Goal: Task Accomplishment & Management: Manage account settings

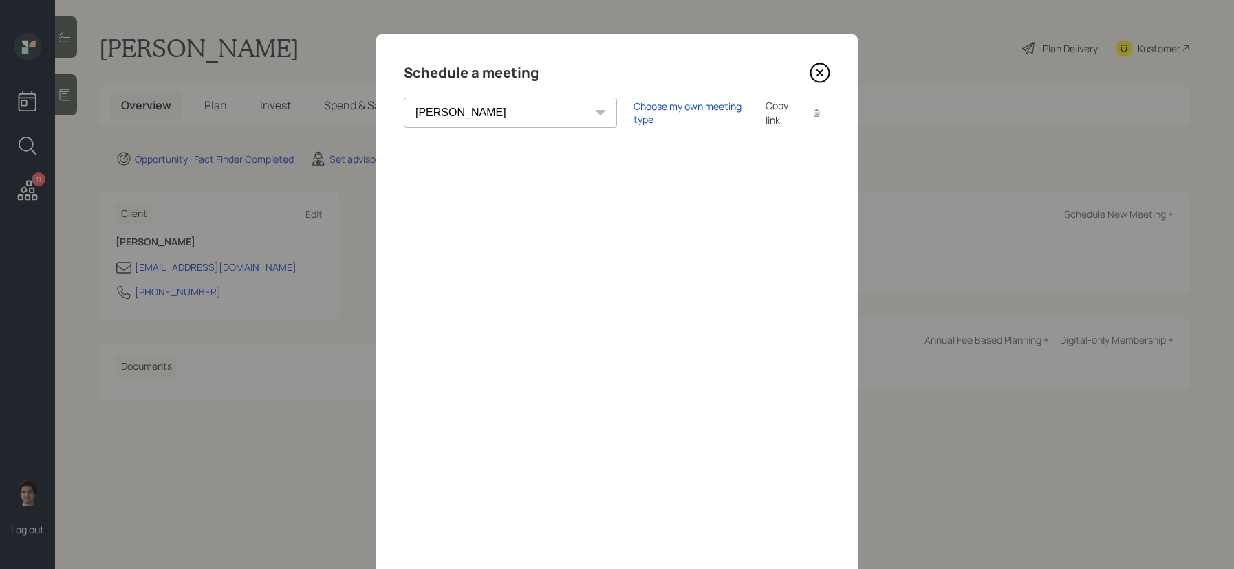
click at [489, 109] on select "Theresa Spinello Matthew Burke Xavier Ross Eitan Bar-David Ian Yamey Trevor Nel…" at bounding box center [510, 113] width 213 height 30
select select "59554aeb-d739-4552-90b9-0d27d70b4bf7"
click at [404, 98] on select "Theresa Spinello Matthew Burke Xavier Ross Eitan Bar-David Ian Yamey Trevor Nel…" at bounding box center [510, 113] width 213 height 30
click at [640, 118] on div "Choose my own meeting type" at bounding box center [691, 113] width 116 height 26
click at [495, 111] on select "Theresa Spinello Matthew Burke Xavier Ross Eitan Bar-David Ian Yamey Trevor Nel…" at bounding box center [510, 113] width 213 height 30
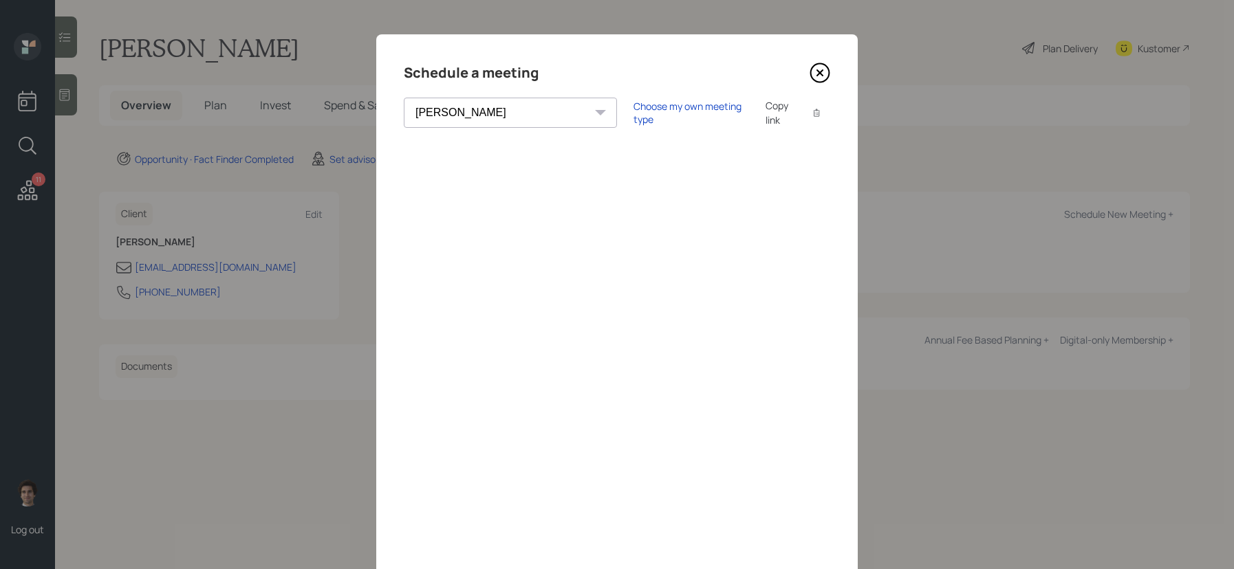
select select "59554aeb-d739-4552-90b9-0d27d70b4bf7"
click at [404, 98] on select "Theresa Spinello Matthew Burke Xavier Ross Eitan Bar-David Ian Yamey Trevor Nel…" at bounding box center [510, 113] width 213 height 30
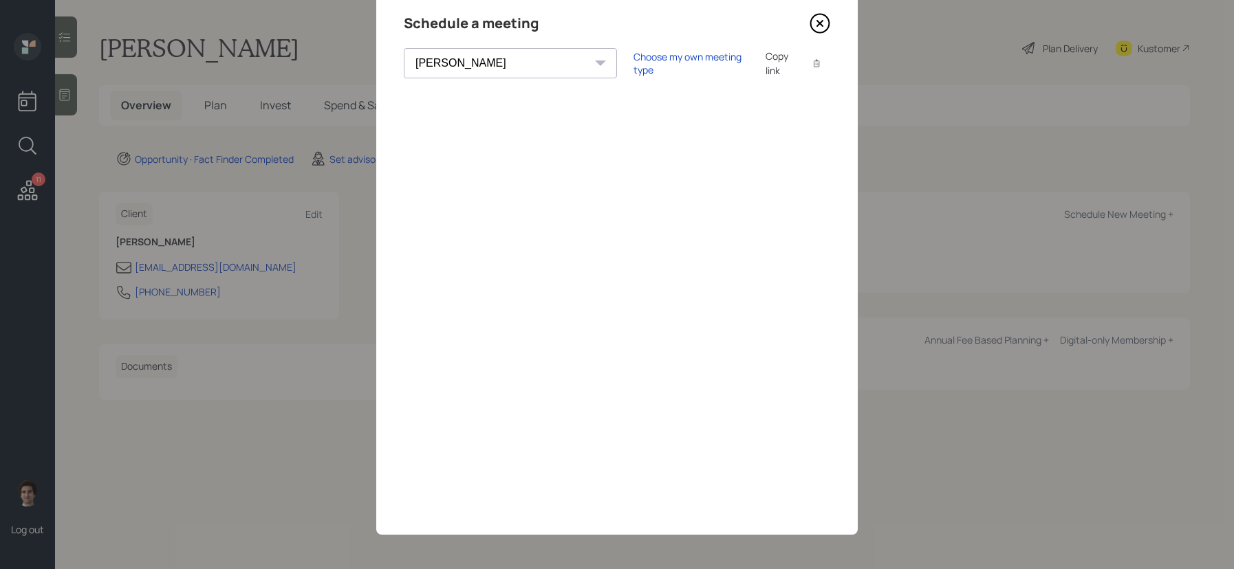
click at [810, 29] on icon at bounding box center [819, 23] width 21 height 21
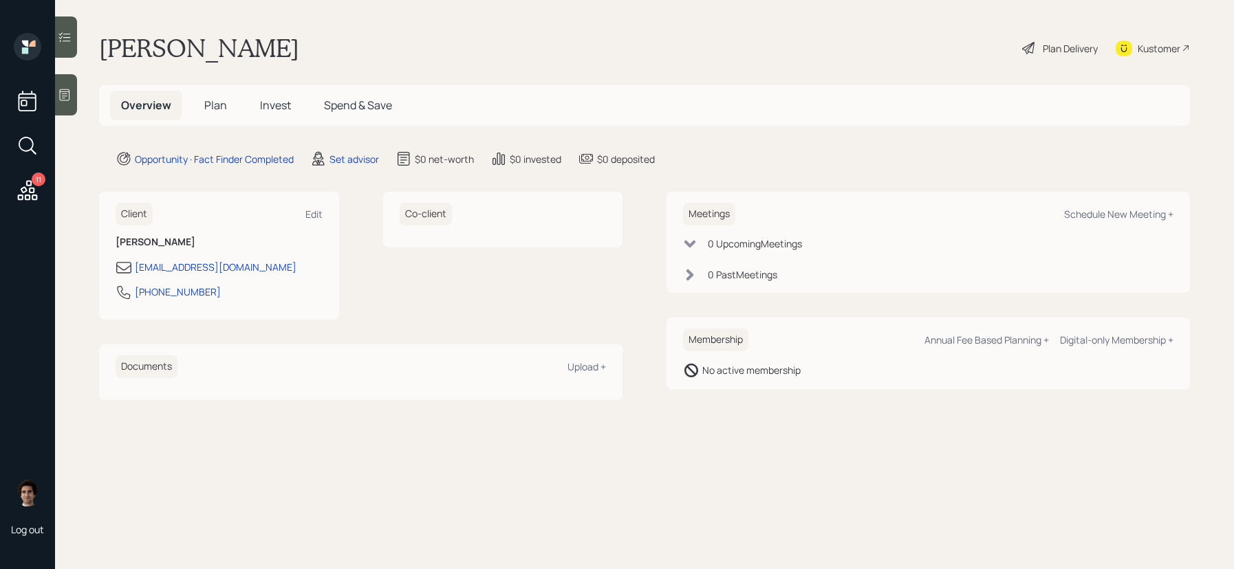
click at [811, 28] on main "Lori Thomsen Plan Delivery Kustomer Overview Plan Invest Spend & Save Opportuni…" at bounding box center [644, 284] width 1179 height 569
click at [1146, 212] on div "Schedule New Meeting +" at bounding box center [1118, 214] width 109 height 13
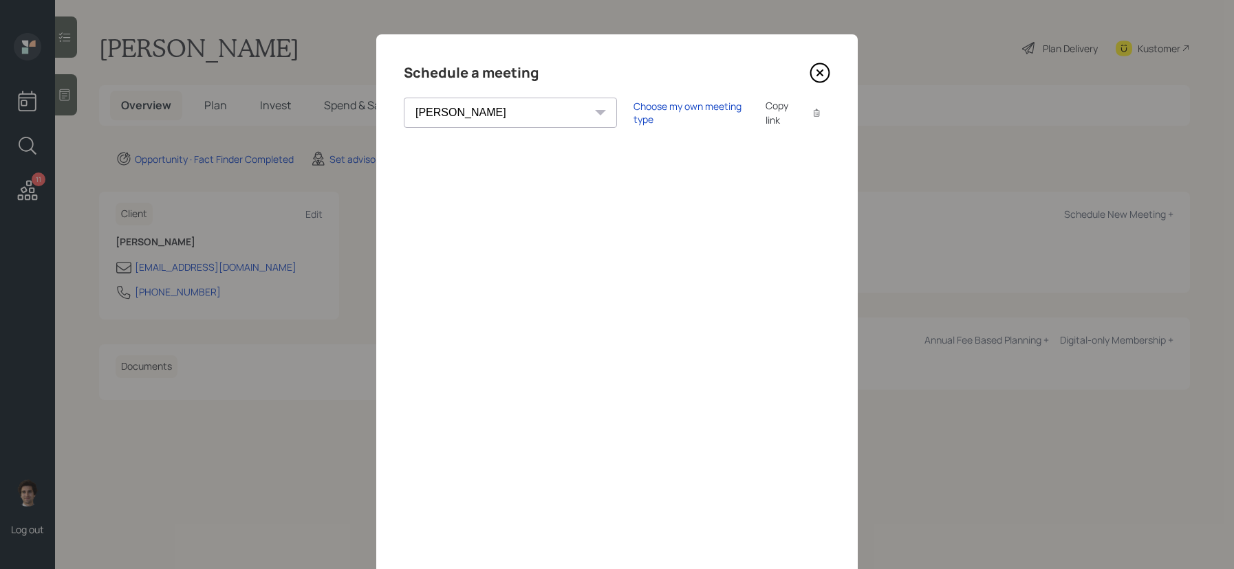
click at [466, 92] on div "Schedule a meeting [PERSON_NAME] [PERSON_NAME] [PERSON_NAME] [PERSON_NAME] [PER…" at bounding box center [616, 309] width 481 height 550
click at [466, 109] on select "[PERSON_NAME] [PERSON_NAME] [PERSON_NAME] [PERSON_NAME] [PERSON_NAME] [PERSON_N…" at bounding box center [510, 113] width 213 height 30
select select "59554aeb-d739-4552-90b9-0d27d70b4bf7"
click at [404, 98] on select "[PERSON_NAME] [PERSON_NAME] [PERSON_NAME] [PERSON_NAME] [PERSON_NAME] [PERSON_N…" at bounding box center [510, 113] width 213 height 30
click at [638, 117] on div "Choose my own meeting type" at bounding box center [691, 113] width 116 height 26
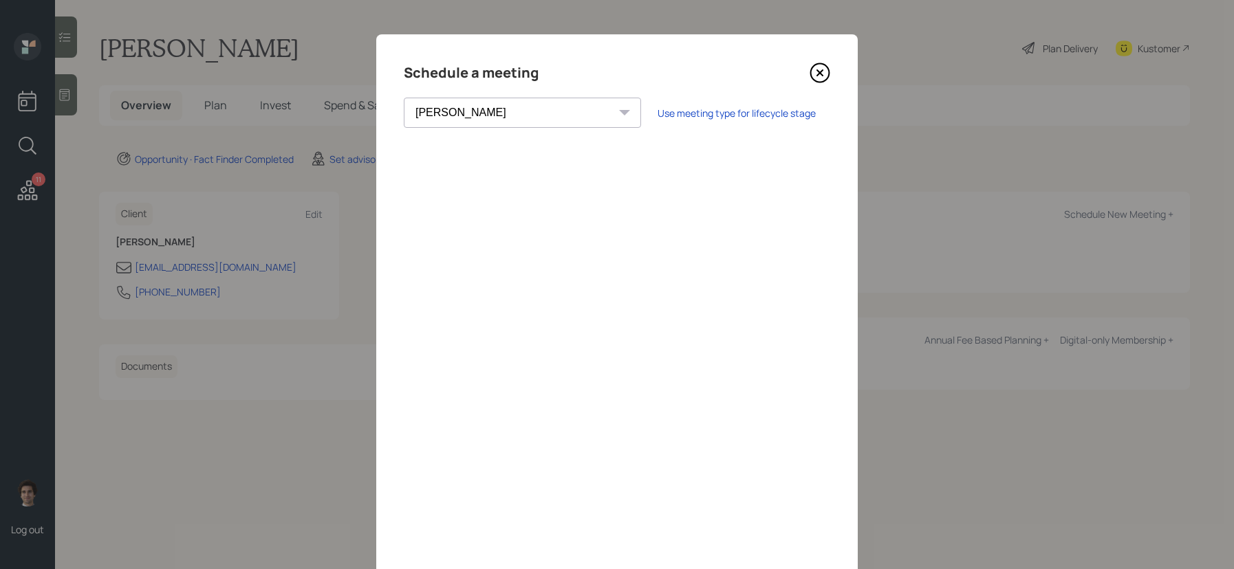
click at [822, 76] on icon at bounding box center [820, 73] width 6 height 6
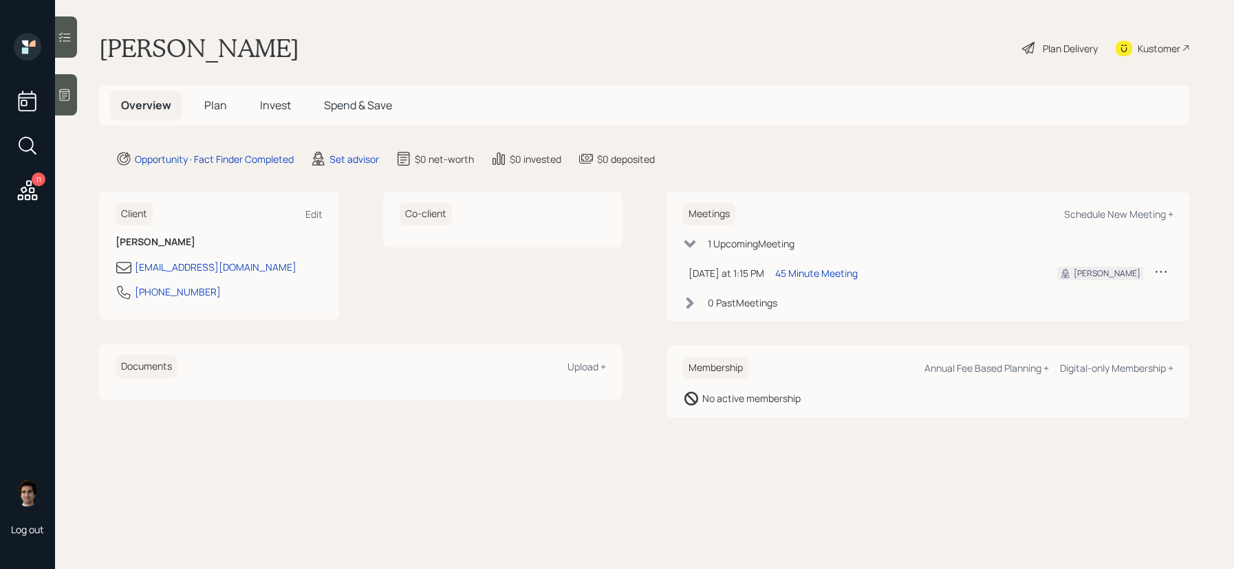
click at [35, 182] on div "11" at bounding box center [39, 180] width 14 height 14
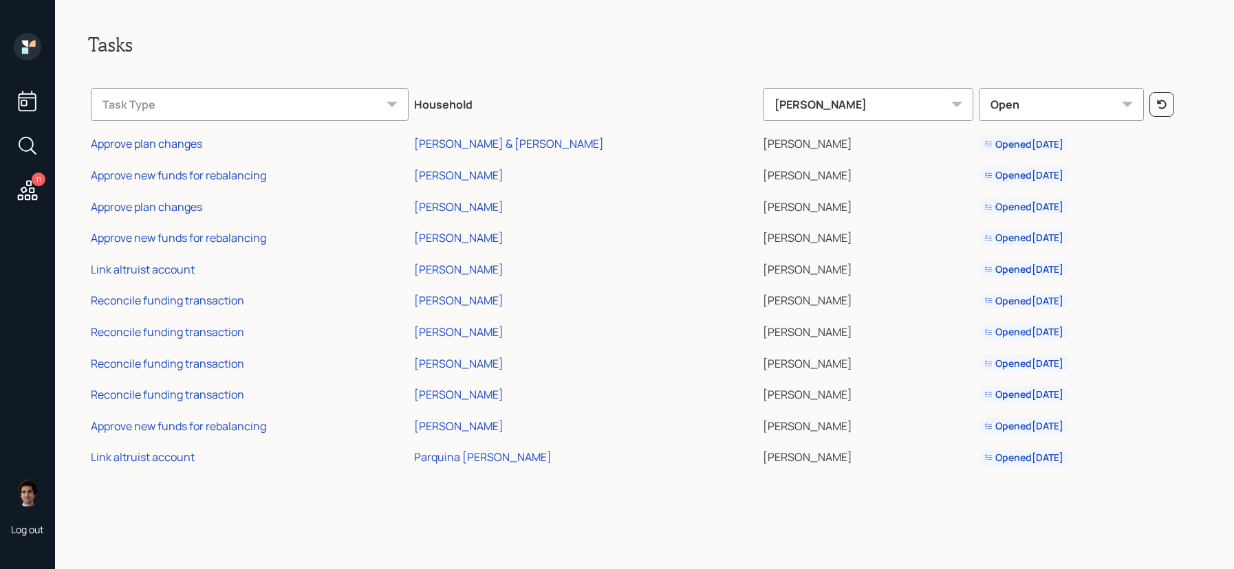
click at [33, 112] on icon at bounding box center [27, 101] width 25 height 25
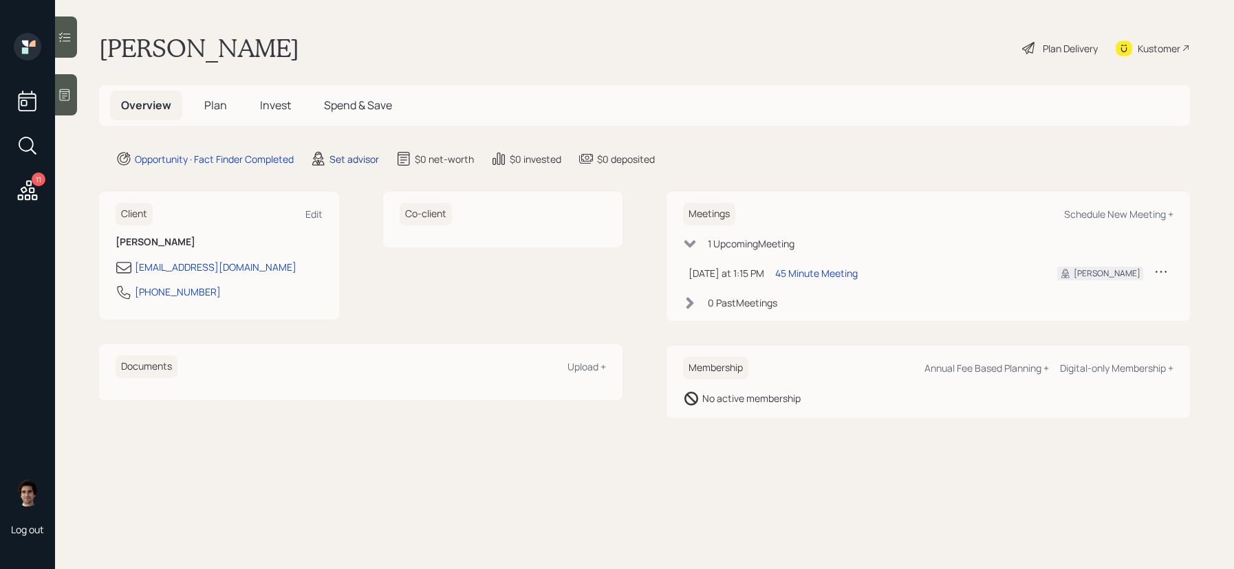
click at [356, 164] on div "Set advisor" at bounding box center [354, 159] width 50 height 14
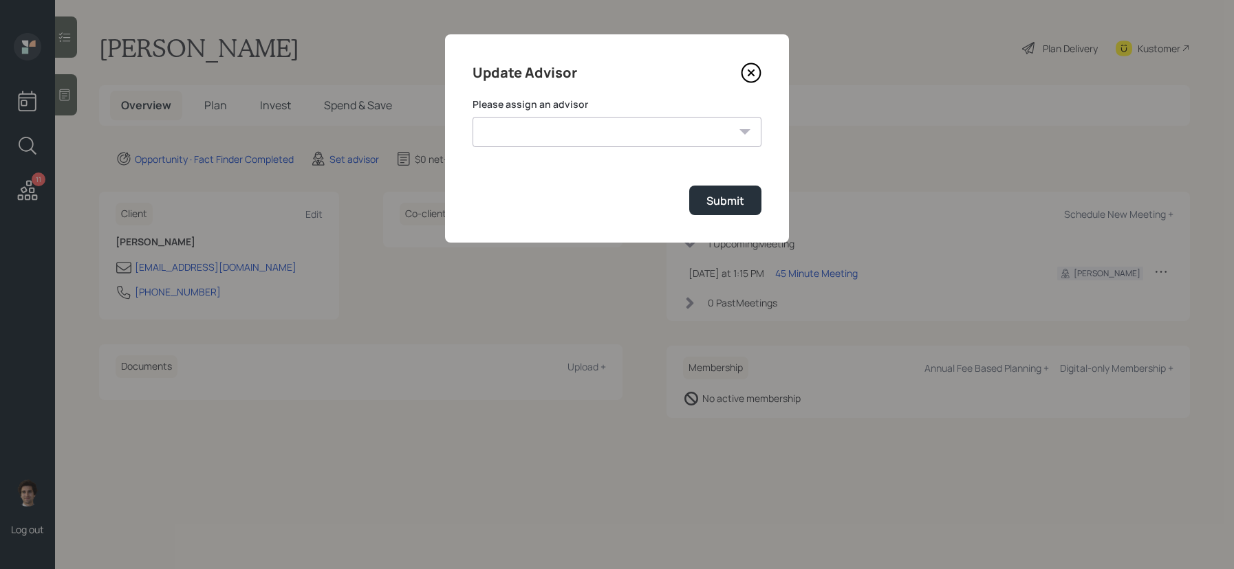
click at [637, 147] on form "Please assign an advisor Jonah Coleman Tyler End James DiStasi Treva Nostdahl E…" at bounding box center [616, 157] width 289 height 118
click at [631, 140] on select "[PERSON_NAME] [PERSON_NAME] End [PERSON_NAME] [PERSON_NAME] [PERSON_NAME] [PERS…" at bounding box center [616, 132] width 289 height 30
select select "59554aeb-d739-4552-90b9-0d27d70b4bf7"
click at [472, 117] on select "[PERSON_NAME] [PERSON_NAME] End [PERSON_NAME] [PERSON_NAME] [PERSON_NAME] [PERS…" at bounding box center [616, 132] width 289 height 30
click at [730, 199] on div "Submit" at bounding box center [725, 200] width 38 height 15
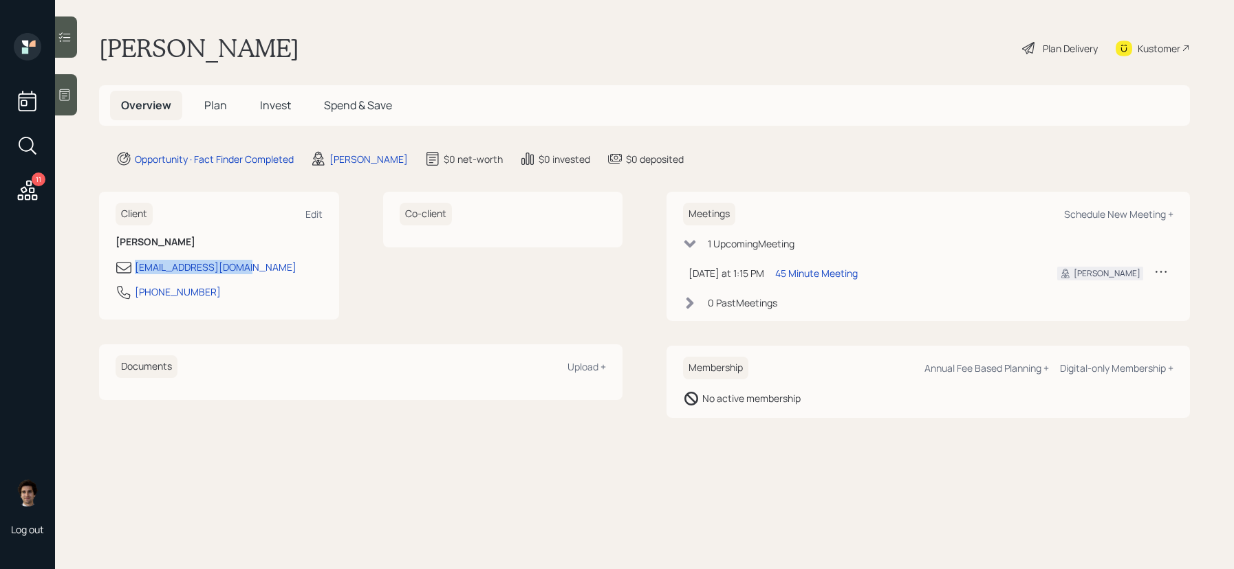
drag, startPoint x: 267, startPoint y: 278, endPoint x: 122, endPoint y: 272, distance: 145.2
click at [122, 272] on div "lorit616068@gmail.com 402-319-7797" at bounding box center [219, 284] width 207 height 50
copy div "lorit616068@gmail.com"
click at [62, 94] on icon at bounding box center [65, 95] width 14 height 14
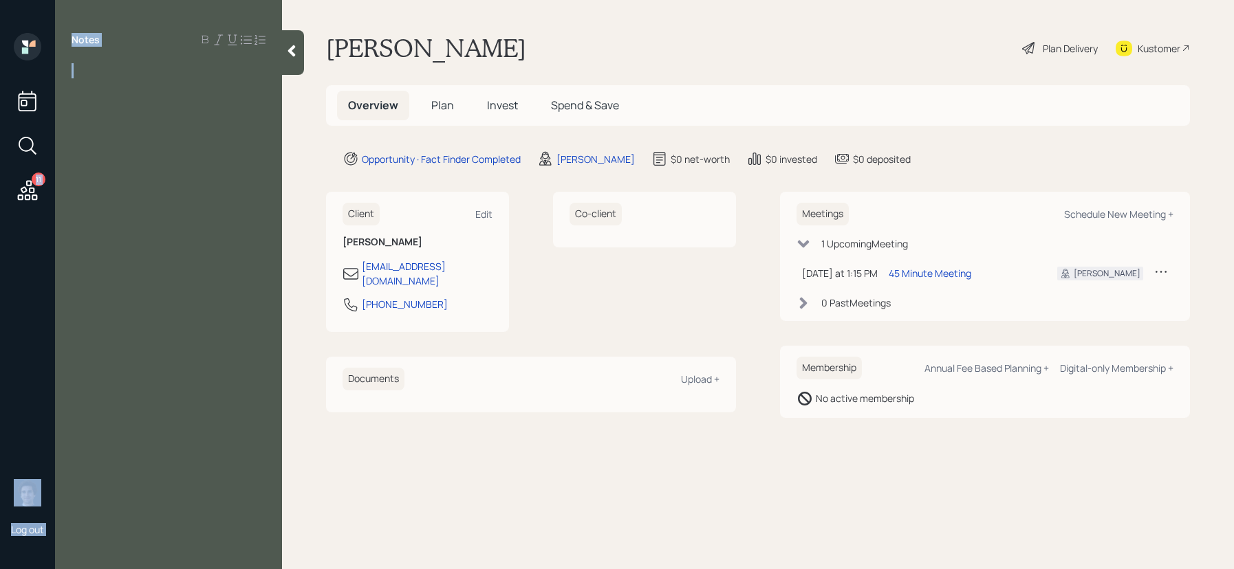
click at [62, 94] on div "Notes" at bounding box center [168, 293] width 227 height 520
click at [304, 55] on main "Lori Thomsen Plan Delivery Kustomer Overview Plan Invest Spend & Save Opportuni…" at bounding box center [758, 284] width 952 height 569
click at [287, 56] on icon at bounding box center [292, 51] width 14 height 14
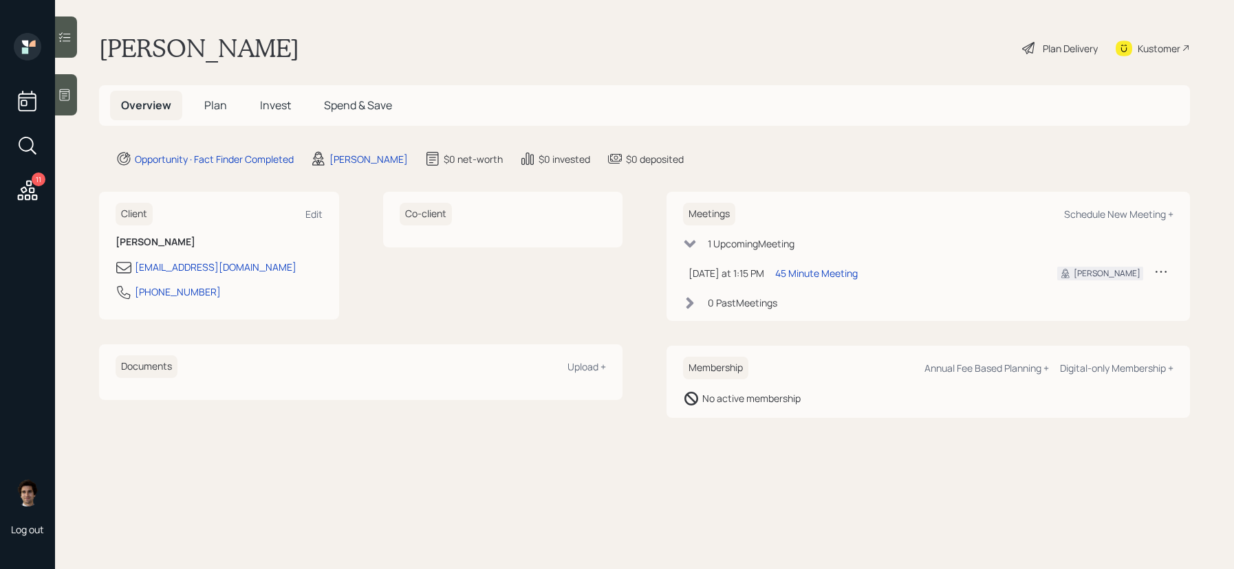
click at [1042, 50] on div "Plan Delivery" at bounding box center [1069, 48] width 55 height 14
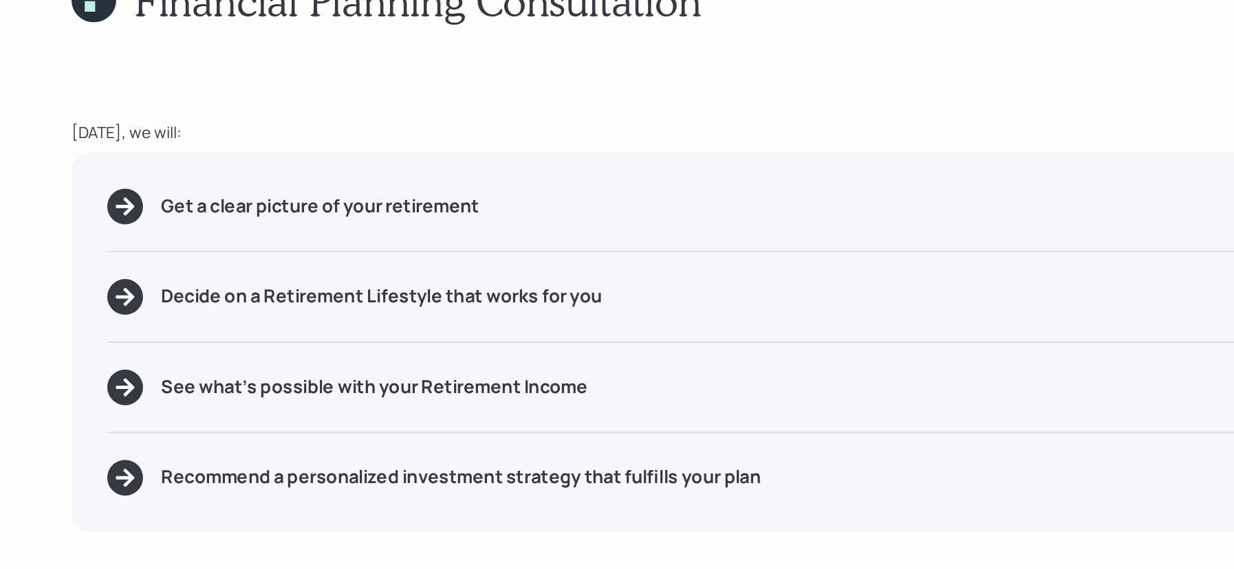
click at [353, 193] on div "Get a clear picture of your retirement Decide on a Retirement Lifestyle that wo…" at bounding box center [468, 262] width 849 height 233
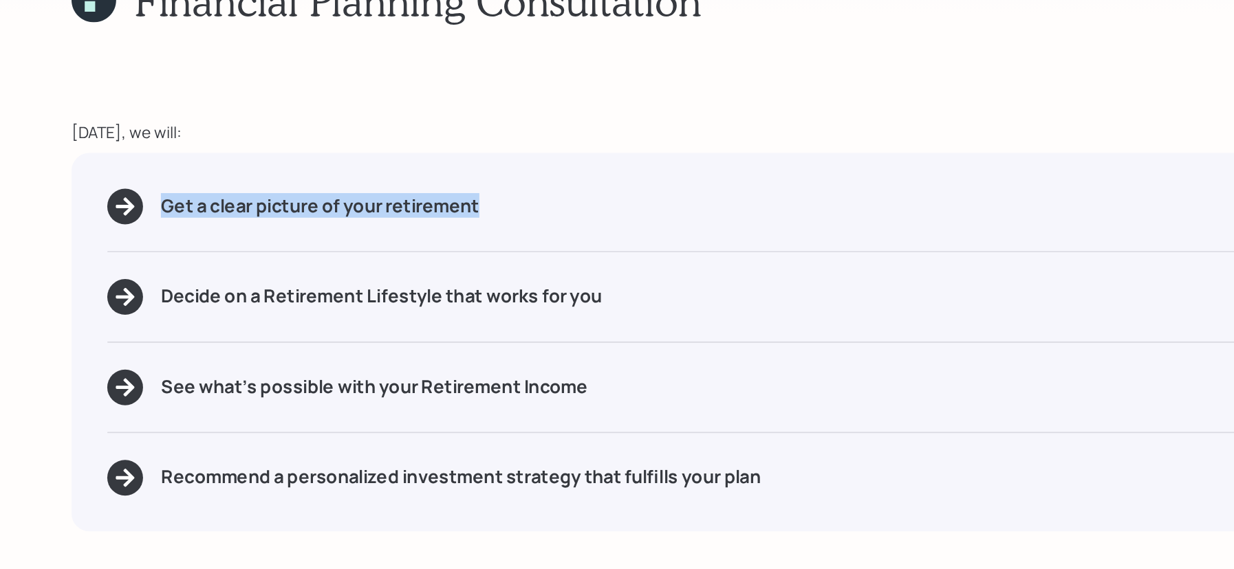
drag, startPoint x: 309, startPoint y: 184, endPoint x: 86, endPoint y: 177, distance: 223.6
click at [86, 177] on div "Get a clear picture of your retirement" at bounding box center [468, 179] width 805 height 22
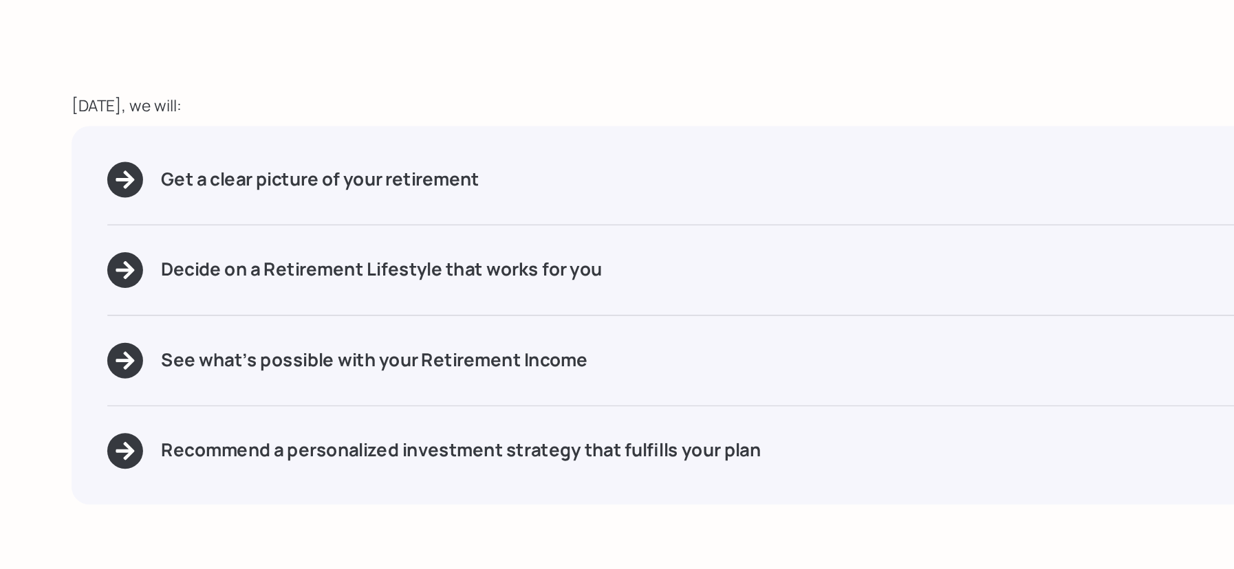
click at [275, 243] on div "Decide on a Retirement Lifestyle that works for you" at bounding box center [468, 235] width 805 height 22
drag, startPoint x: 272, startPoint y: 239, endPoint x: 162, endPoint y: 234, distance: 110.1
click at [162, 234] on h5 "Decide on a Retirement Lifestyle that works for you" at bounding box center [235, 234] width 272 height 13
click at [373, 359] on div "Get a clear picture of your retirement Decide on a Retirement Lifestyle that wo…" at bounding box center [468, 262] width 849 height 233
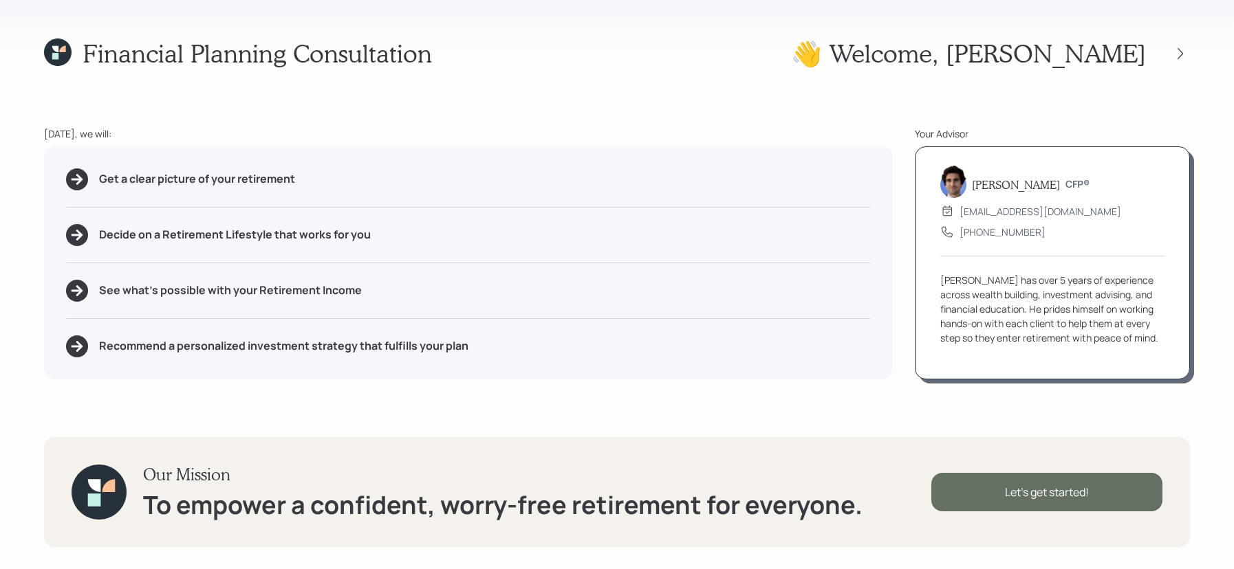
click at [1007, 485] on div "Let's get started!" at bounding box center [1046, 492] width 231 height 39
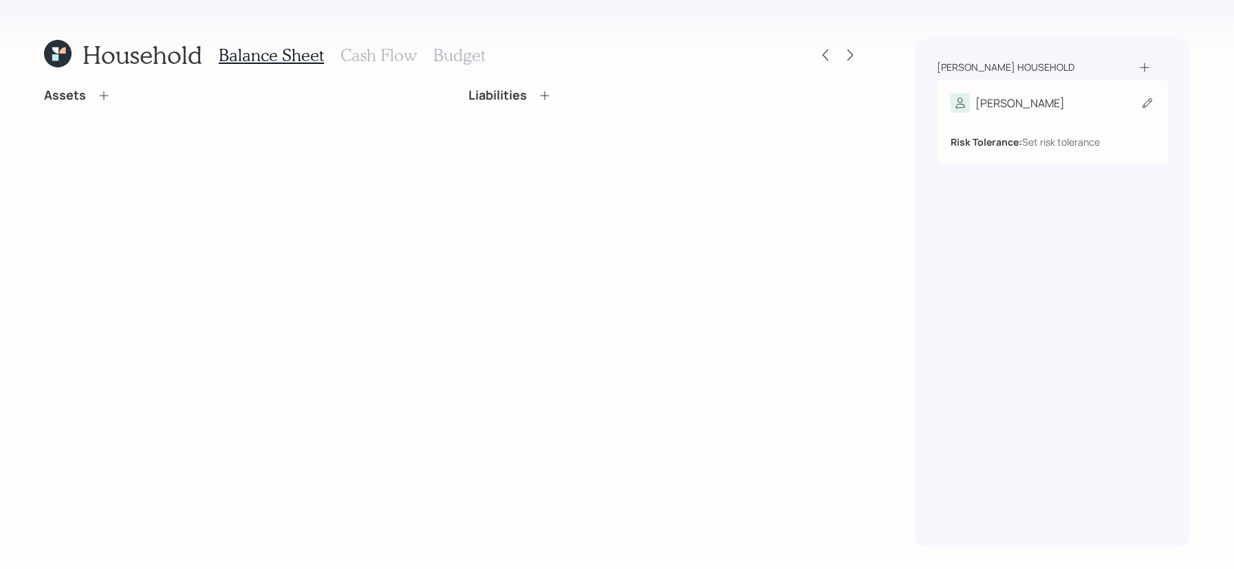
click at [1083, 104] on div "Lori" at bounding box center [1052, 103] width 204 height 19
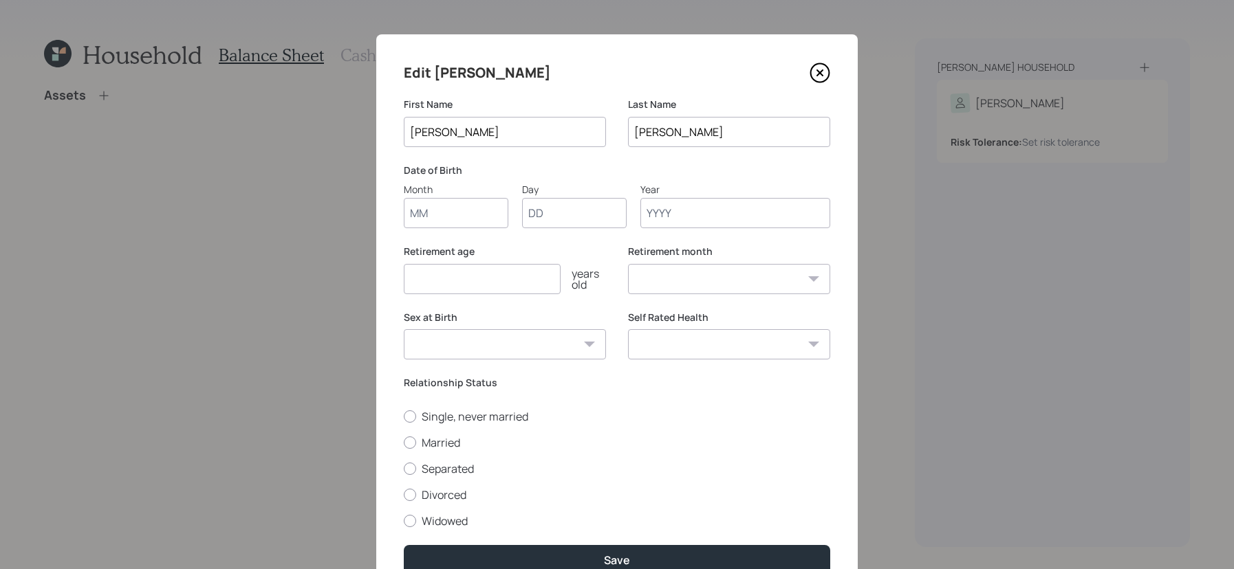
click at [480, 206] on input "Month" at bounding box center [456, 213] width 105 height 30
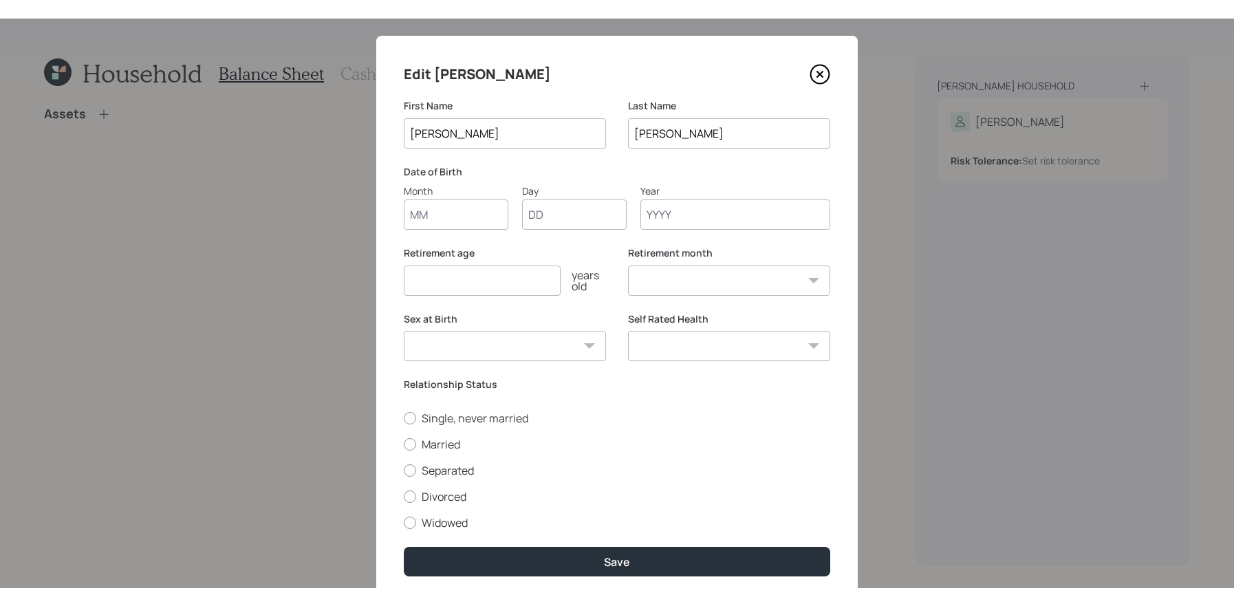
scroll to position [19, 0]
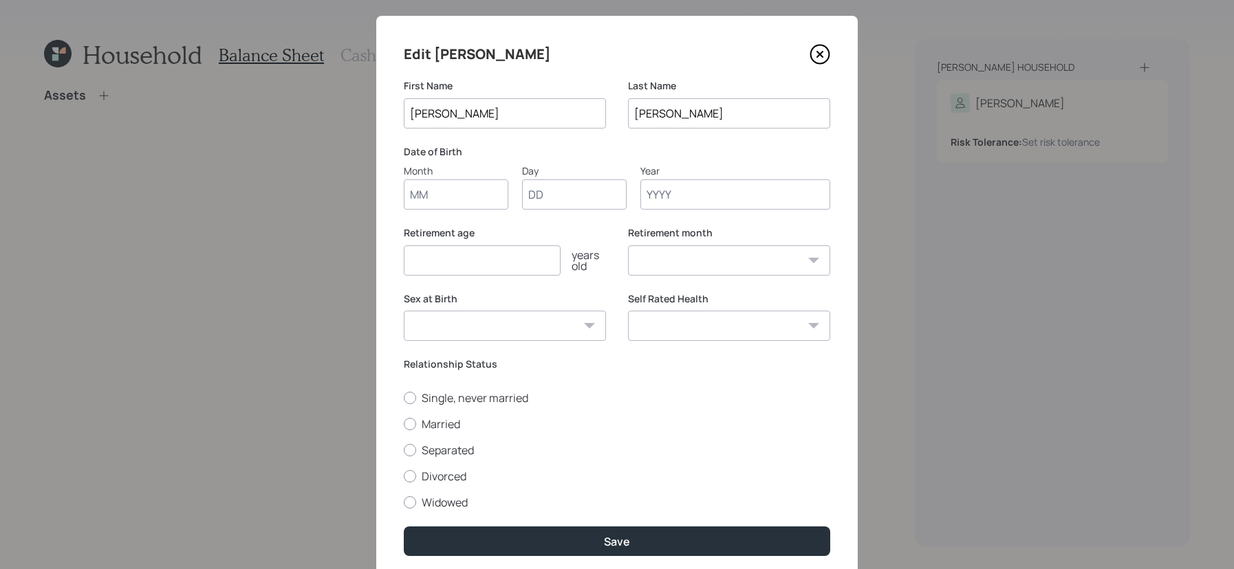
click at [480, 206] on input "Month" at bounding box center [456, 194] width 105 height 30
type input "06"
type input "01"
type input "1950"
select select "6"
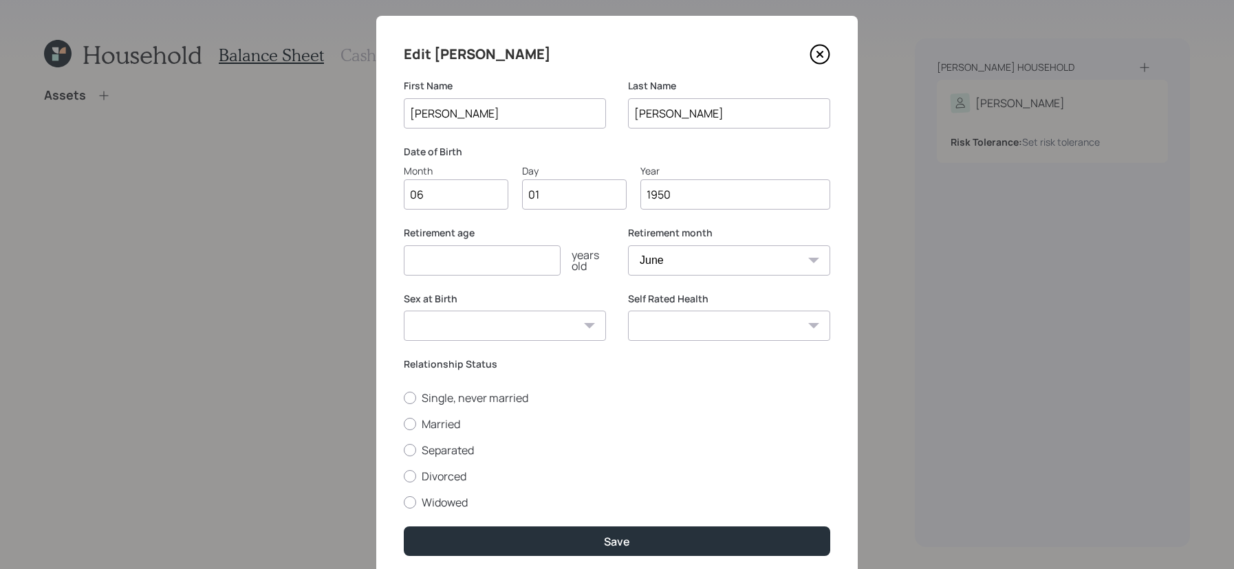
type input "1950"
click at [413, 267] on input "number" at bounding box center [482, 260] width 157 height 30
type input "73"
click at [752, 257] on select "January February March April May June July August September October November De…" at bounding box center [729, 260] width 202 height 30
click at [628, 245] on select "January February March April May June July August September October November De…" at bounding box center [729, 260] width 202 height 30
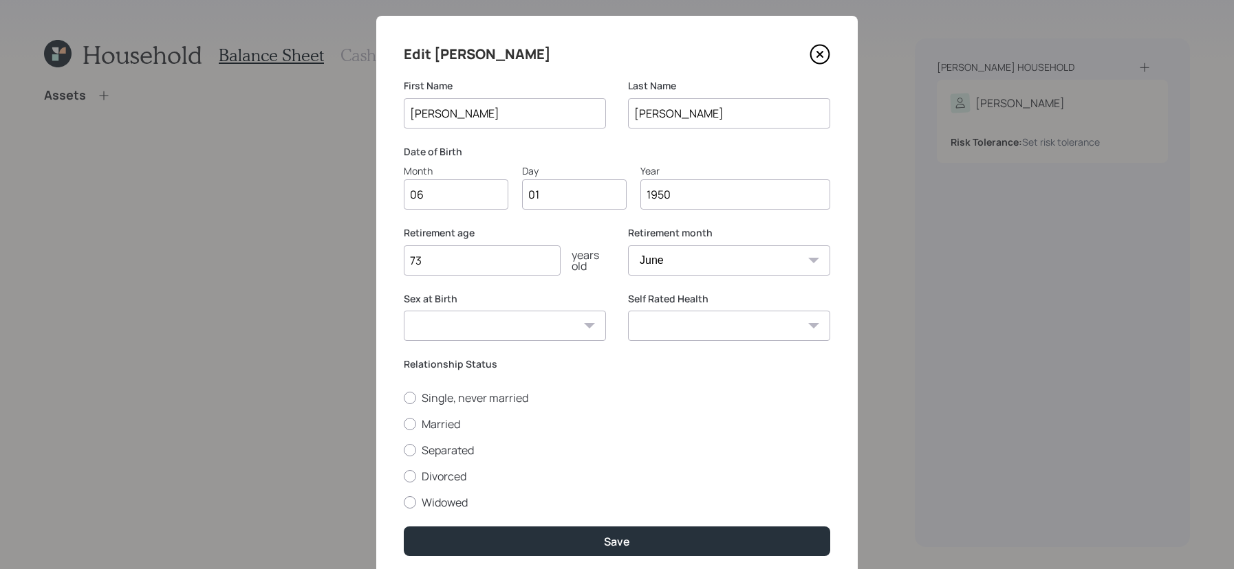
click at [569, 336] on select "Male Female Other / Prefer not to say" at bounding box center [505, 326] width 202 height 30
select select "female"
click at [404, 311] on select "Male Female Other / Prefer not to say" at bounding box center [505, 326] width 202 height 30
click at [688, 327] on select "Excellent Very Good Good Fair Poor" at bounding box center [729, 326] width 202 height 30
select select "very_good"
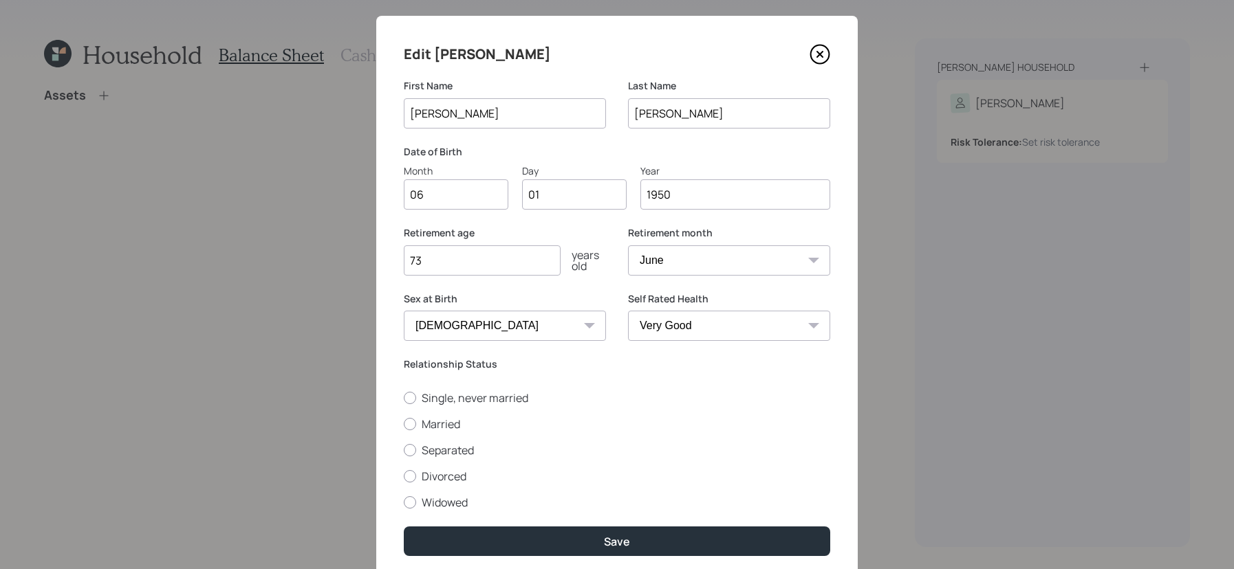
click at [628, 311] on select "Excellent Very Good Good Fair Poor" at bounding box center [729, 326] width 202 height 30
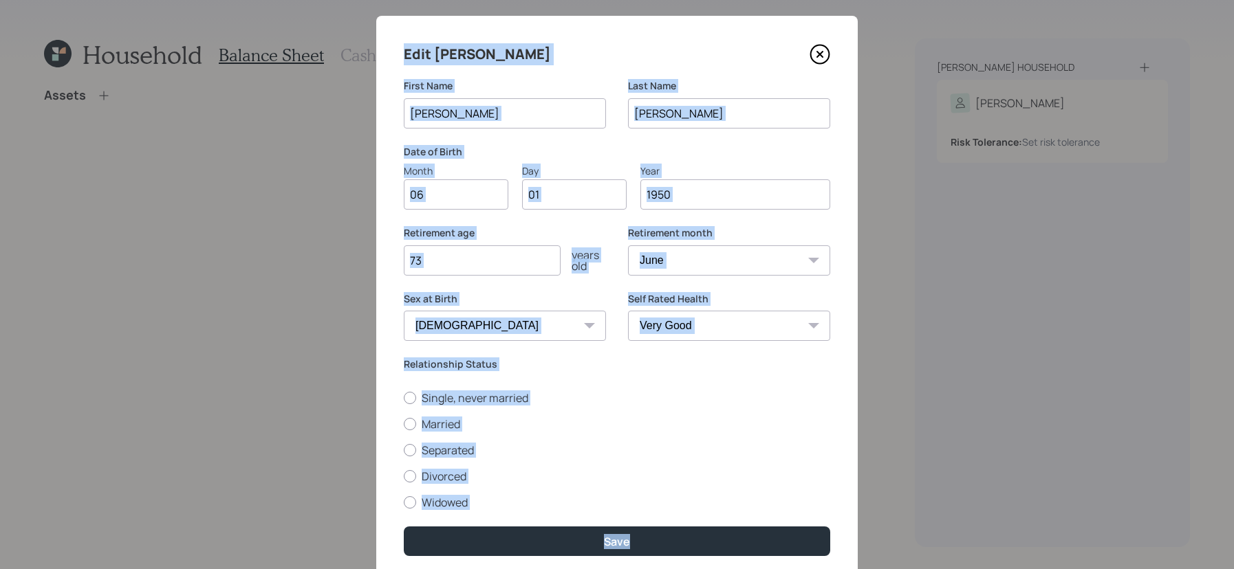
drag, startPoint x: 448, startPoint y: 567, endPoint x: 448, endPoint y: 606, distance: 39.2
click at [448, 569] on html "Household Balance Sheet Cash Flow Budget Assets Liabilities Edit Lori First Nam…" at bounding box center [617, 284] width 1234 height 569
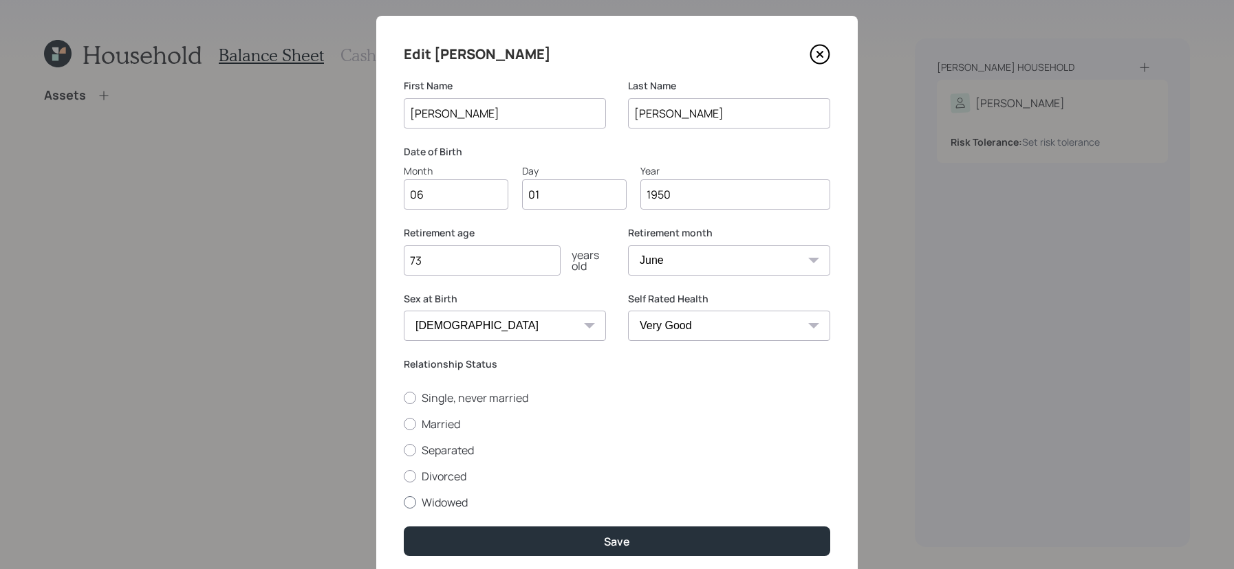
click at [426, 499] on label "Widowed" at bounding box center [617, 502] width 426 height 15
click at [404, 502] on input "Widowed" at bounding box center [403, 502] width 1 height 1
radio input "true"
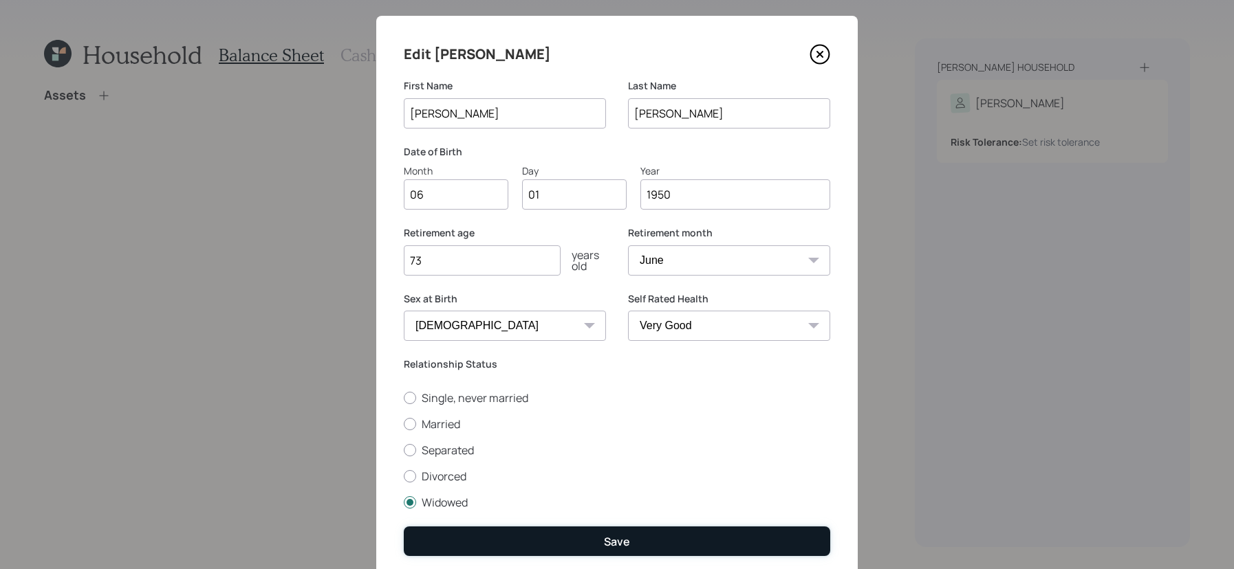
click at [466, 537] on button "Save" at bounding box center [617, 542] width 426 height 30
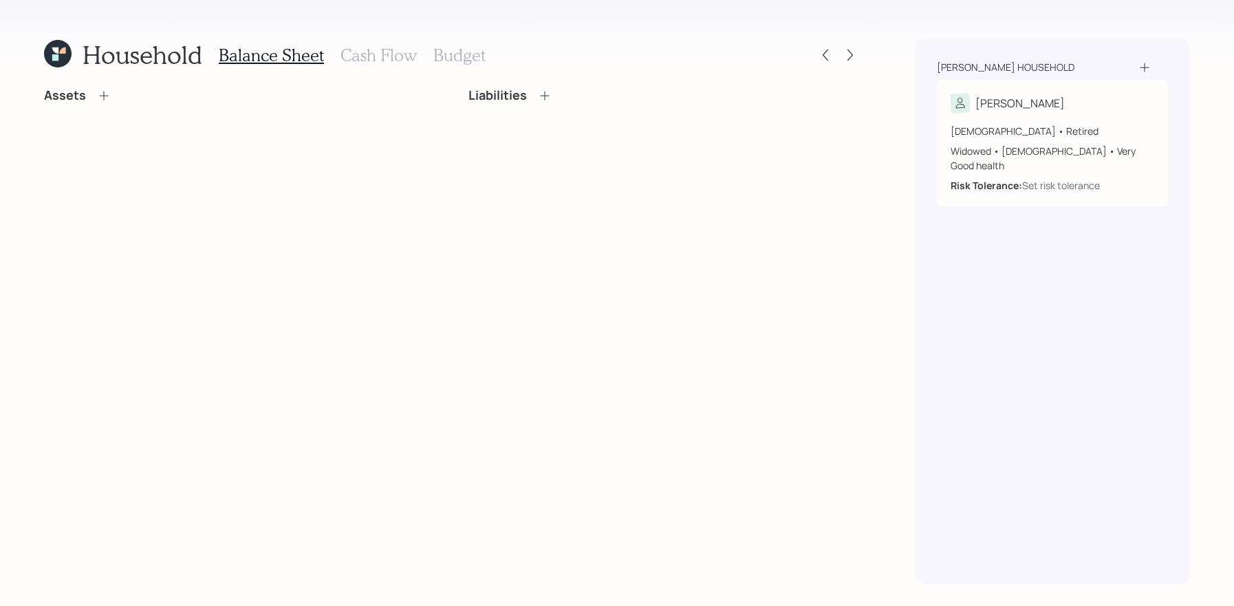
click at [103, 105] on div "Assets" at bounding box center [239, 101] width 391 height 26
click at [103, 99] on icon at bounding box center [103, 95] width 9 height 9
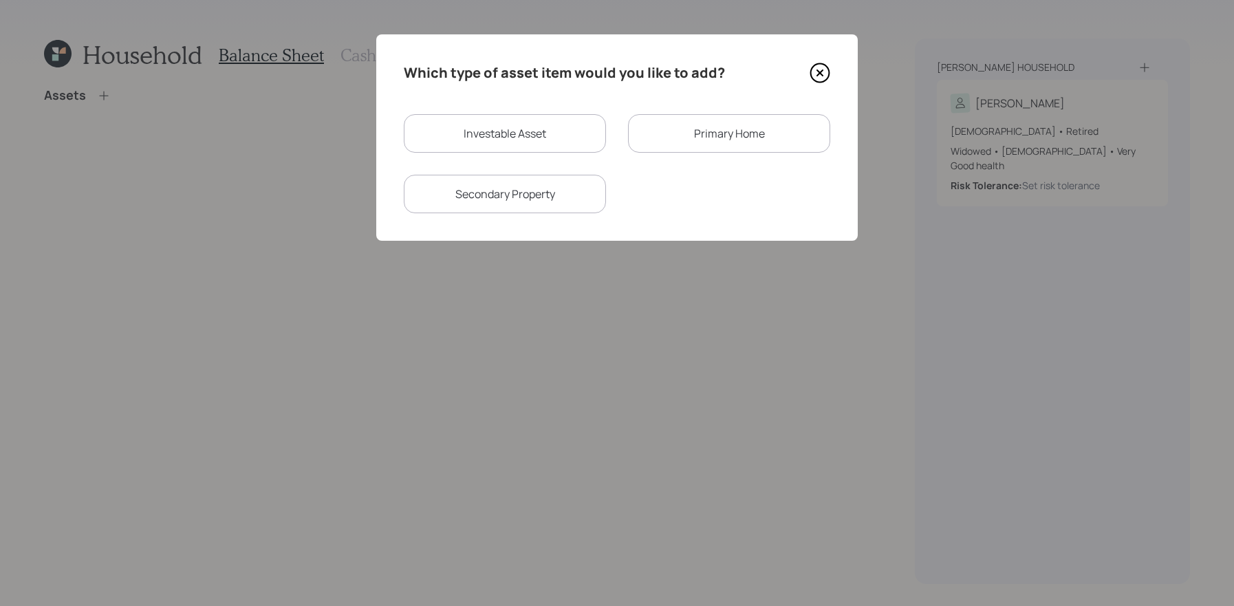
click at [575, 124] on div "Investable Asset" at bounding box center [505, 133] width 202 height 39
select select "taxable"
select select "balanced"
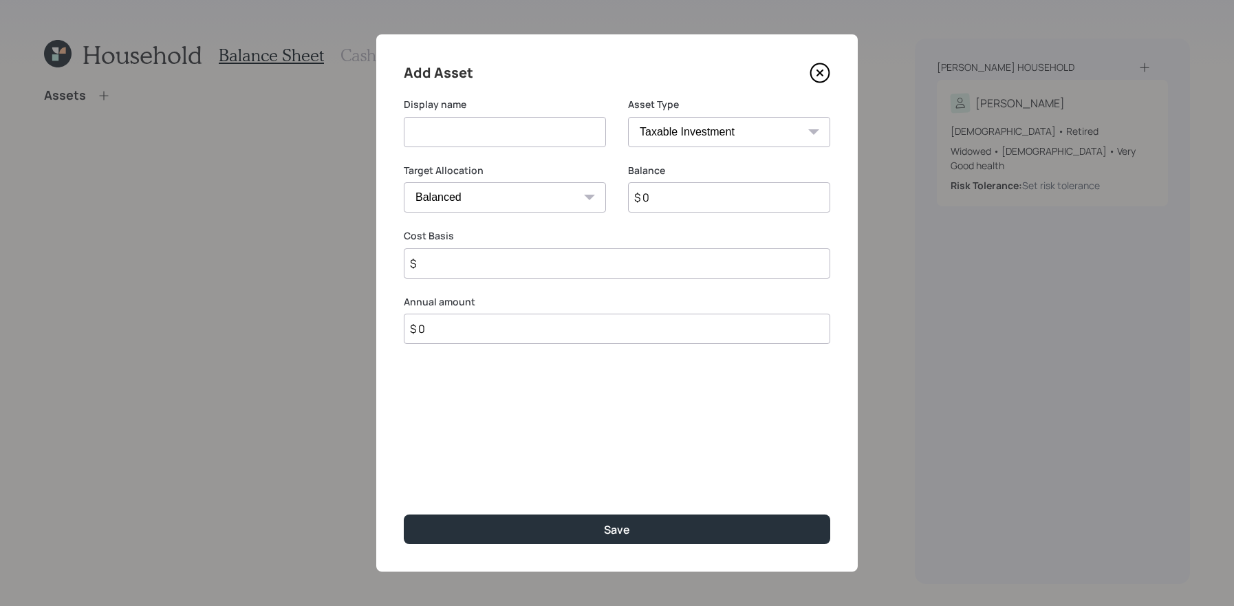
click at [675, 117] on select "SEP IRA IRA Roth IRA 401(k) Roth 401(k) 403(b) Roth 403(b) 457(b) Roth 457(b) H…" at bounding box center [729, 132] width 202 height 30
select select "ira"
click at [628, 117] on select "SEP IRA IRA Roth IRA 401(k) Roth 401(k) 403(b) Roth 403(b) 457(b) Roth 457(b) H…" at bounding box center [729, 132] width 202 height 30
type input "$"
click at [422, 136] on input at bounding box center [505, 132] width 202 height 30
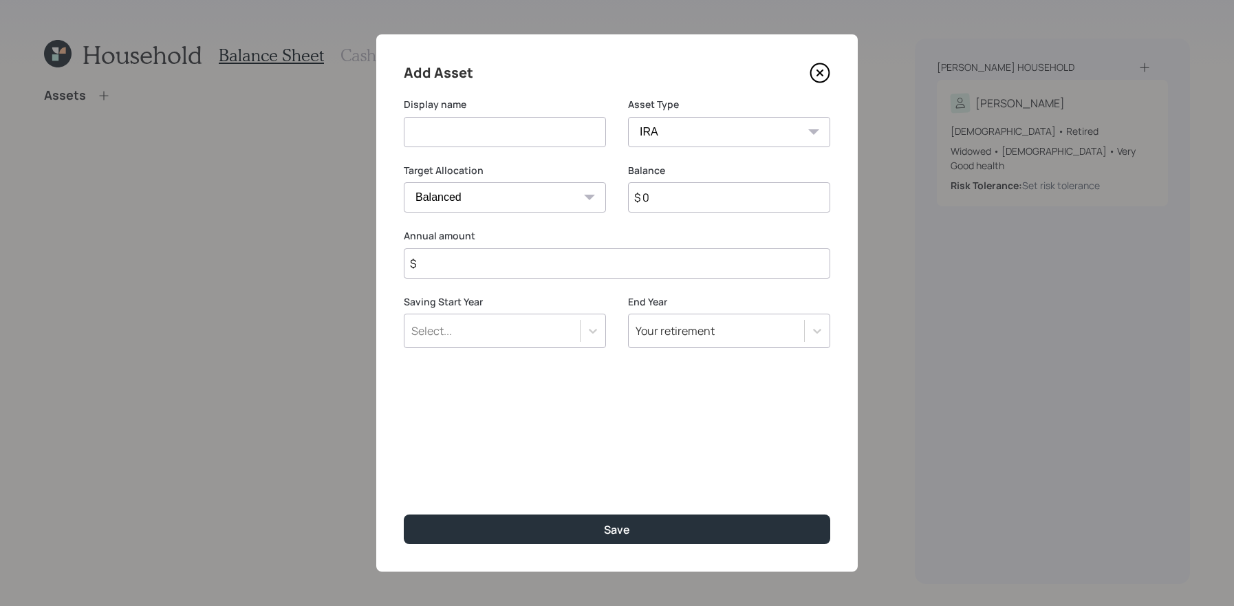
click at [684, 200] on input "$ 0" at bounding box center [729, 197] width 202 height 30
type input "$ 200,000"
click at [575, 258] on input "$" at bounding box center [617, 263] width 426 height 30
type input "$ 0"
click at [470, 138] on input at bounding box center [505, 132] width 202 height 30
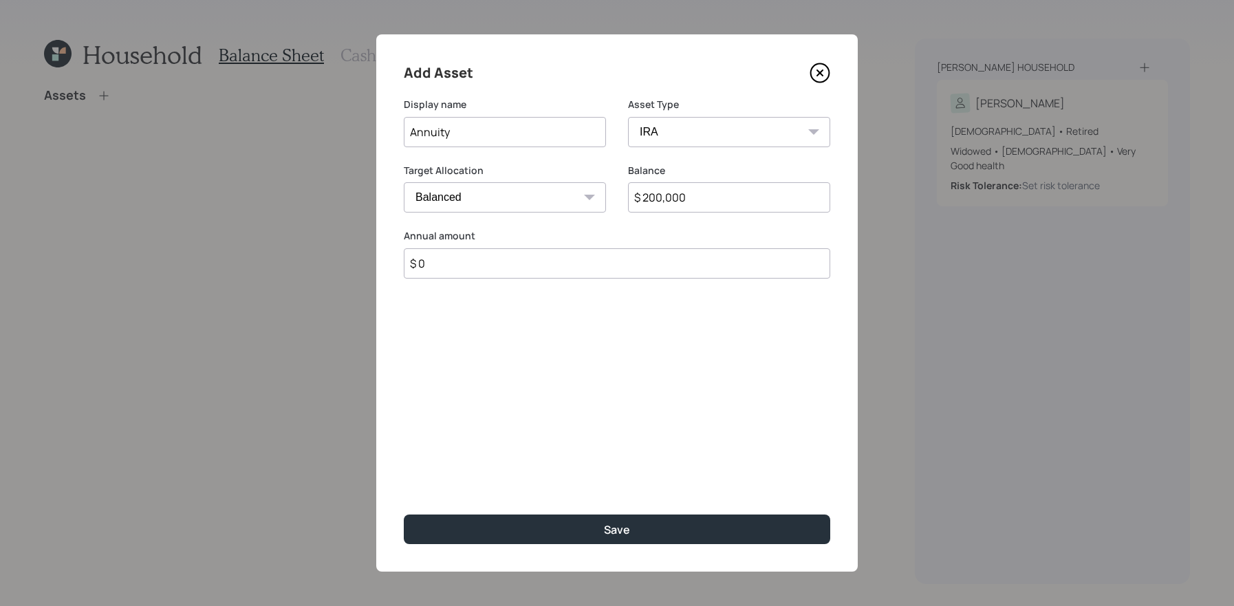
click at [409, 127] on input "Annuity" at bounding box center [505, 132] width 202 height 30
type input "Qualified Annuity"
click at [404, 514] on button "Save" at bounding box center [617, 529] width 426 height 30
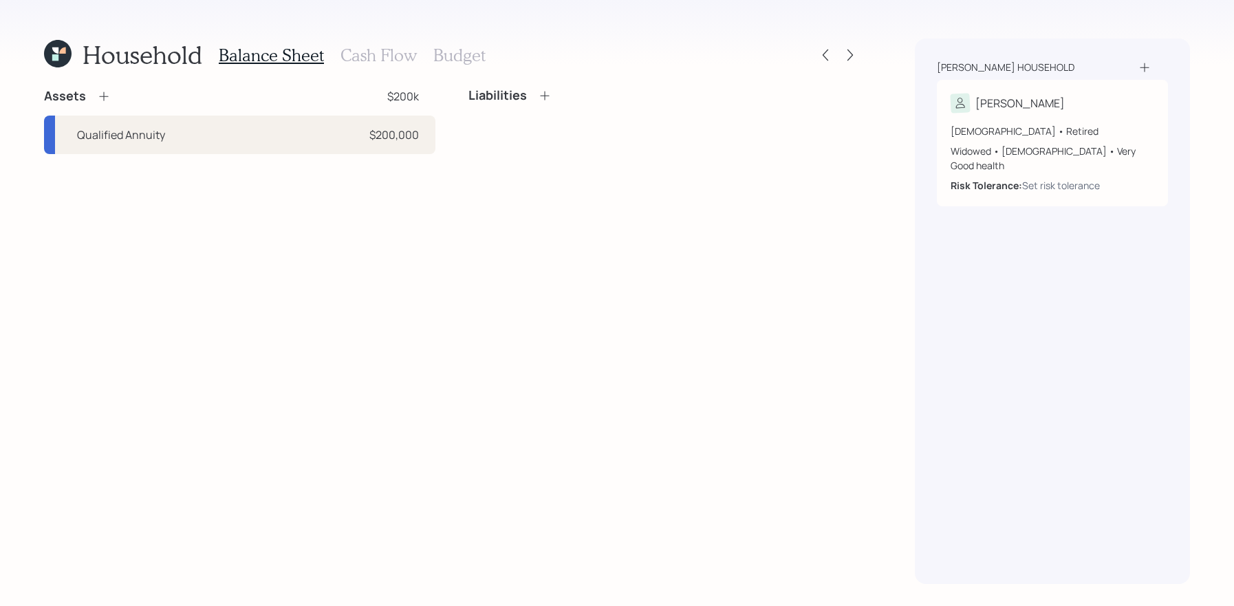
click at [98, 94] on icon at bounding box center [104, 96] width 14 height 14
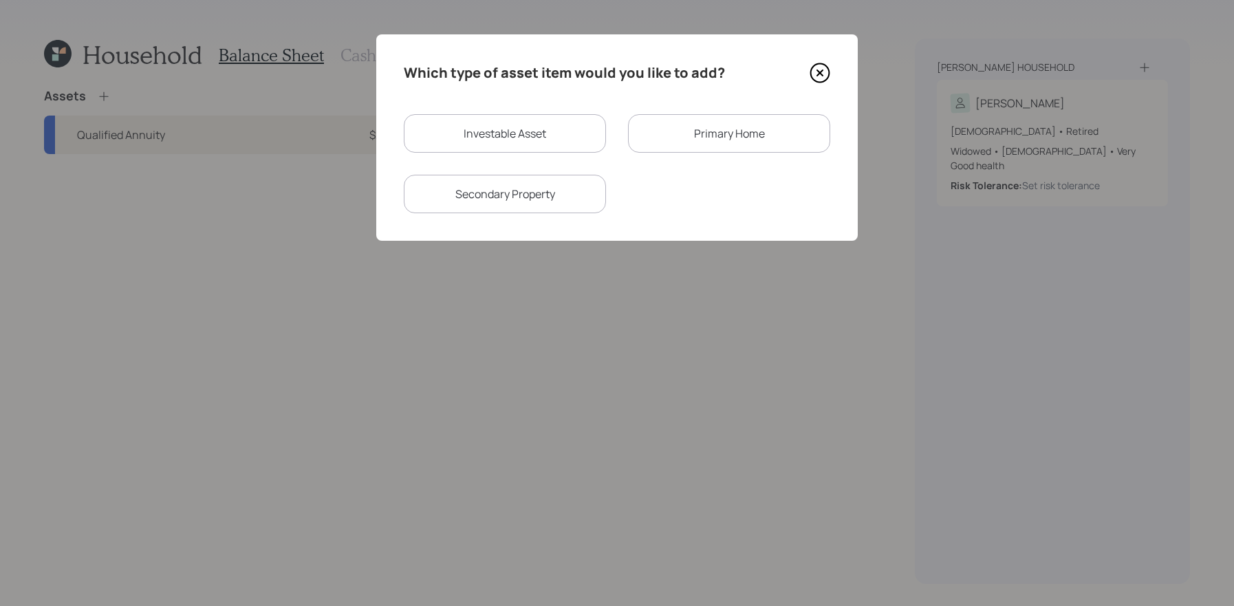
click at [571, 135] on div "Investable Asset" at bounding box center [505, 133] width 202 height 39
select select "taxable"
select select "balanced"
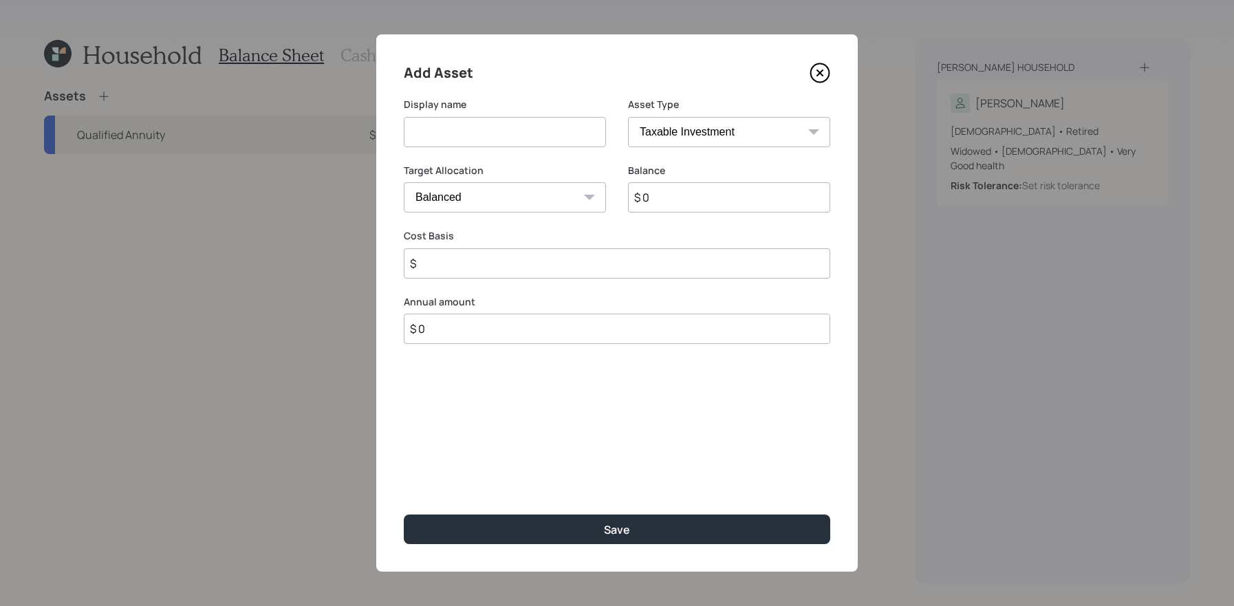
click at [730, 138] on select "SEP IRA IRA Roth IRA 401(k) Roth 401(k) 403(b) Roth 403(b) 457(b) Roth 457(b) H…" at bounding box center [729, 132] width 202 height 30
select select "ira"
click at [628, 117] on select "SEP IRA IRA Roth IRA 401(k) Roth 401(k) 403(b) Roth 403(b) 457(b) Roth 457(b) H…" at bounding box center [729, 132] width 202 height 30
type input "$"
click at [472, 152] on div "Display name" at bounding box center [505, 131] width 202 height 66
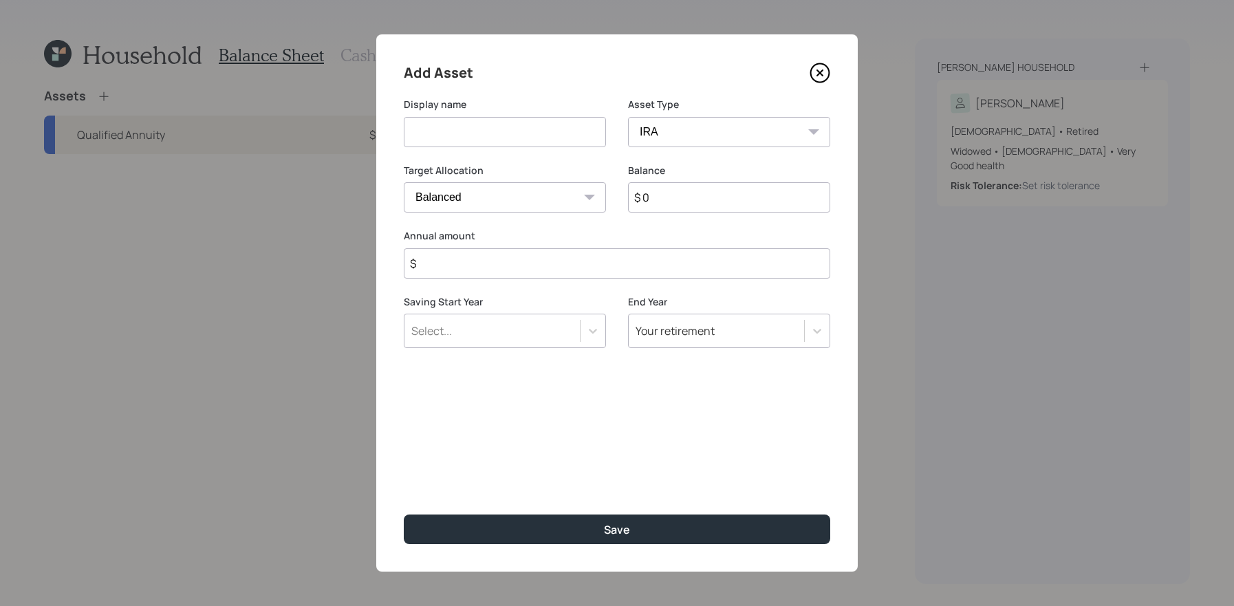
click at [475, 131] on input at bounding box center [505, 132] width 202 height 30
type input "Traditional IRA"
click at [728, 197] on input "$ 0" at bounding box center [729, 197] width 202 height 30
type input "$ 100,000"
type input "$ 0"
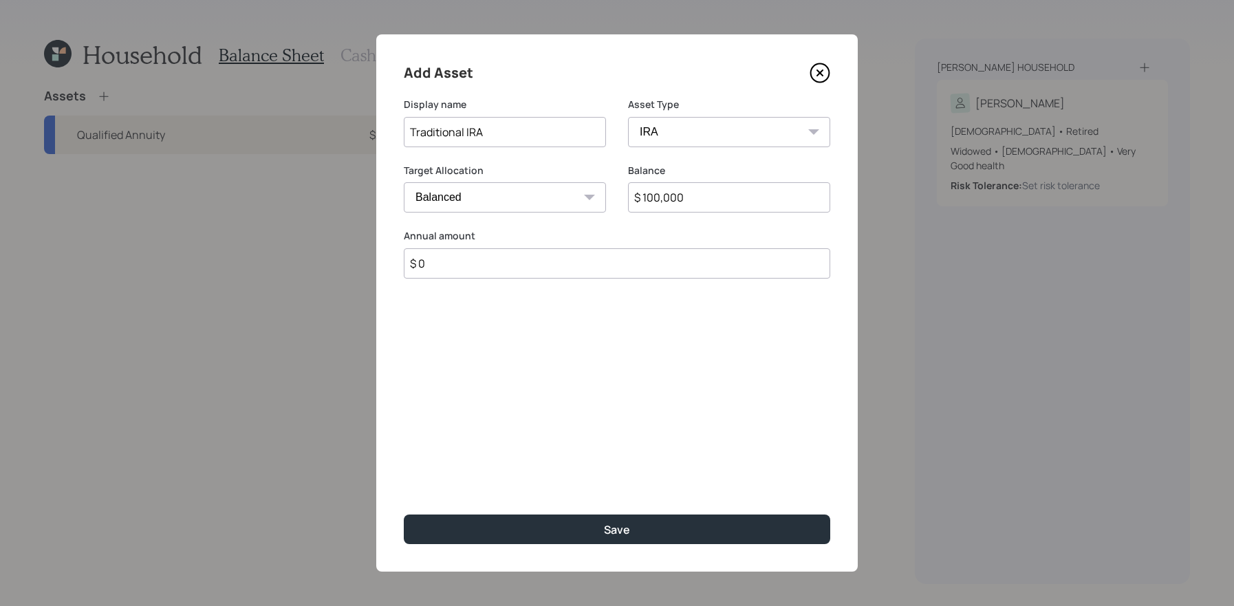
click at [404, 514] on button "Save" at bounding box center [617, 529] width 426 height 30
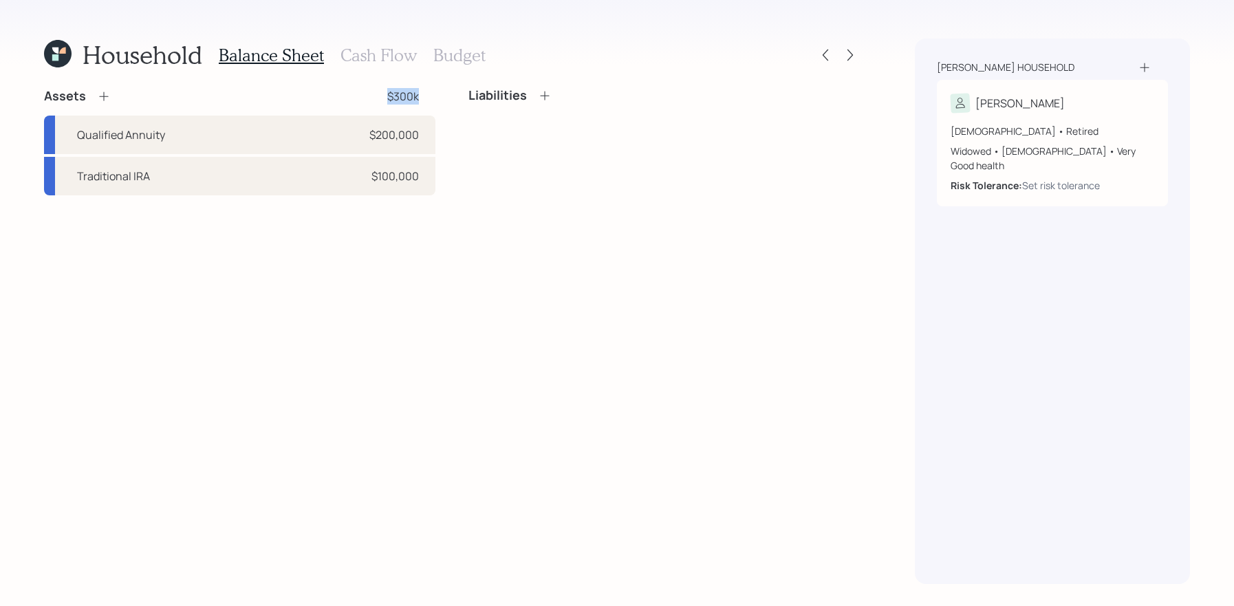
drag, startPoint x: 424, startPoint y: 89, endPoint x: 376, endPoint y: 90, distance: 48.1
click at [376, 90] on div "Assets $300k" at bounding box center [239, 96] width 391 height 17
click at [367, 346] on div "Assets $300k Qualified Annuity $200,000 Traditional IRA $100,000 Liabilities" at bounding box center [452, 336] width 816 height 496
click at [110, 95] on div "Assets $300k" at bounding box center [239, 96] width 391 height 17
click at [103, 94] on icon at bounding box center [103, 96] width 9 height 9
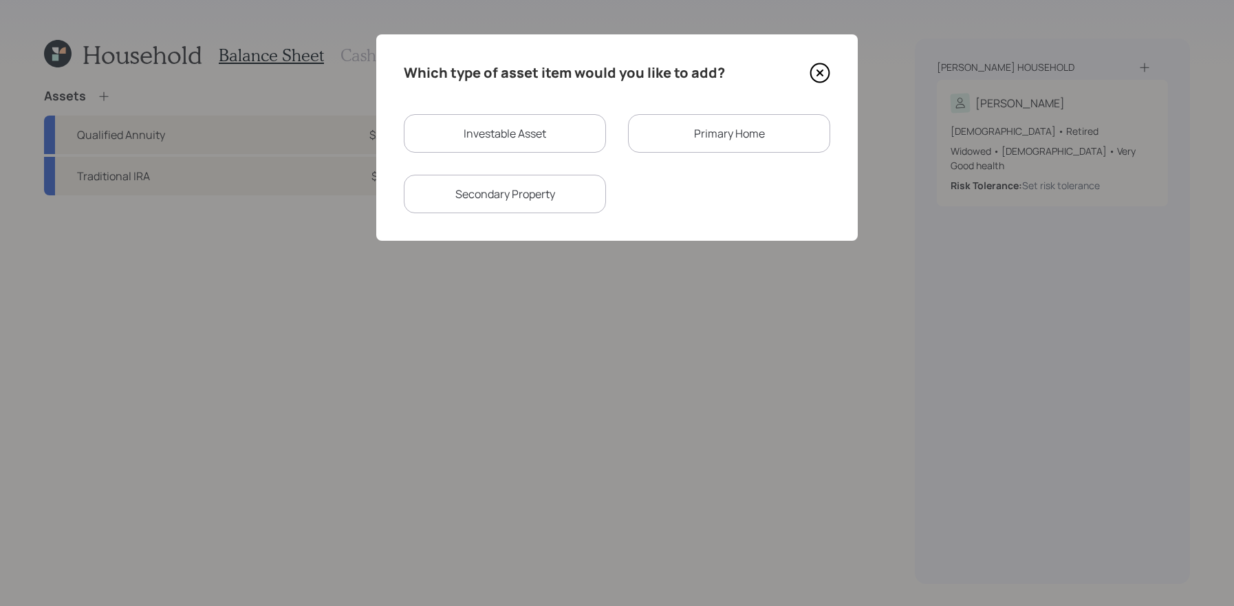
click at [506, 121] on div "Investable Asset" at bounding box center [505, 133] width 202 height 39
select select "taxable"
select select "balanced"
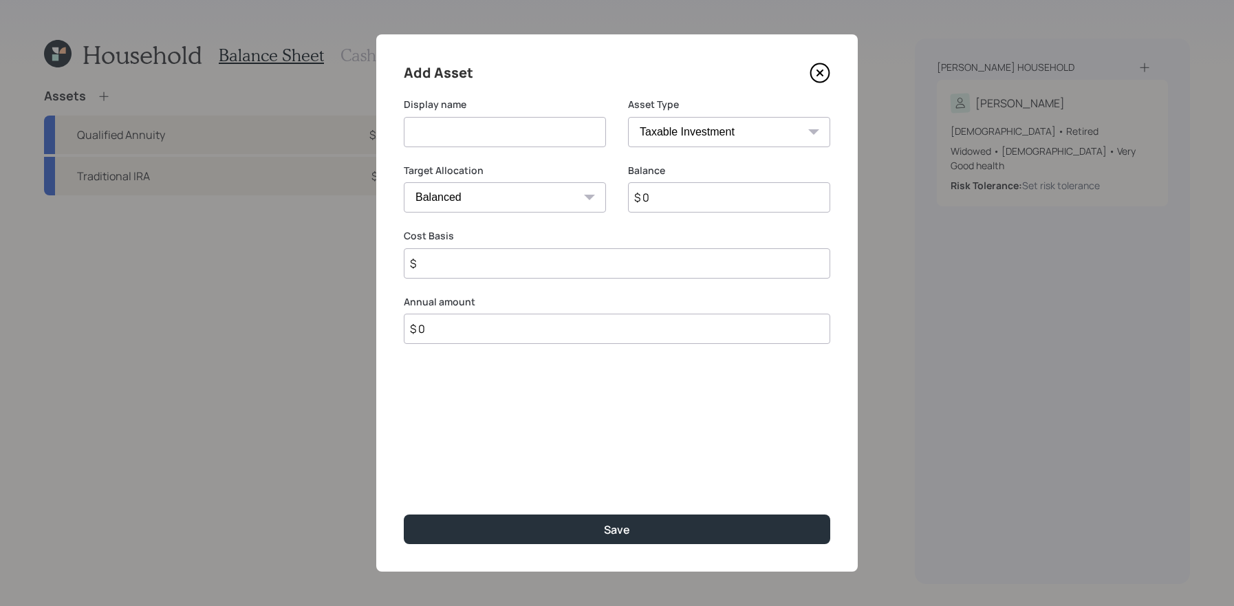
click at [689, 126] on select "SEP IRA IRA Roth IRA 401(k) Roth 401(k) 403(b) Roth 403(b) 457(b) Roth 457(b) H…" at bounding box center [729, 132] width 202 height 30
select select "cash"
click at [628, 117] on select "SEP IRA IRA Roth IRA 401(k) Roth 401(k) 403(b) Roth 403(b) 457(b) Roth 457(b) H…" at bounding box center [729, 132] width 202 height 30
type input "$"
click at [546, 140] on input at bounding box center [505, 132] width 202 height 30
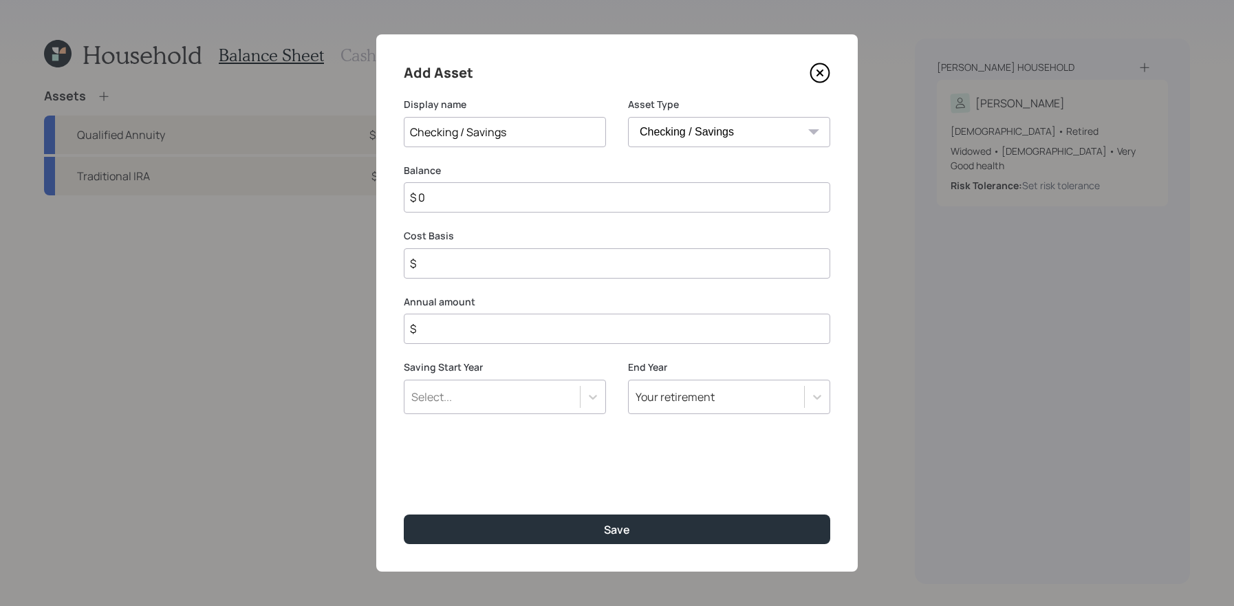
type input "Checking / Savings"
click at [508, 208] on input "$ 0" at bounding box center [617, 197] width 426 height 30
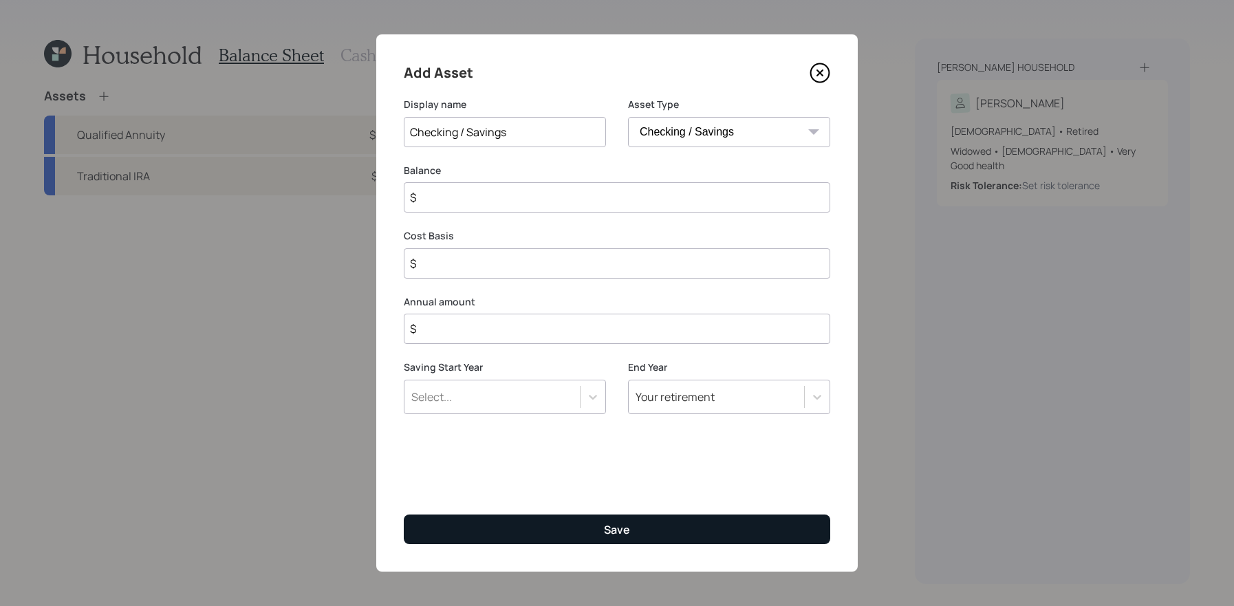
type input "$"
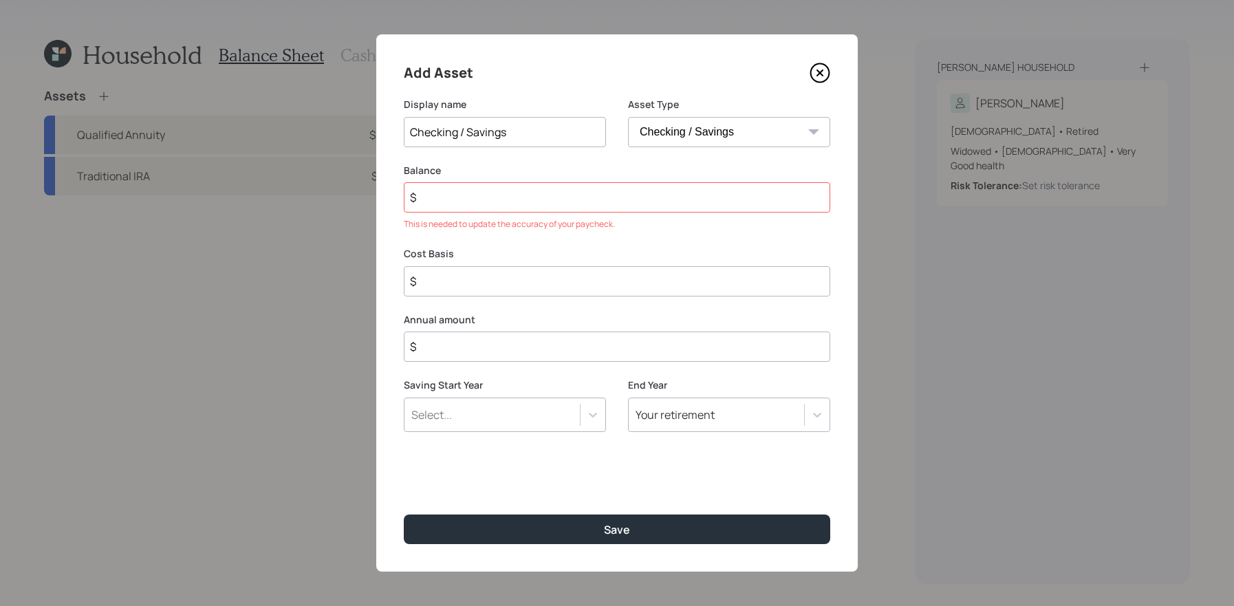
type input "$ 2"
type input "$ 27"
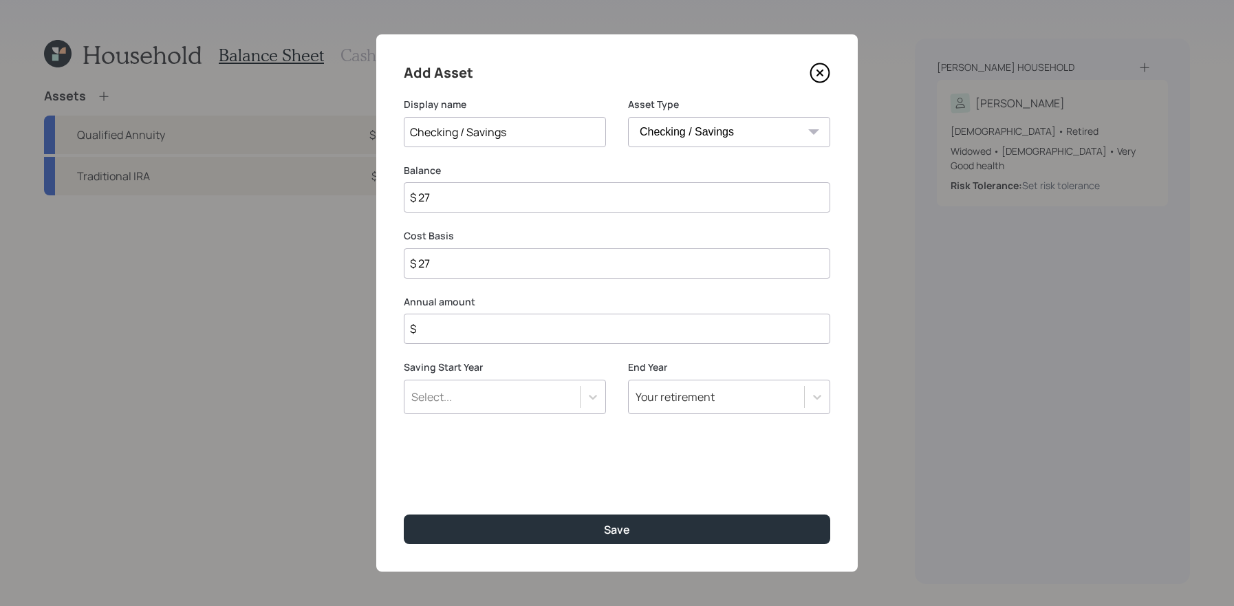
type input "$ 270"
type input "$ 2,700"
type input "$ 27,000"
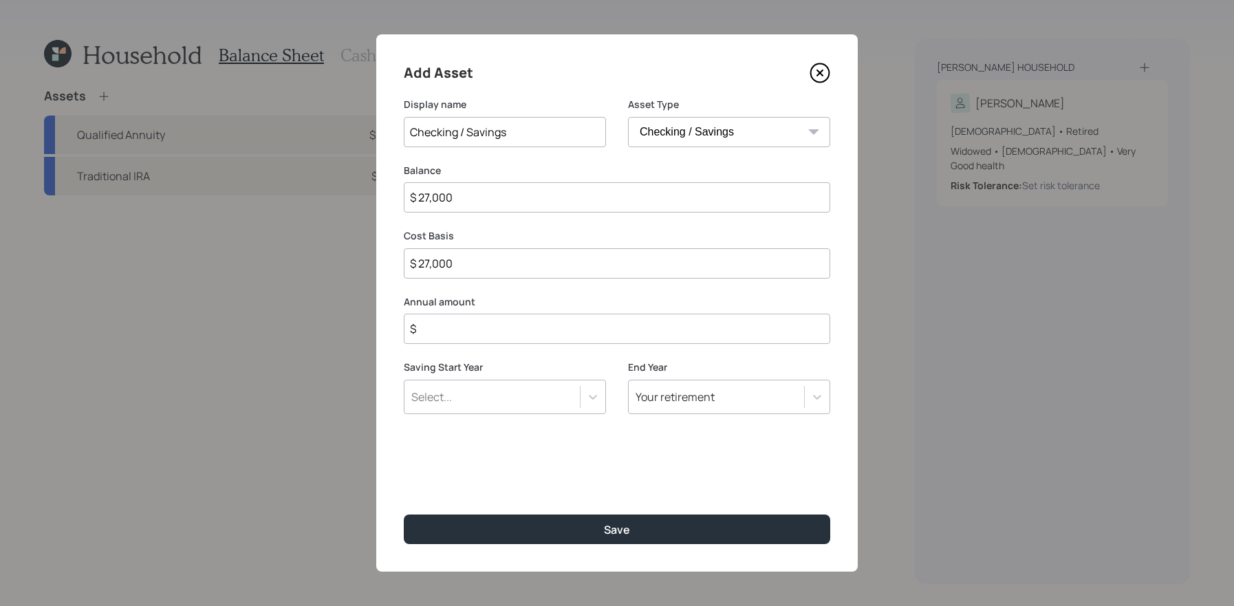
type input "$ 27,000"
type input "$ 0"
click at [710, 125] on select "SEP IRA IRA Roth IRA 401(k) Roth 401(k) 403(b) Roth 403(b) 457(b) Roth 457(b) H…" at bounding box center [729, 132] width 202 height 30
select select "emergency_fund"
click at [628, 117] on select "SEP IRA IRA Roth IRA 401(k) Roth 401(k) 403(b) Roth 403(b) 457(b) Roth 457(b) H…" at bounding box center [729, 132] width 202 height 30
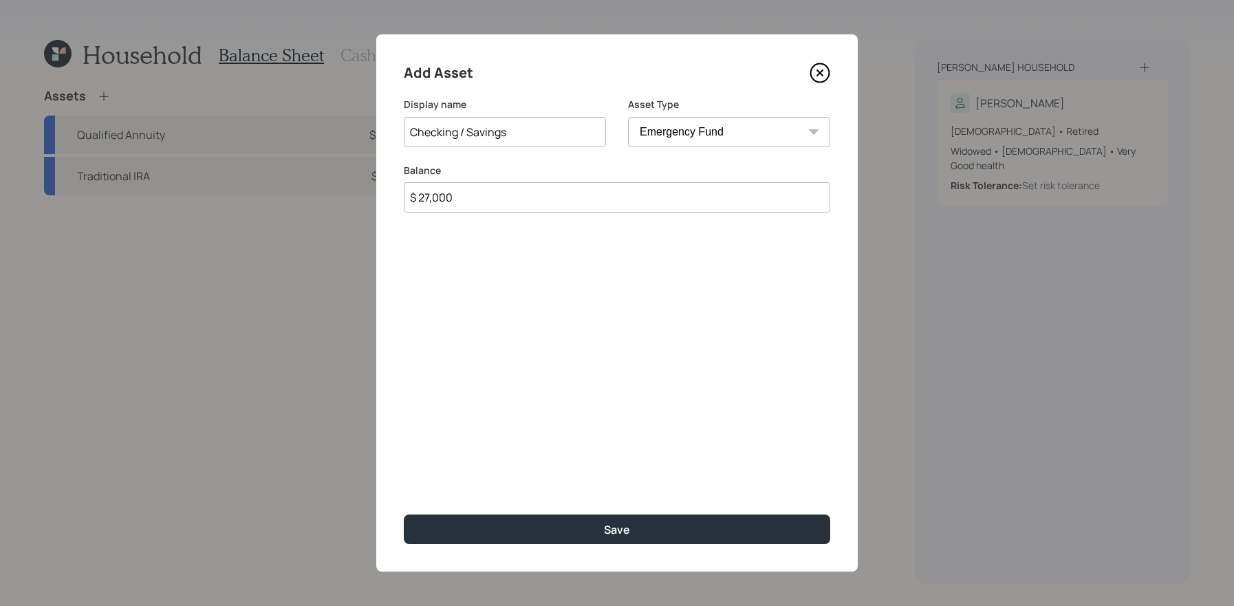
click at [506, 138] on input "Checking / Savings" at bounding box center [505, 132] width 202 height 30
drag, startPoint x: 522, startPoint y: 136, endPoint x: 254, endPoint y: 129, distance: 267.6
click at [254, 129] on div "Add Asset Display name Checking / Savings Asset Type SEP IRA IRA Roth IRA 401(k…" at bounding box center [617, 303] width 1234 height 606
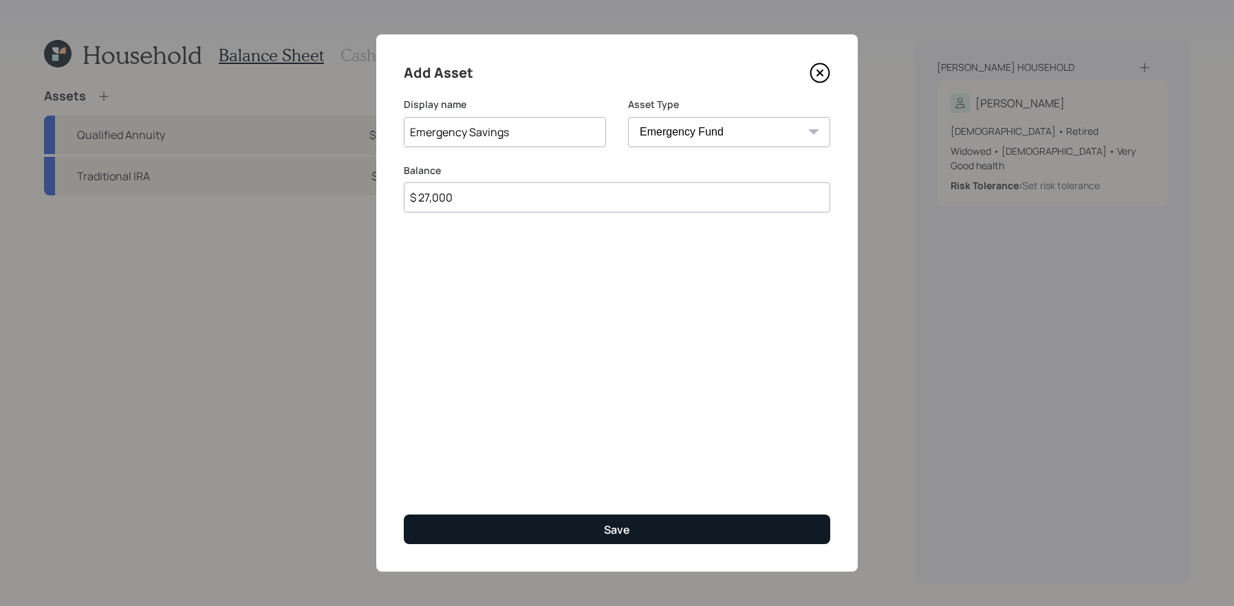
type input "Emergency Savings"
click at [669, 522] on button "Save" at bounding box center [617, 529] width 426 height 30
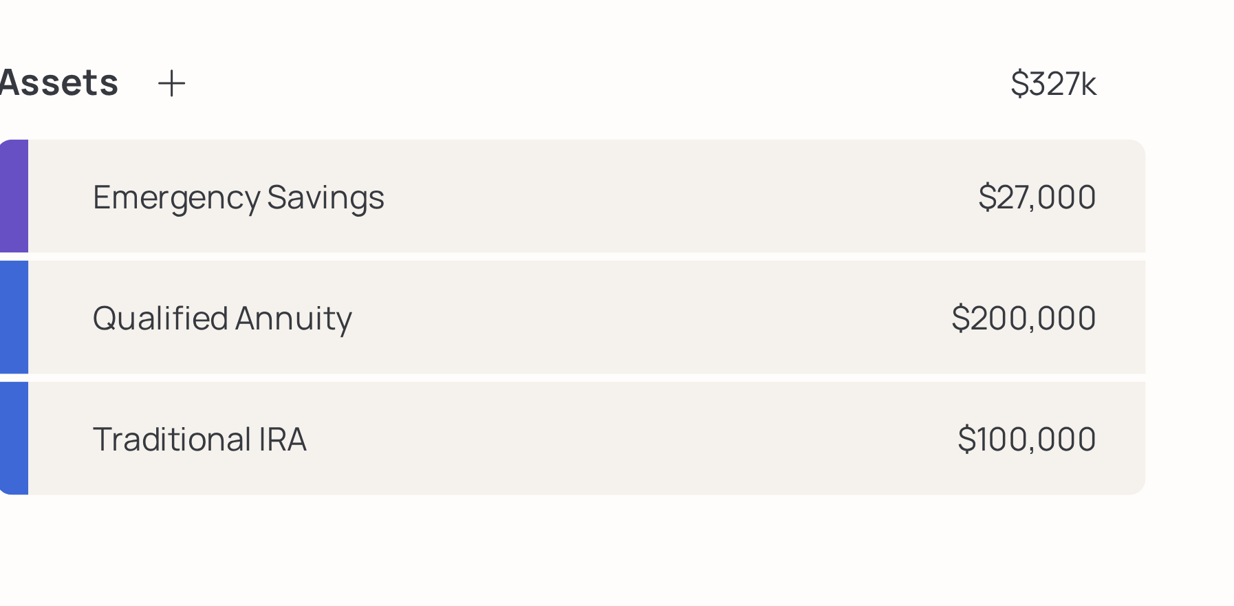
click at [98, 93] on icon at bounding box center [104, 96] width 14 height 14
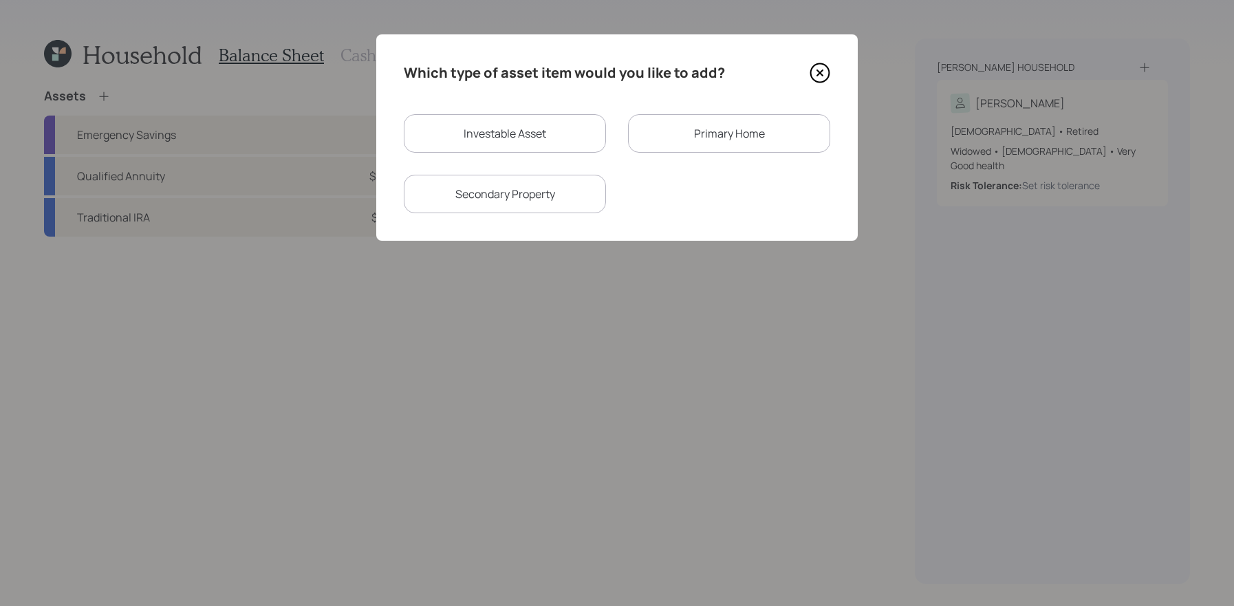
click at [565, 128] on div "Investable Asset" at bounding box center [505, 133] width 202 height 39
select select "taxable"
select select "balanced"
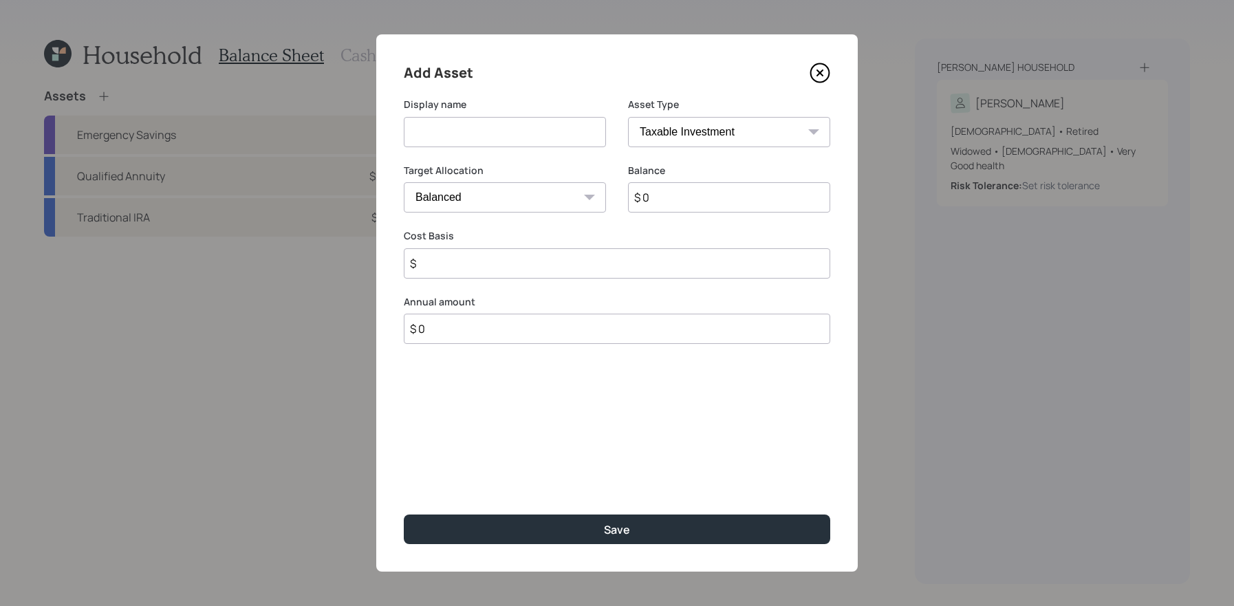
click at [654, 126] on select "SEP IRA IRA Roth IRA 401(k) Roth 401(k) 403(b) Roth 403(b) 457(b) Roth 457(b) H…" at bounding box center [729, 132] width 202 height 30
select select "cash"
click at [628, 117] on select "SEP IRA IRA Roth IRA 401(k) Roth 401(k) 403(b) Roth 403(b) 457(b) Roth 457(b) H…" at bounding box center [729, 132] width 202 height 30
type input "$"
click at [558, 142] on input at bounding box center [505, 132] width 202 height 30
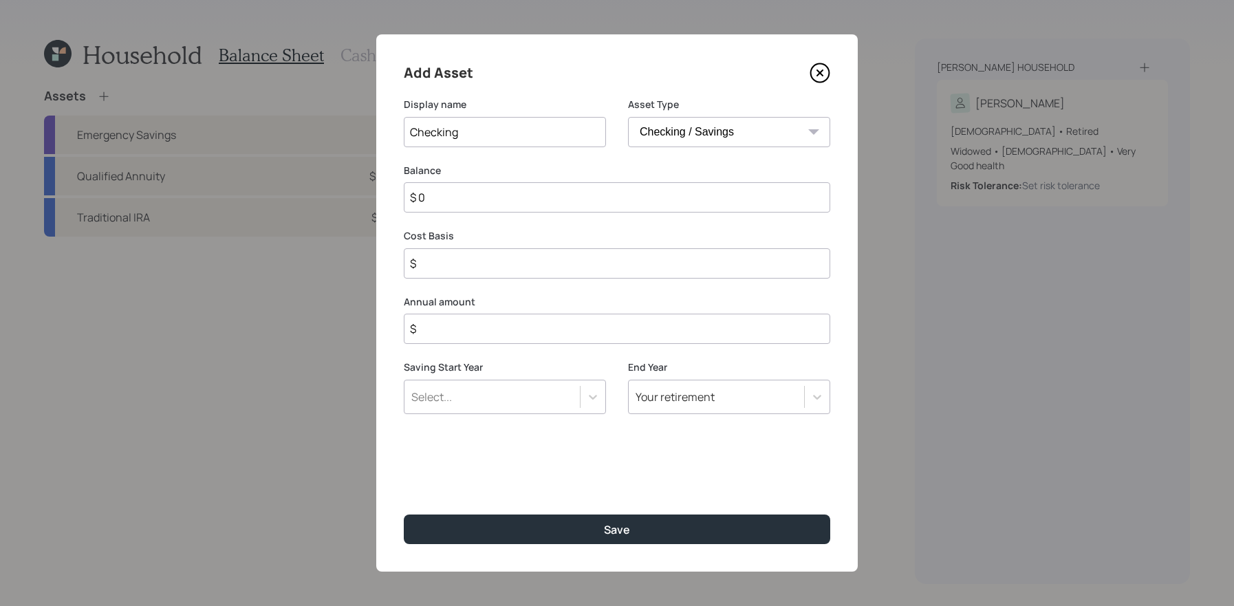
type input "Checking"
click at [528, 204] on input "$ 0" at bounding box center [617, 197] width 426 height 30
type input "$"
type input "$ 5"
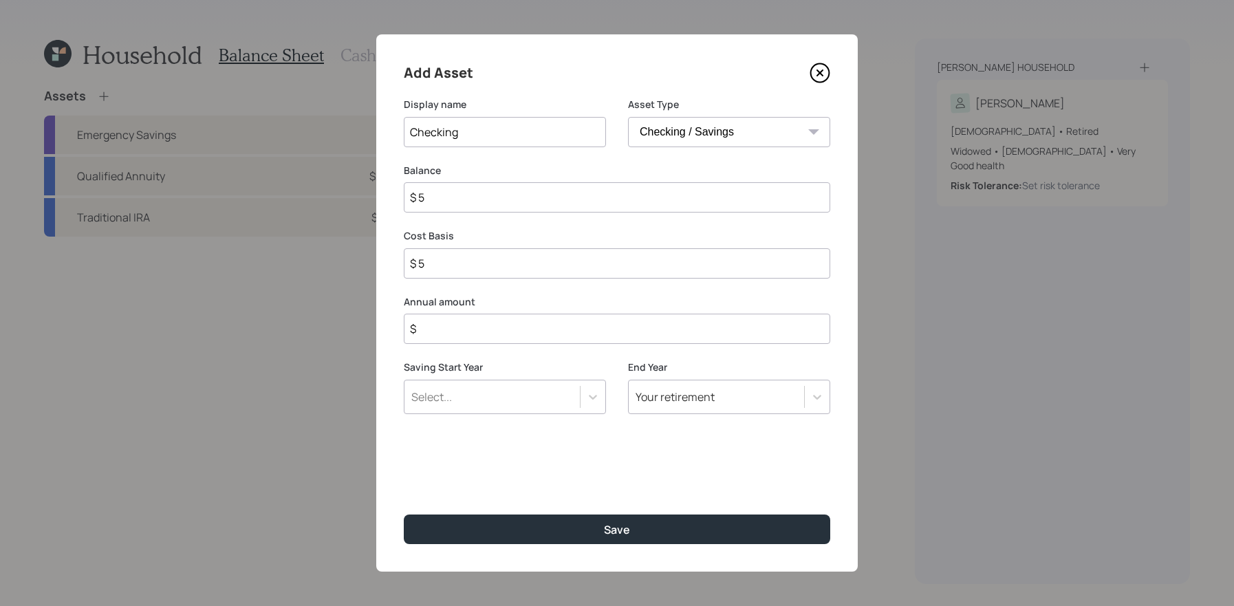
type input "$ 54"
type input "$ 540"
type input "$ 5,400"
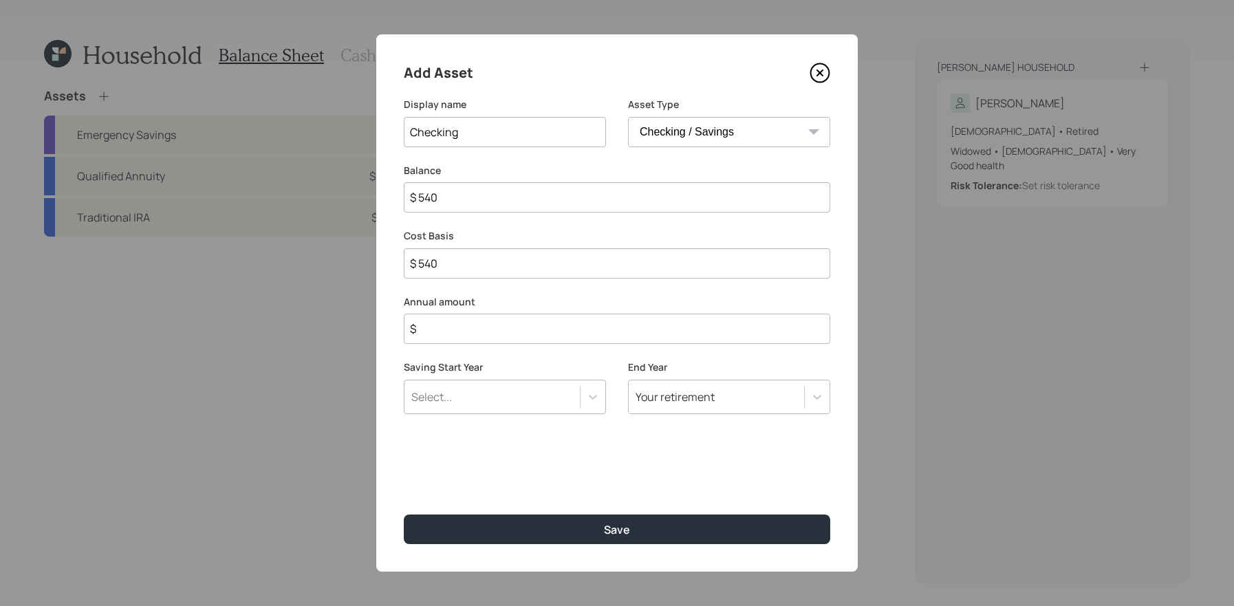
type input "$ 5,400"
type input "$ 54,000"
type input "$ 0"
click at [404, 514] on button "Save" at bounding box center [617, 529] width 426 height 30
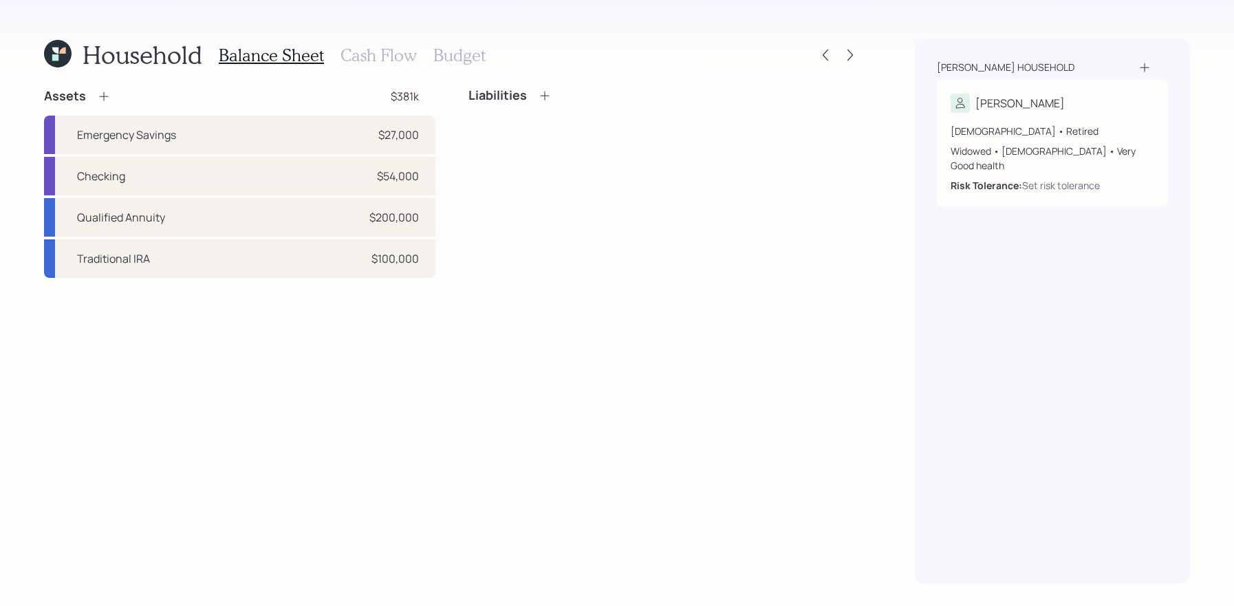
click at [549, 98] on icon at bounding box center [545, 96] width 14 height 14
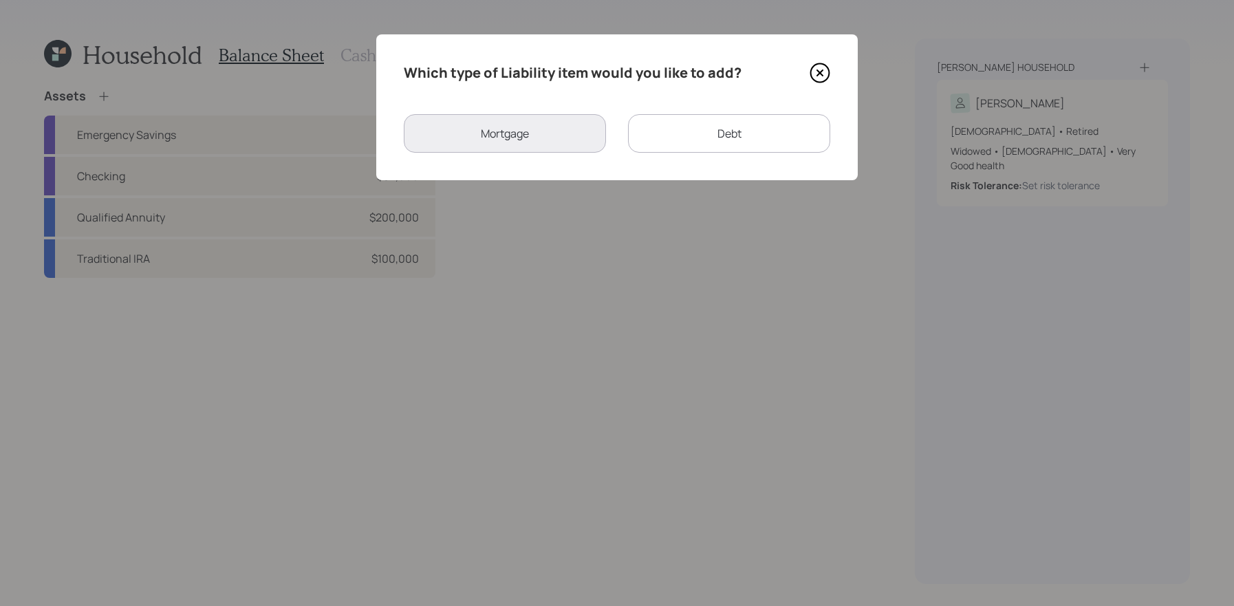
click at [651, 141] on div "Debt" at bounding box center [729, 133] width 202 height 39
select select "credit_card"
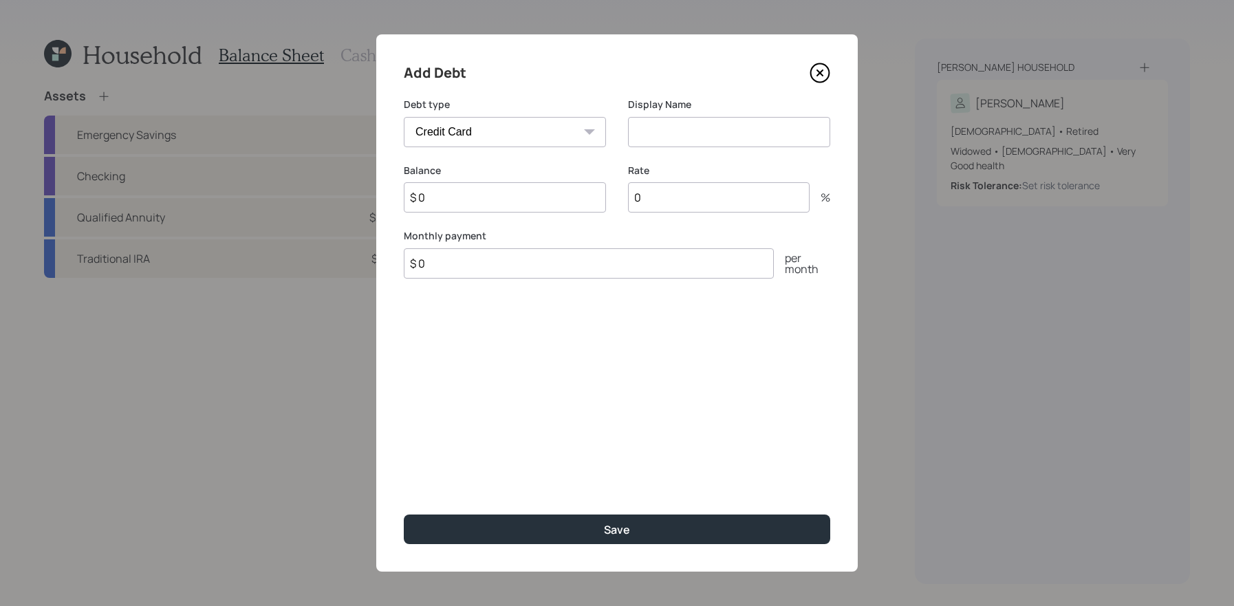
click at [476, 124] on select "Car Credit Card Medical Student Other" at bounding box center [505, 132] width 202 height 30
click at [404, 117] on select "Car Credit Card Medical Student Other" at bounding box center [505, 132] width 202 height 30
click at [730, 139] on input at bounding box center [729, 132] width 202 height 30
type input "Credit Card"
click at [532, 197] on input "$ 0" at bounding box center [505, 197] width 202 height 30
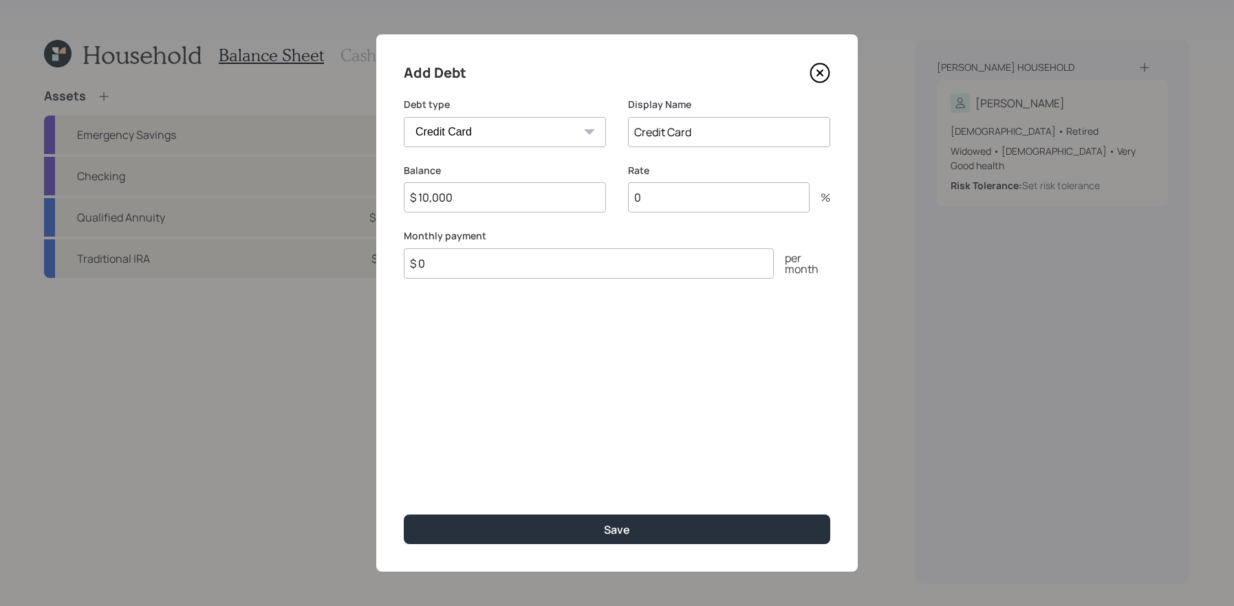
type input "$ 10,000"
click at [695, 199] on input "0" at bounding box center [719, 197] width 182 height 30
type input "26"
drag, startPoint x: 695, startPoint y: 237, endPoint x: 695, endPoint y: 256, distance: 19.3
click at [695, 237] on label "Monthly payment" at bounding box center [617, 236] width 426 height 14
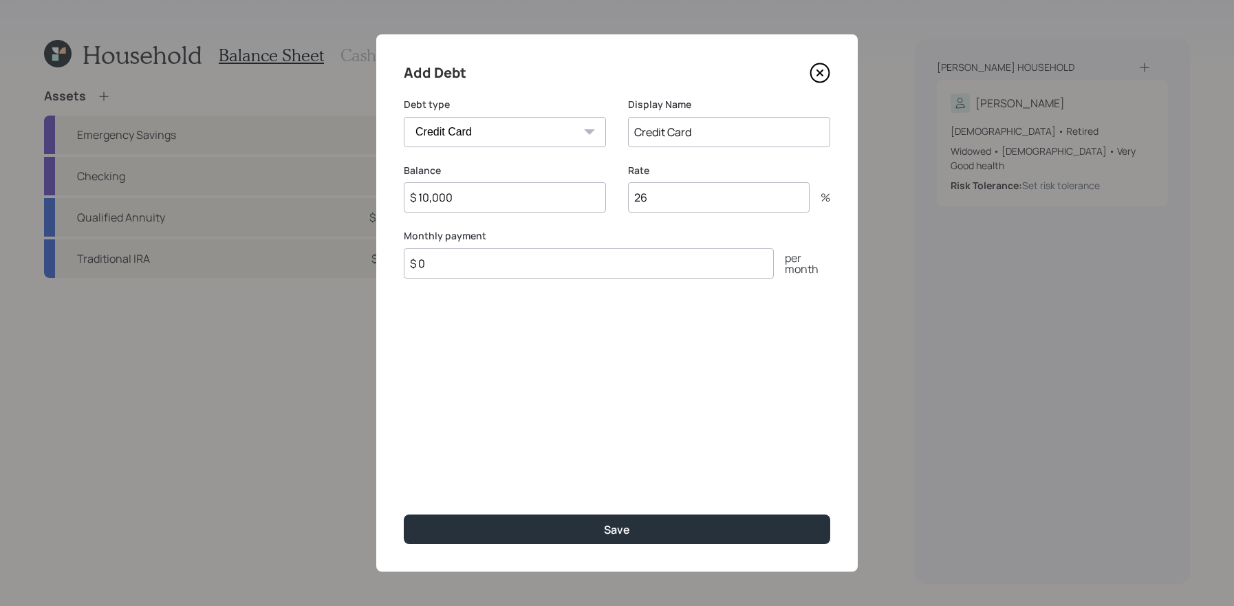
click at [695, 256] on input "$ 0" at bounding box center [589, 263] width 370 height 30
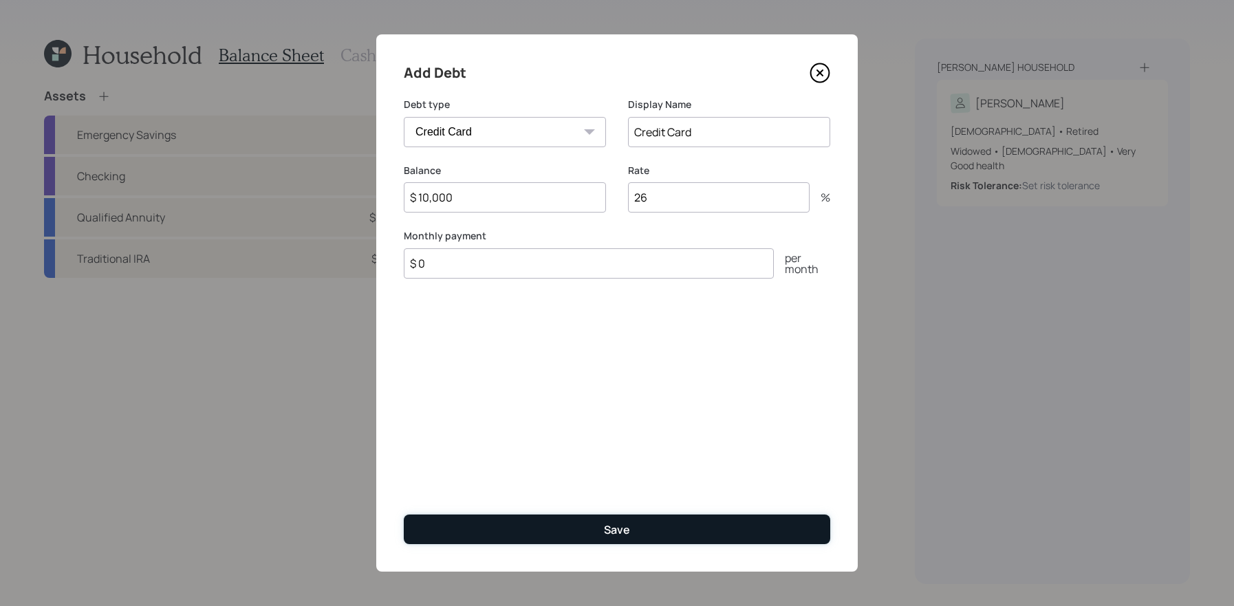
click at [597, 527] on button "Save" at bounding box center [617, 529] width 426 height 30
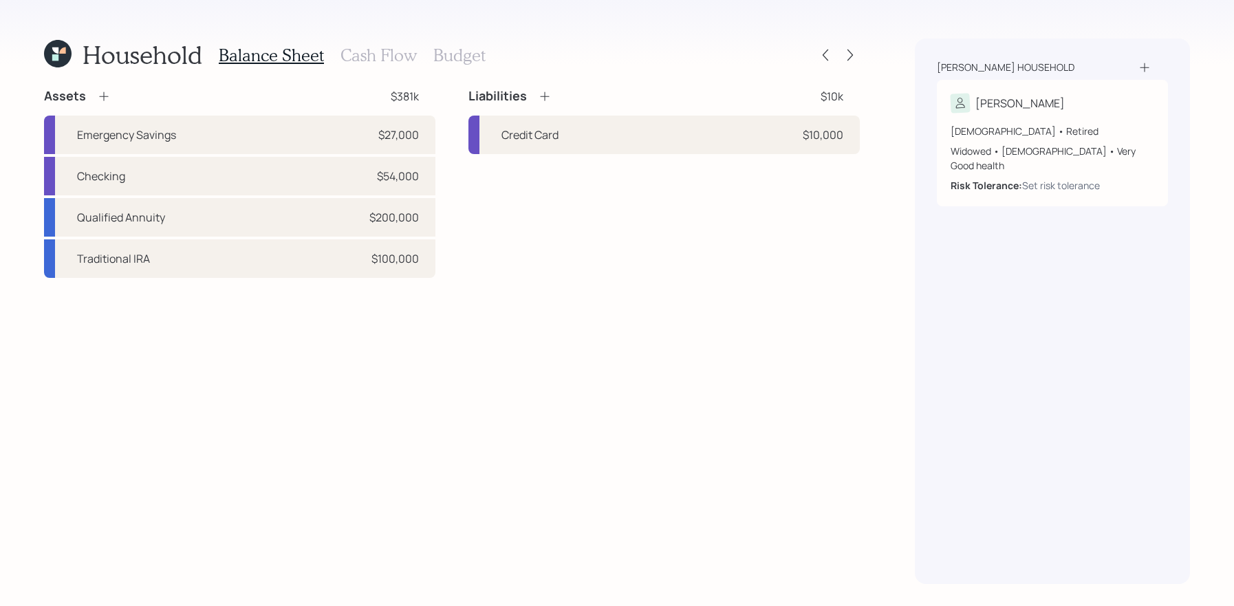
click at [545, 98] on icon at bounding box center [545, 96] width 14 height 14
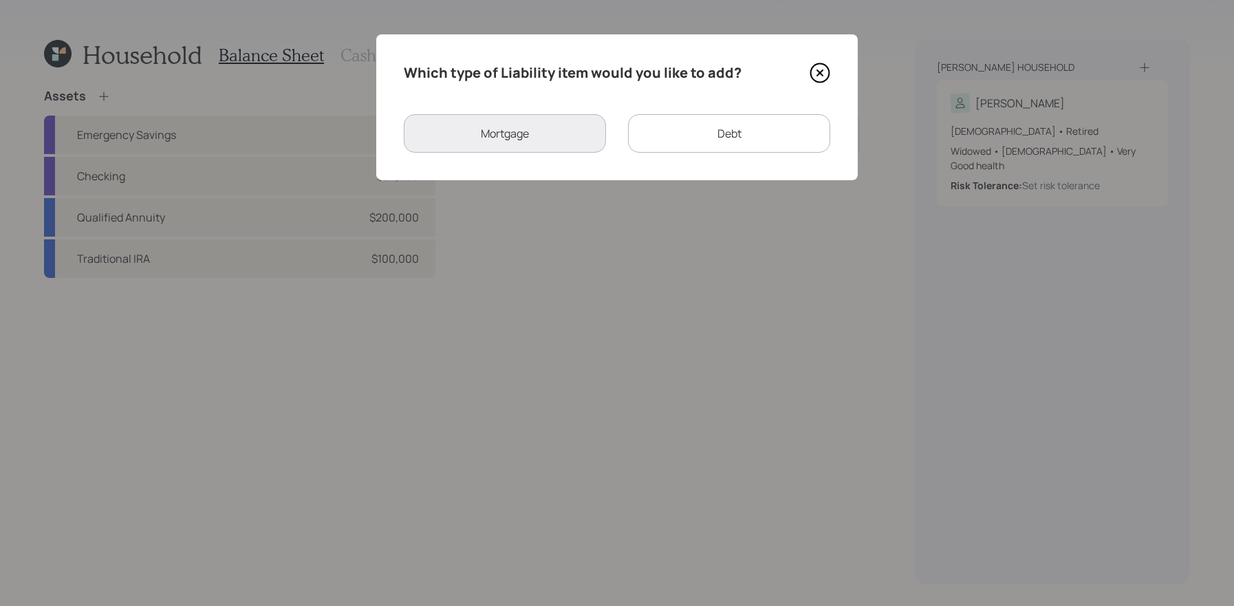
click at [669, 146] on div "Debt" at bounding box center [729, 133] width 202 height 39
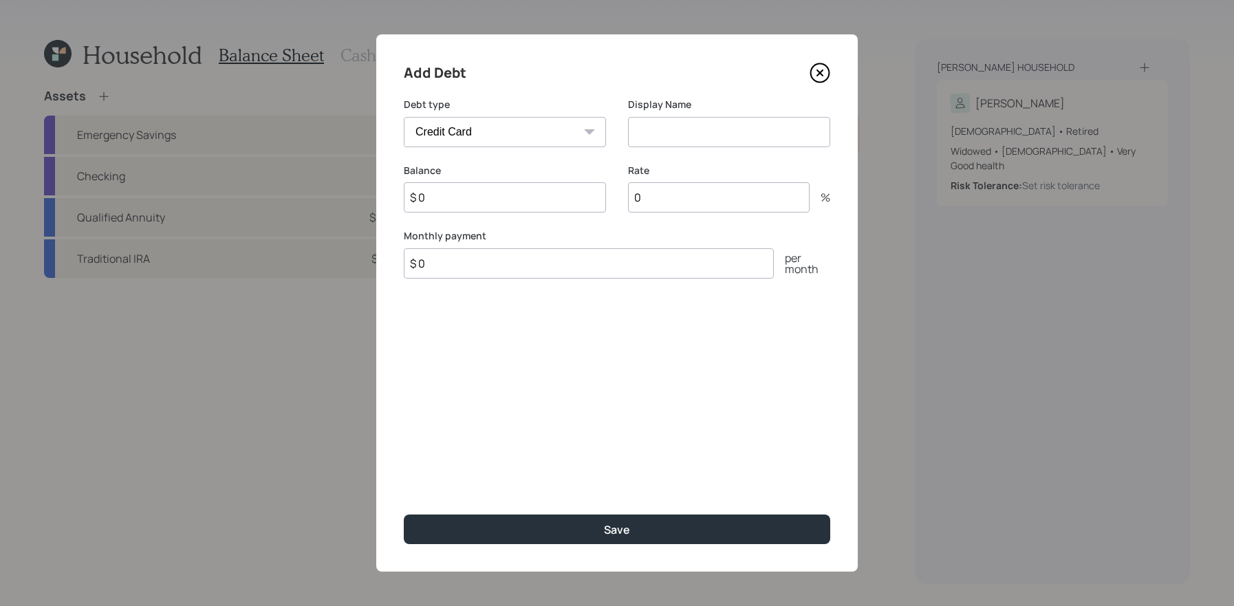
click at [562, 142] on select "Car Credit Card Medical Student Other" at bounding box center [505, 132] width 202 height 30
select select "student"
click at [404, 117] on select "Car Credit Card Medical Student Other" at bounding box center [505, 132] width 202 height 30
click at [718, 133] on input at bounding box center [729, 132] width 202 height 30
click at [519, 188] on input "$ 0" at bounding box center [505, 197] width 202 height 30
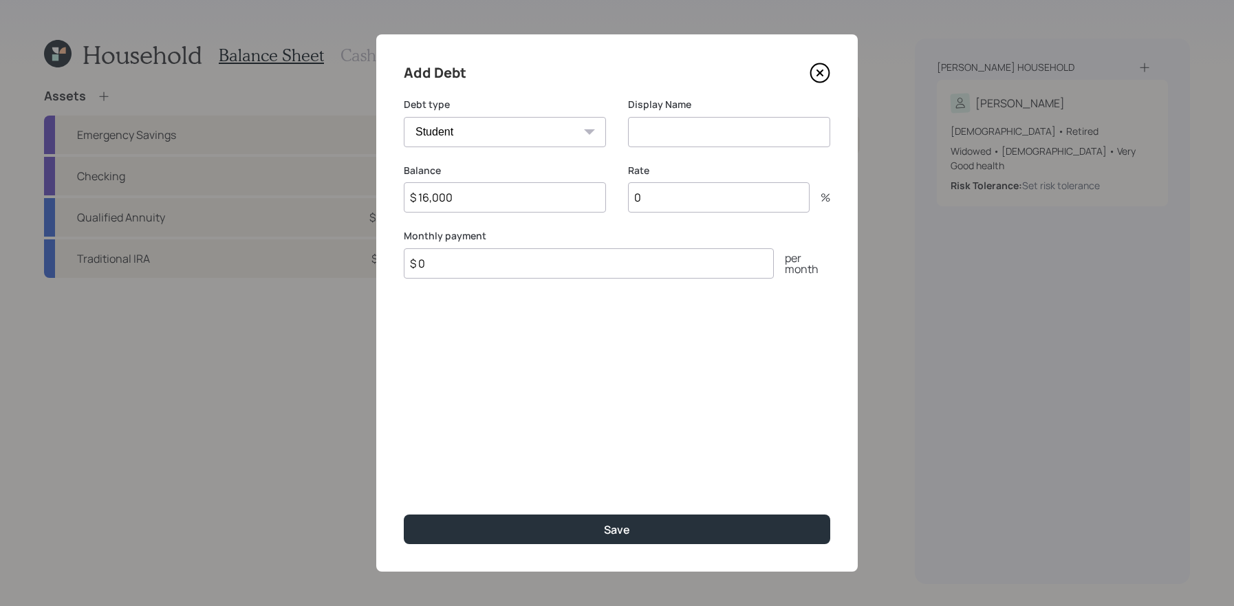
type input "$ 16,000"
click at [729, 136] on input at bounding box center [729, 132] width 202 height 30
type input "Student Loan (for daughter)"
click at [562, 255] on input "$ 0" at bounding box center [589, 263] width 370 height 30
type input "$ 289"
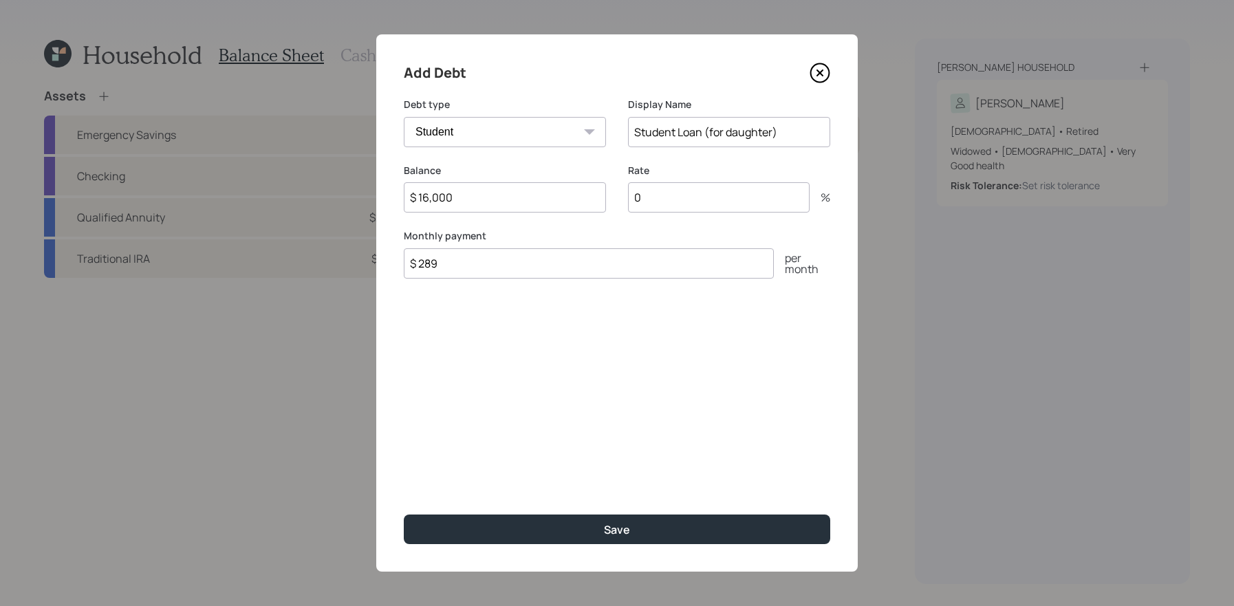
click at [674, 206] on input "0" at bounding box center [719, 197] width 182 height 30
type input "6"
click at [404, 514] on button "Save" at bounding box center [617, 529] width 426 height 30
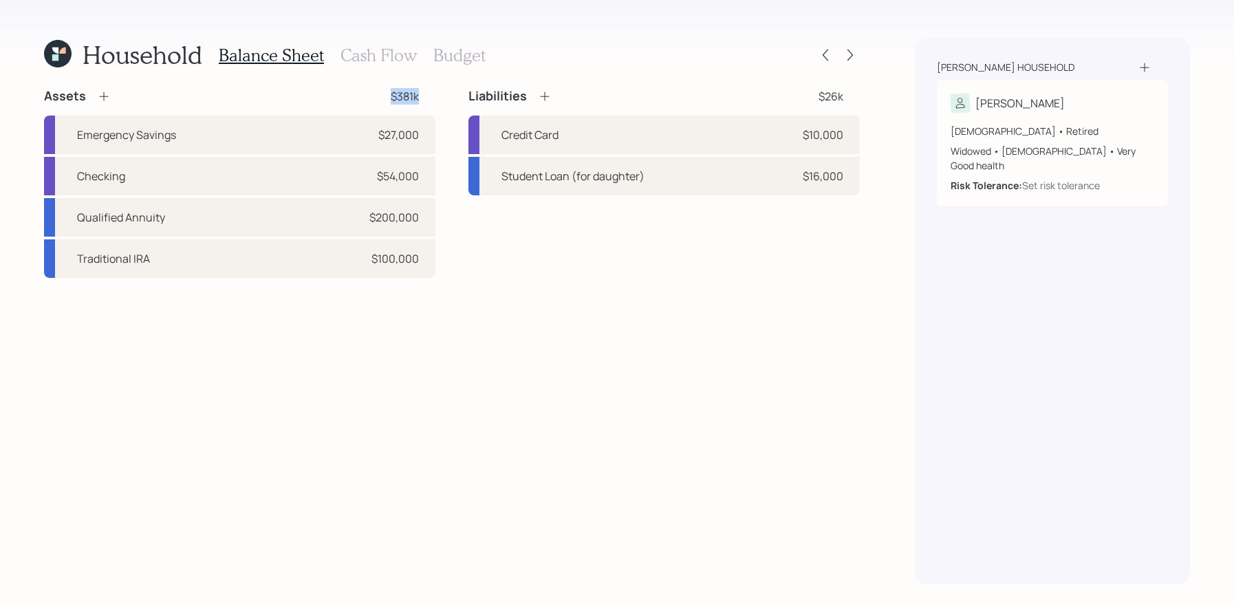
drag, startPoint x: 426, startPoint y: 92, endPoint x: 296, endPoint y: 92, distance: 130.0
click at [296, 92] on div "Assets $381k" at bounding box center [239, 96] width 391 height 17
drag, startPoint x: 854, startPoint y: 83, endPoint x: 850, endPoint y: 95, distance: 12.4
click at [850, 95] on div "Household Balance Sheet Cash Flow Budget Assets $381k Emergency Savings $27,000…" at bounding box center [452, 311] width 816 height 545
click at [384, 56] on h3 "Cash Flow" at bounding box center [378, 55] width 76 height 20
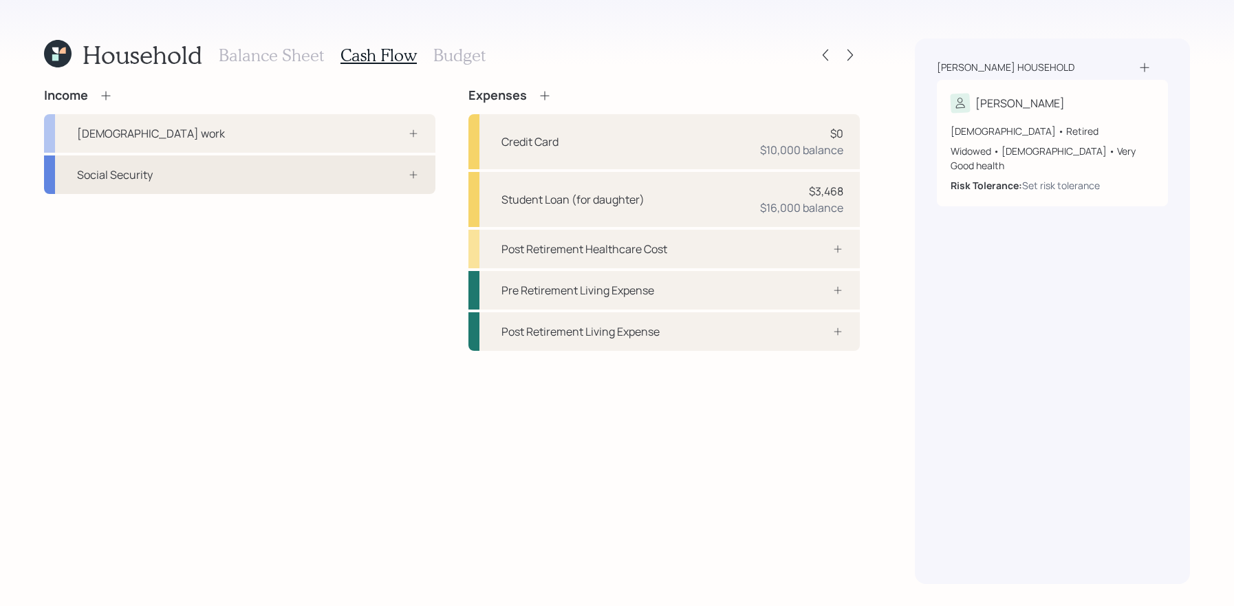
click at [144, 181] on div "Social Security" at bounding box center [115, 174] width 76 height 17
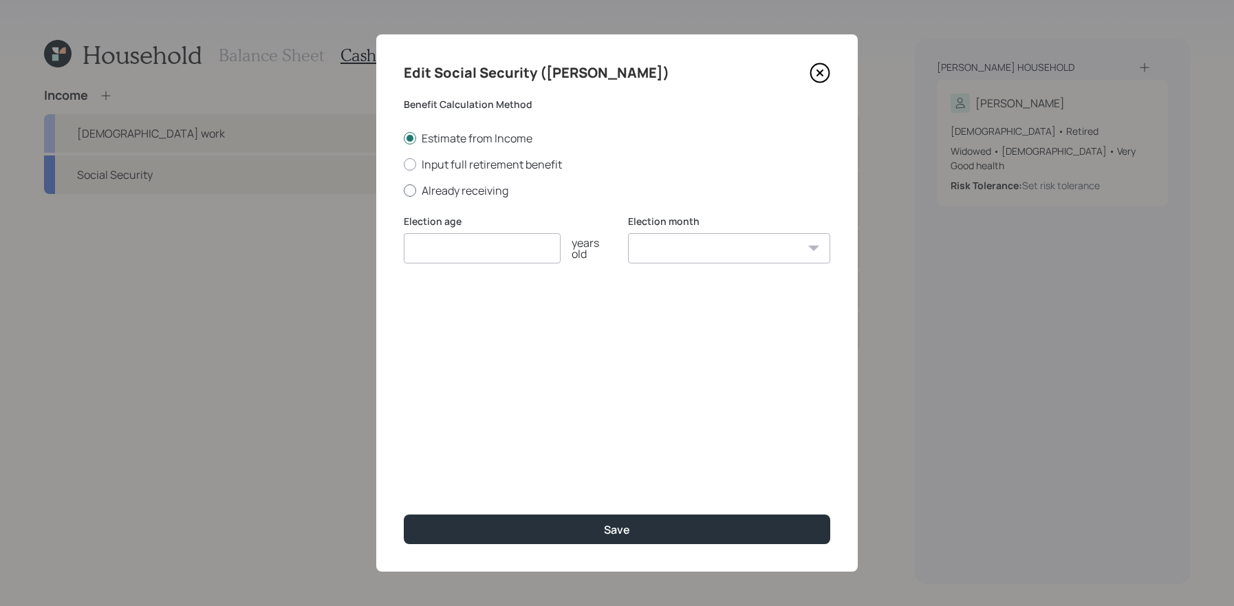
click at [499, 195] on label "Already receiving" at bounding box center [617, 190] width 426 height 15
click at [404, 190] on input "Already receiving" at bounding box center [403, 190] width 1 height 1
radio input "true"
click at [522, 261] on input "number" at bounding box center [482, 248] width 157 height 30
type input "70"
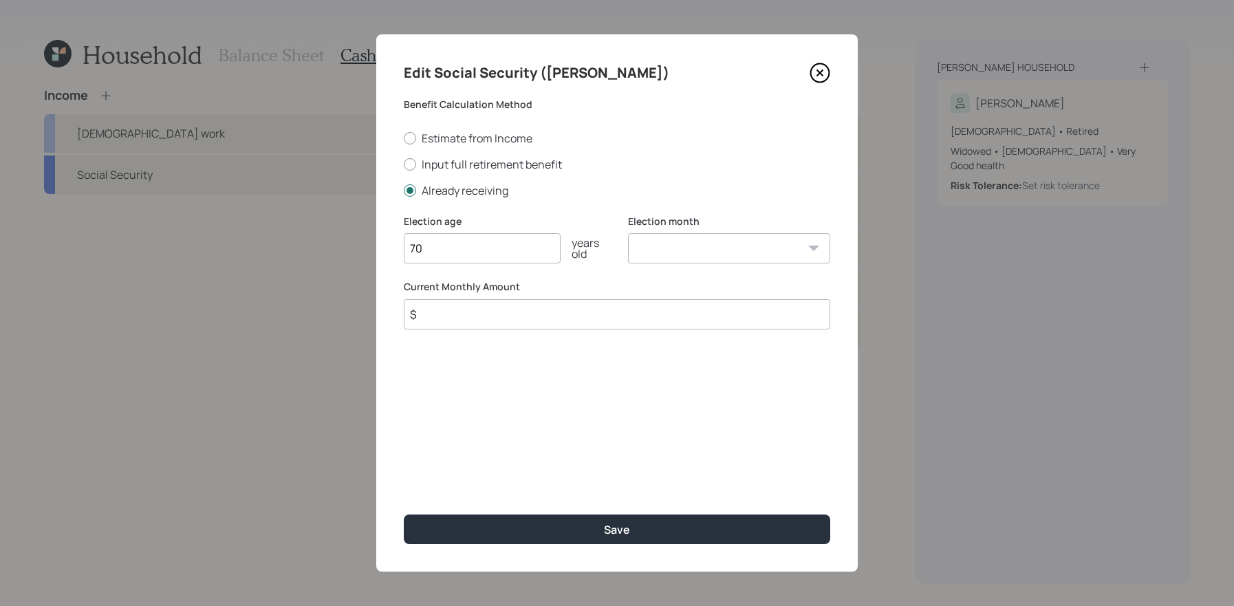
click at [527, 307] on input "$" at bounding box center [617, 314] width 426 height 30
drag, startPoint x: 474, startPoint y: 309, endPoint x: 393, endPoint y: 309, distance: 81.1
click at [393, 309] on div "Edit Social Security (Lori) Benefit Calculation Method Estimate from Income Inp…" at bounding box center [616, 302] width 481 height 537
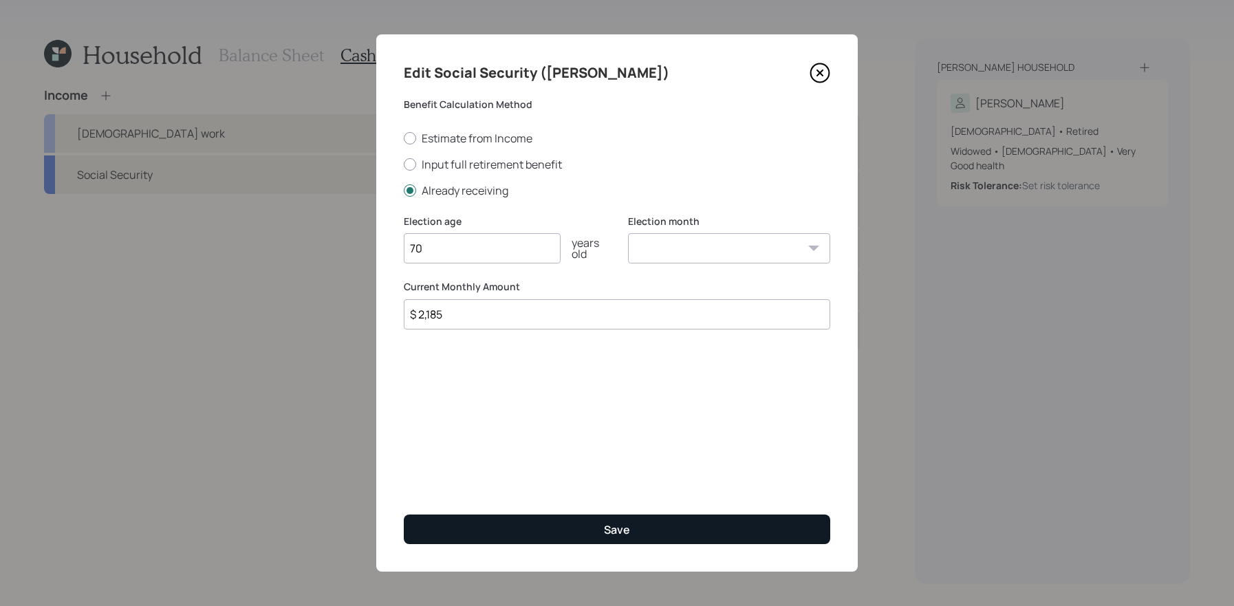
type input "$ 2,185"
click at [619, 530] on div "Save" at bounding box center [617, 529] width 26 height 15
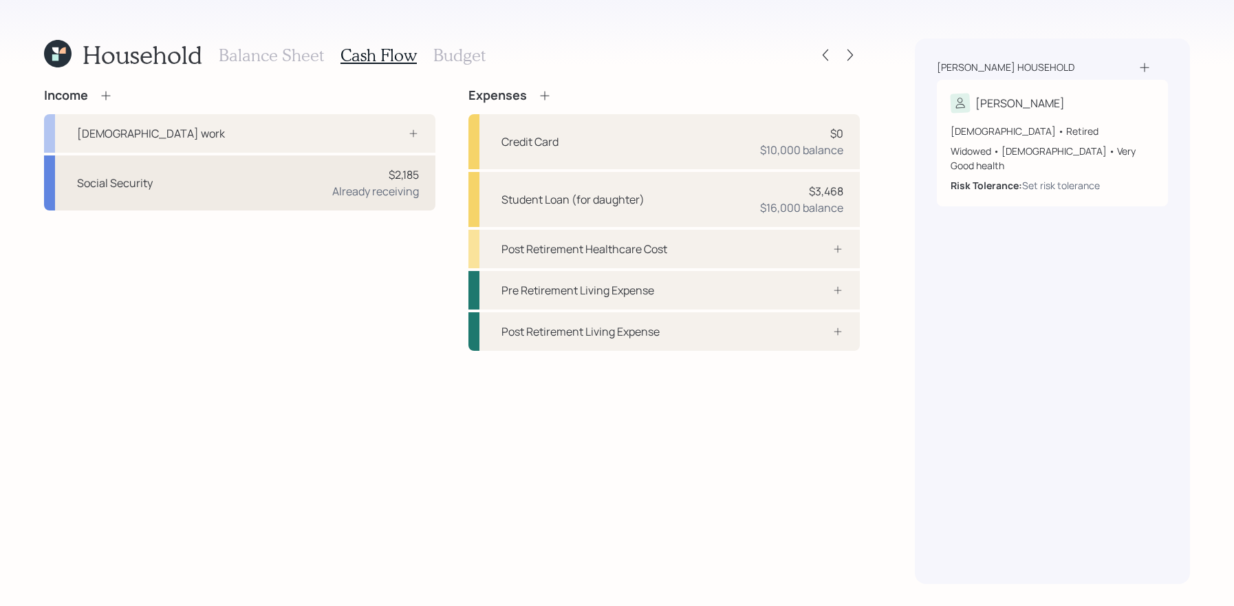
click at [176, 191] on div "Social Security $2,185 Already receiving" at bounding box center [239, 182] width 391 height 55
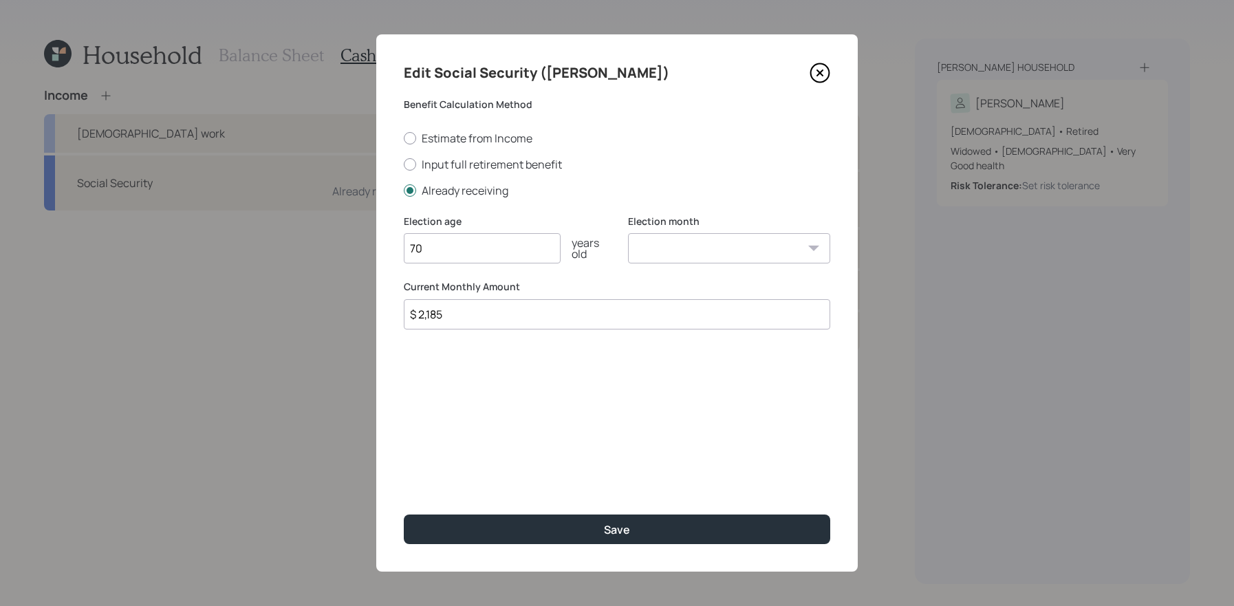
drag, startPoint x: 571, startPoint y: 314, endPoint x: 297, endPoint y: 296, distance: 275.0
click at [297, 296] on div "Edit Social Security (Lori) Benefit Calculation Method Estimate from Income Inp…" at bounding box center [617, 303] width 1234 height 606
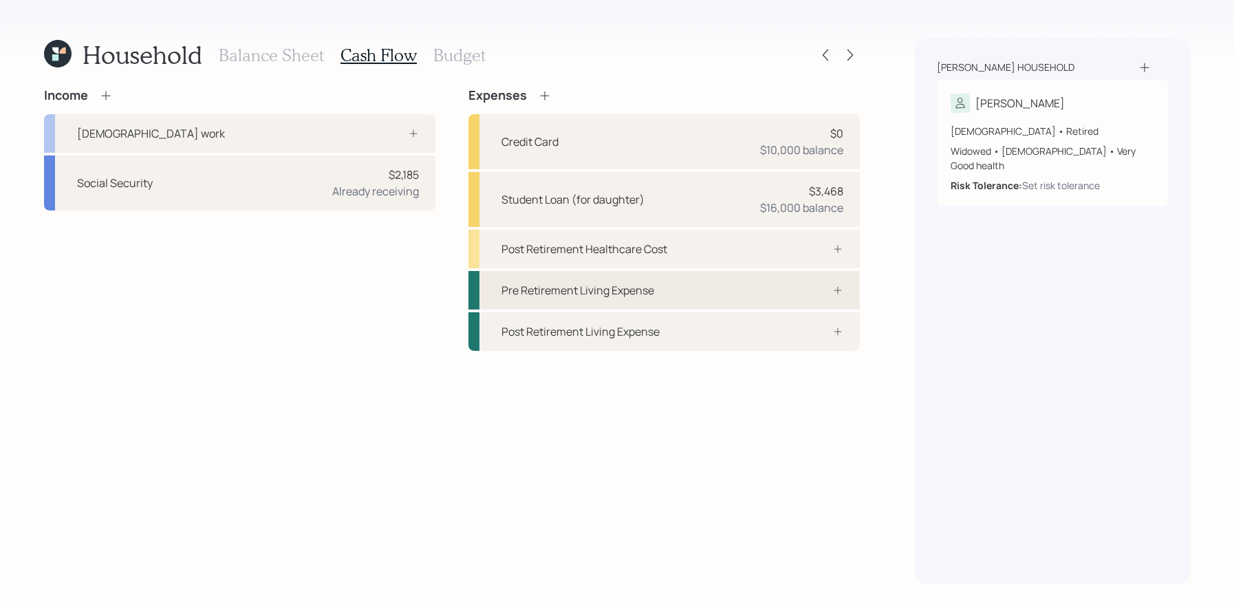
drag, startPoint x: 297, startPoint y: 296, endPoint x: 646, endPoint y: 299, distance: 348.7
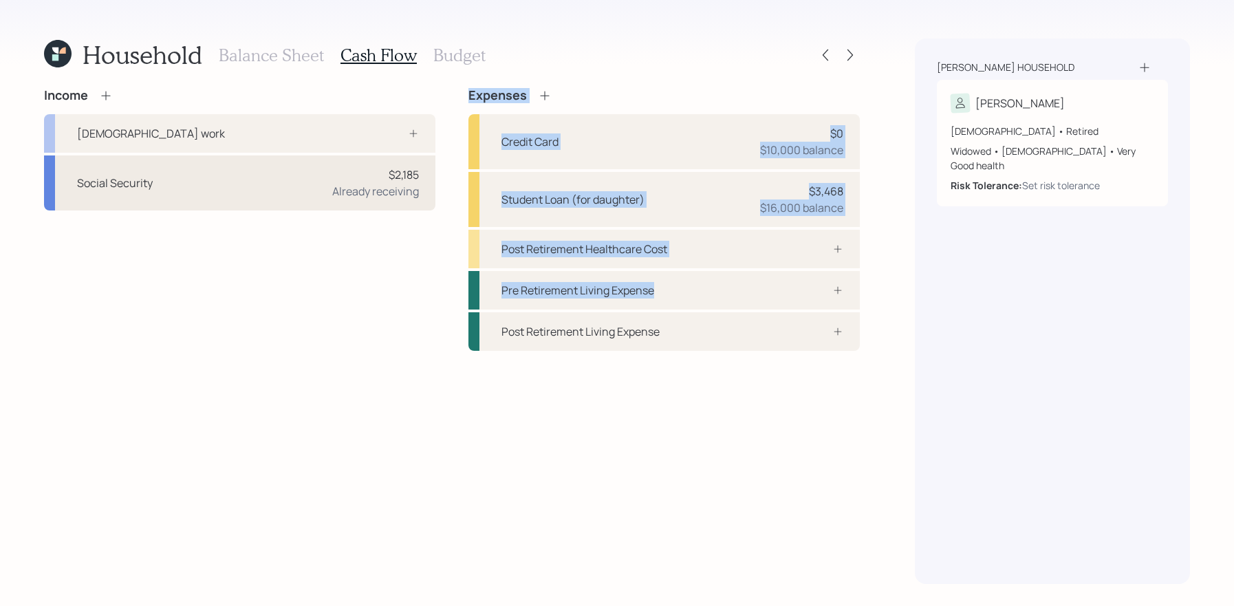
click at [316, 201] on div "Social Security $2,185 Already receiving" at bounding box center [239, 182] width 391 height 55
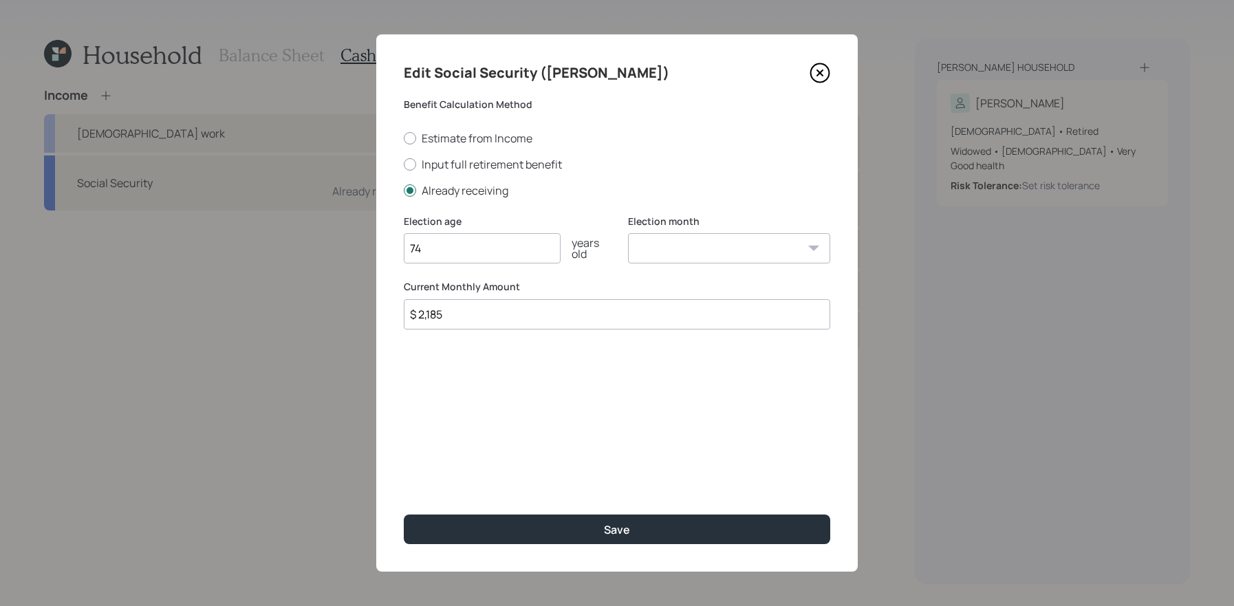
type input "74"
click at [774, 259] on select "January February March April May June July August September October November De…" at bounding box center [729, 248] width 202 height 30
select select "10"
click at [628, 233] on select "January February March April May June July August September October November De…" at bounding box center [729, 248] width 202 height 30
click at [481, 250] on input "74" at bounding box center [482, 248] width 157 height 30
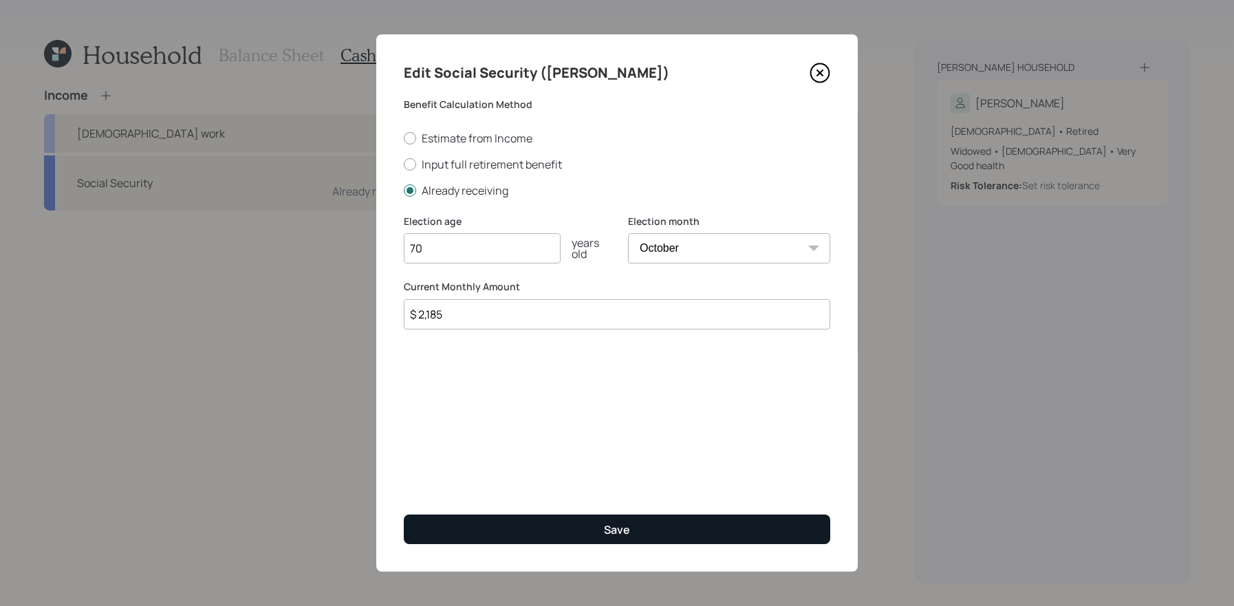
type input "70"
click at [466, 518] on button "Save" at bounding box center [617, 529] width 426 height 30
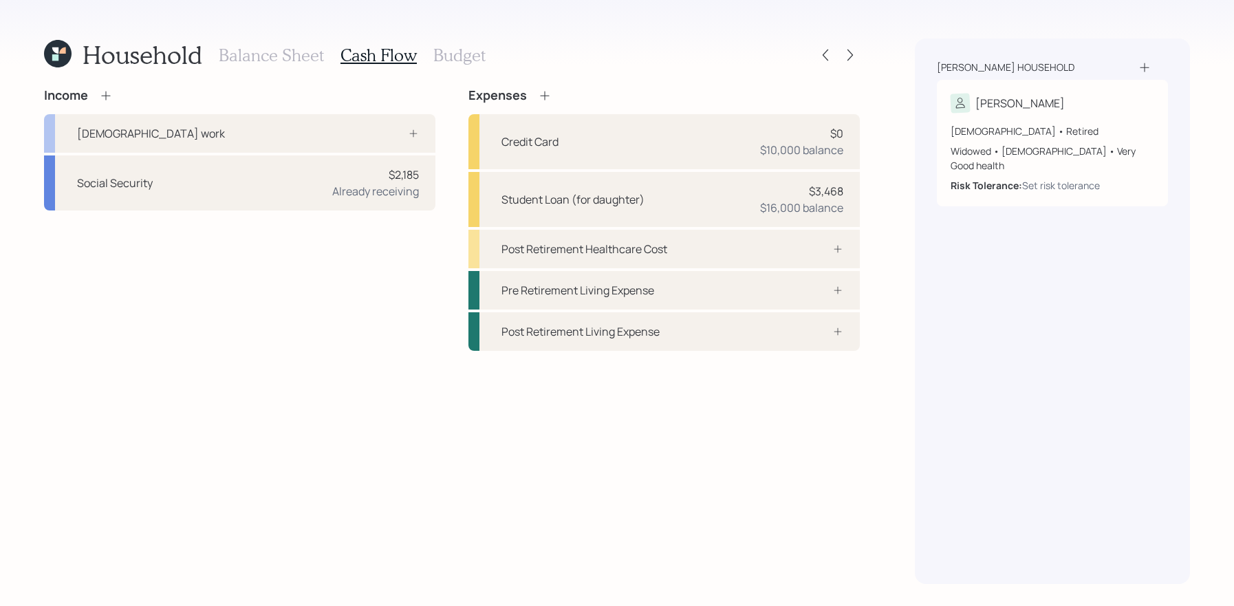
click at [107, 93] on icon at bounding box center [106, 96] width 14 height 14
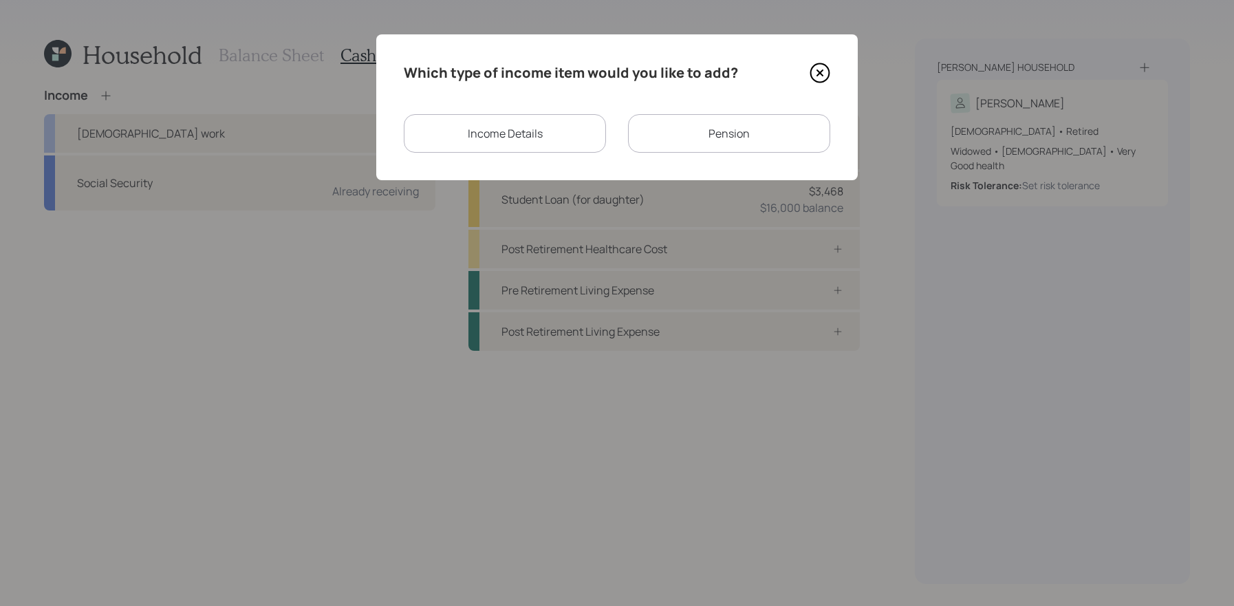
click at [648, 139] on div "Pension" at bounding box center [729, 133] width 202 height 39
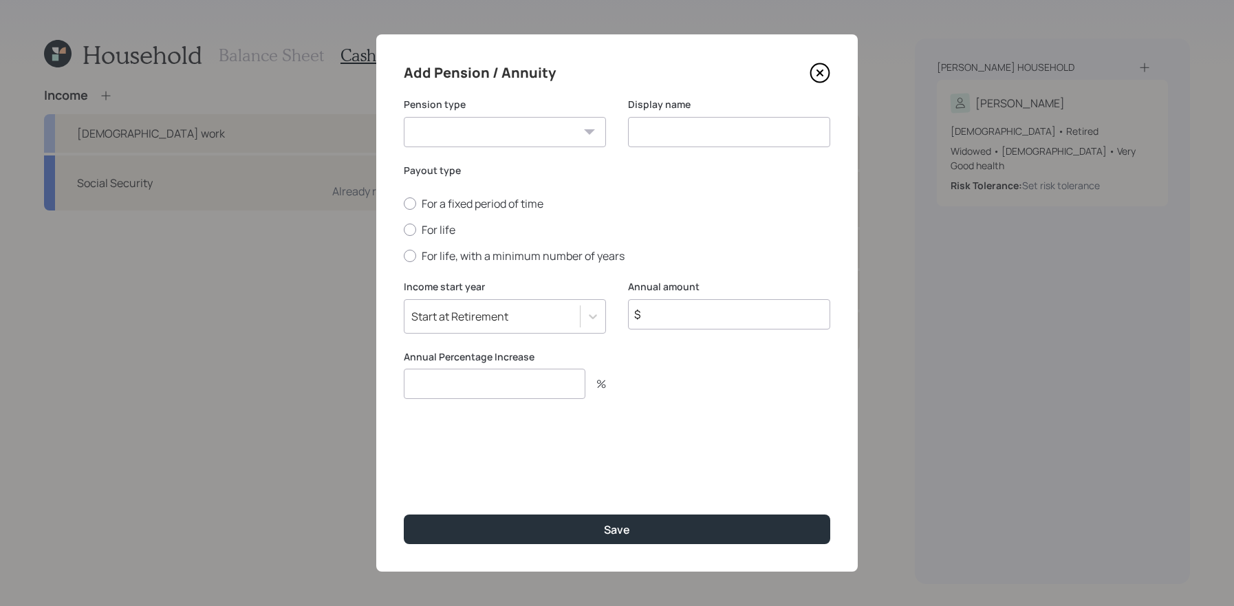
click at [558, 109] on label "Pension type" at bounding box center [505, 105] width 202 height 14
click at [554, 140] on select "Pension Annuity" at bounding box center [505, 132] width 202 height 30
select select "pension"
click at [404, 117] on select "Pension Annuity" at bounding box center [505, 132] width 202 height 30
click at [669, 135] on input at bounding box center [729, 132] width 202 height 30
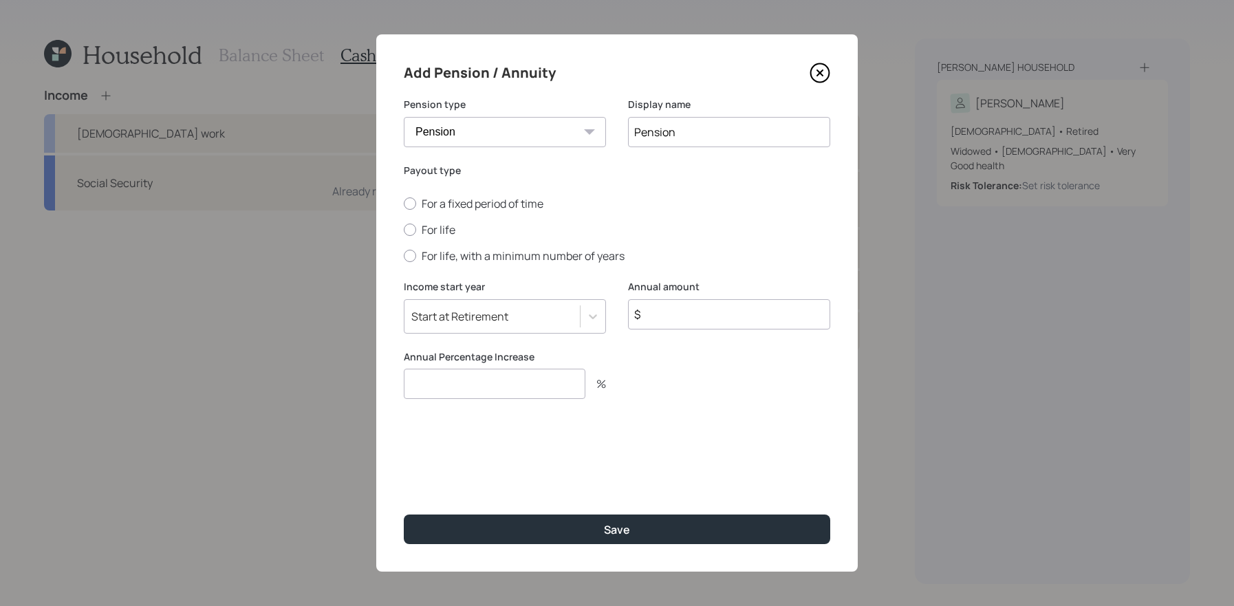
type input "Pension"
click at [770, 318] on input "$" at bounding box center [729, 314] width 202 height 30
type input "$ 16,800"
click at [569, 367] on div "Annual Percentage Increase %" at bounding box center [505, 375] width 202 height 50
click at [569, 379] on input "number" at bounding box center [495, 384] width 182 height 30
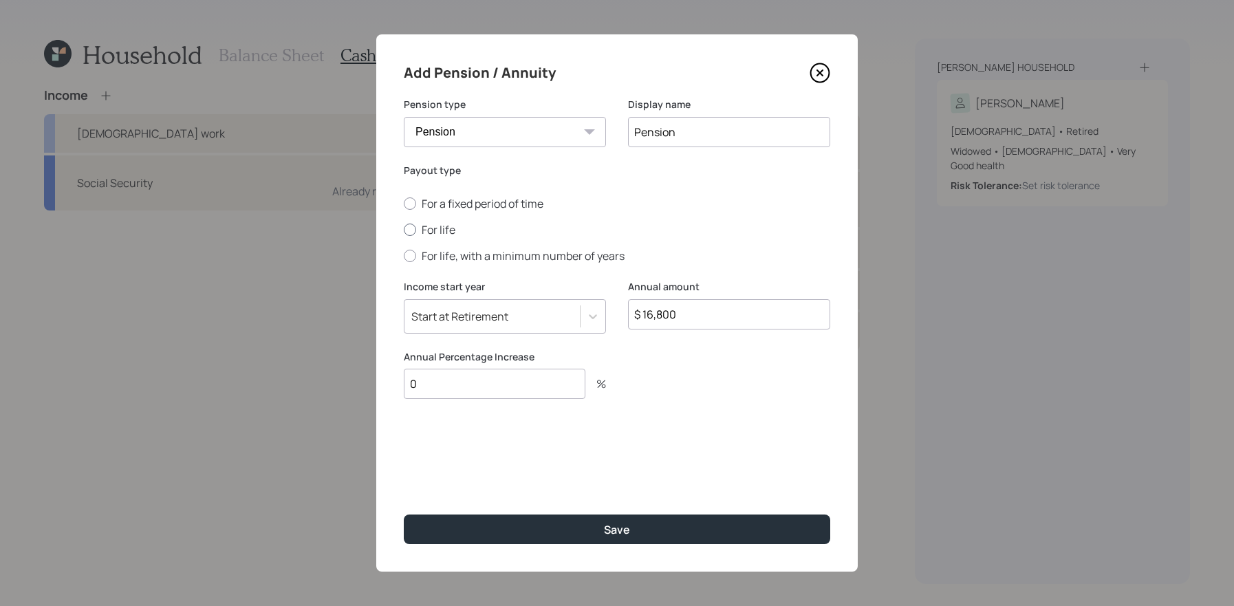
type input "0"
click at [425, 234] on label "For life" at bounding box center [617, 229] width 426 height 15
click at [404, 230] on input "For life" at bounding box center [403, 230] width 1 height 1
radio input "true"
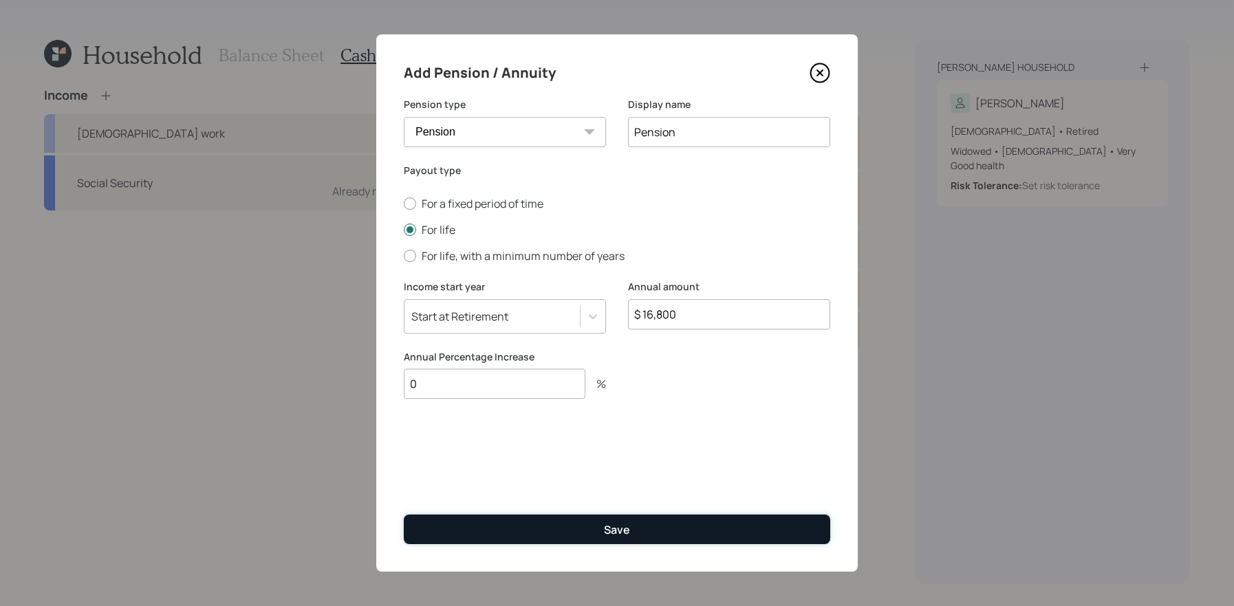
click at [721, 526] on button "Save" at bounding box center [617, 529] width 426 height 30
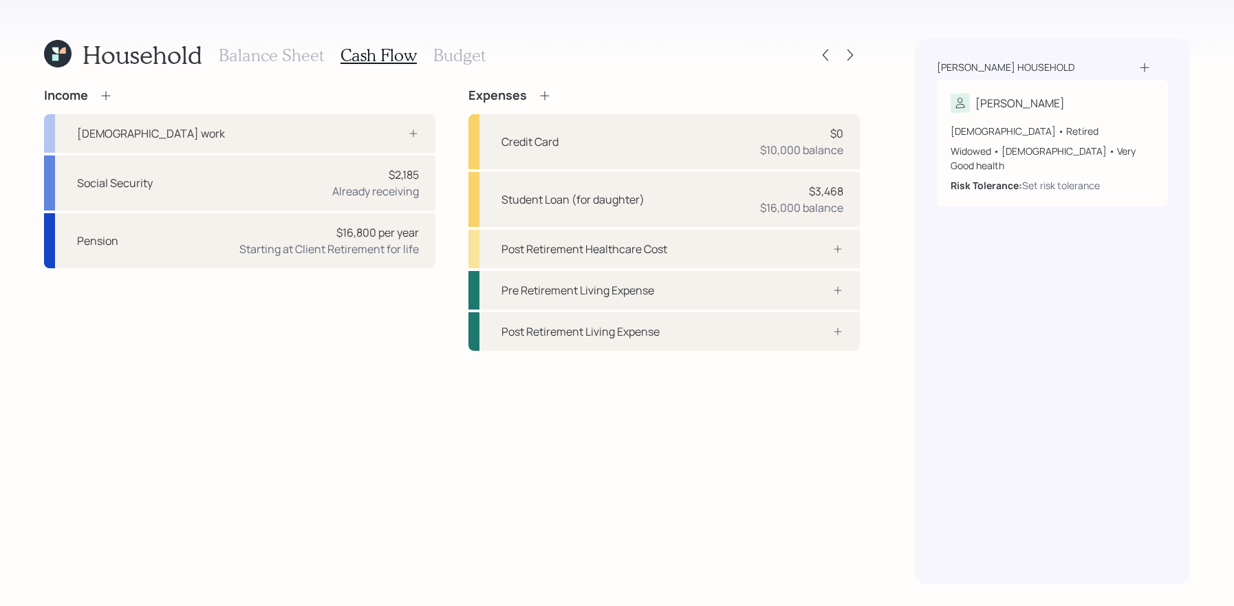
click at [535, 90] on div "Expenses" at bounding box center [509, 95] width 83 height 15
click at [544, 95] on icon at bounding box center [544, 95] width 9 height 9
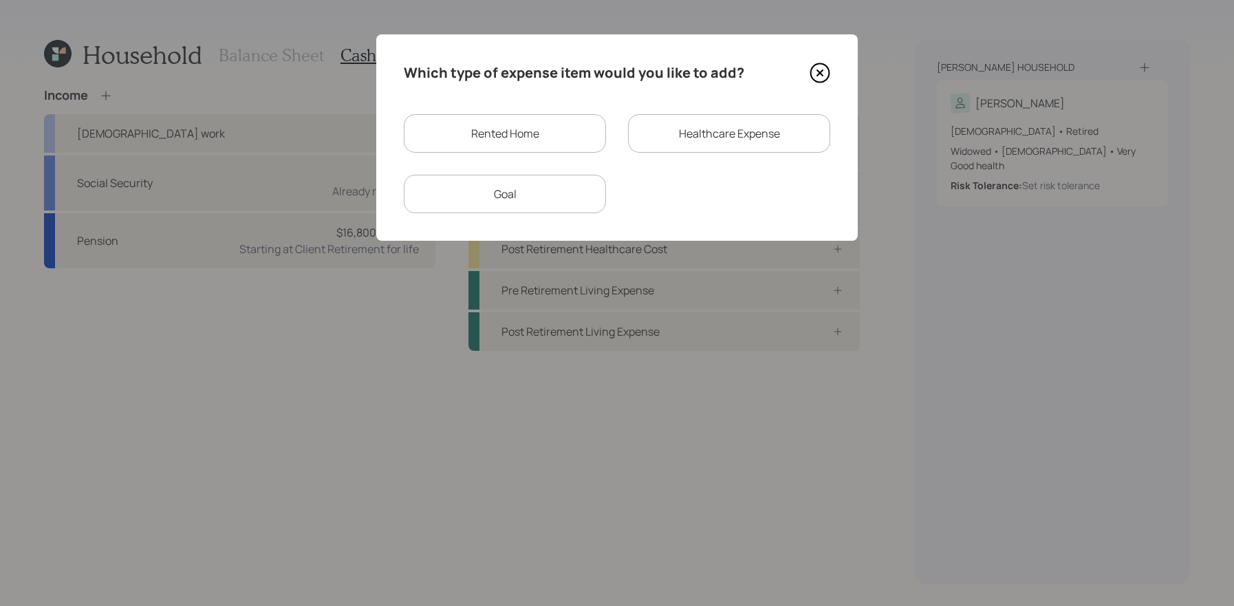
click at [533, 138] on div "Rented Home" at bounding box center [505, 133] width 202 height 39
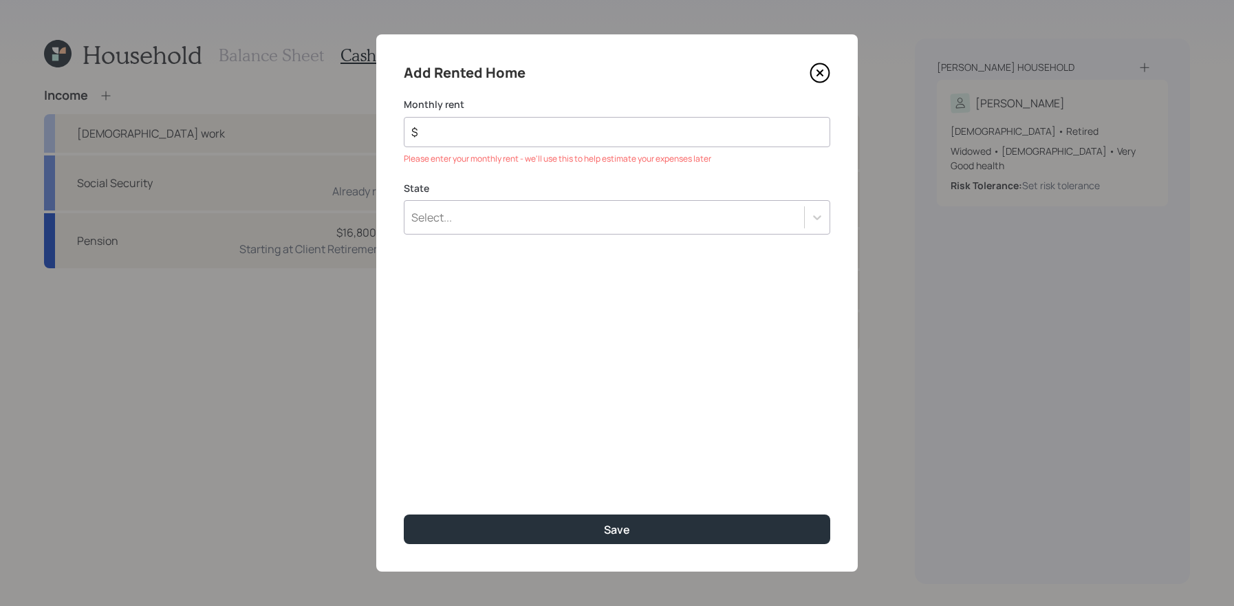
click at [535, 219] on div "Add Rented Home Monthly rent $ Please enter your monthly rent - we'll use this …" at bounding box center [616, 302] width 481 height 537
click at [535, 218] on div "Select..." at bounding box center [604, 217] width 400 height 23
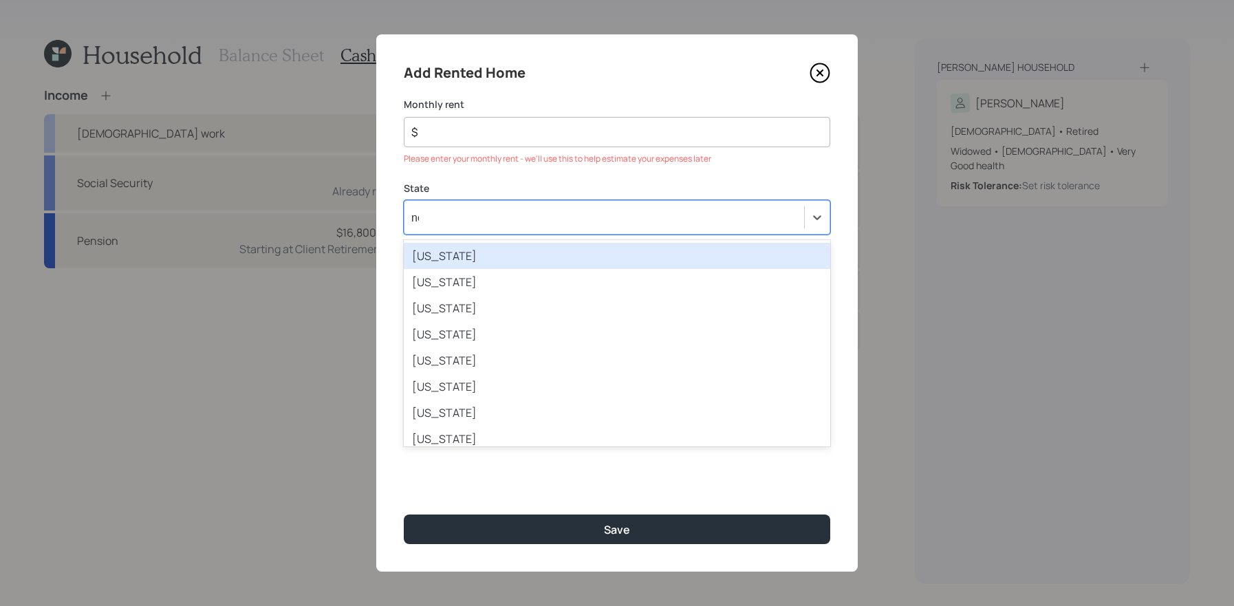
type input "neb"
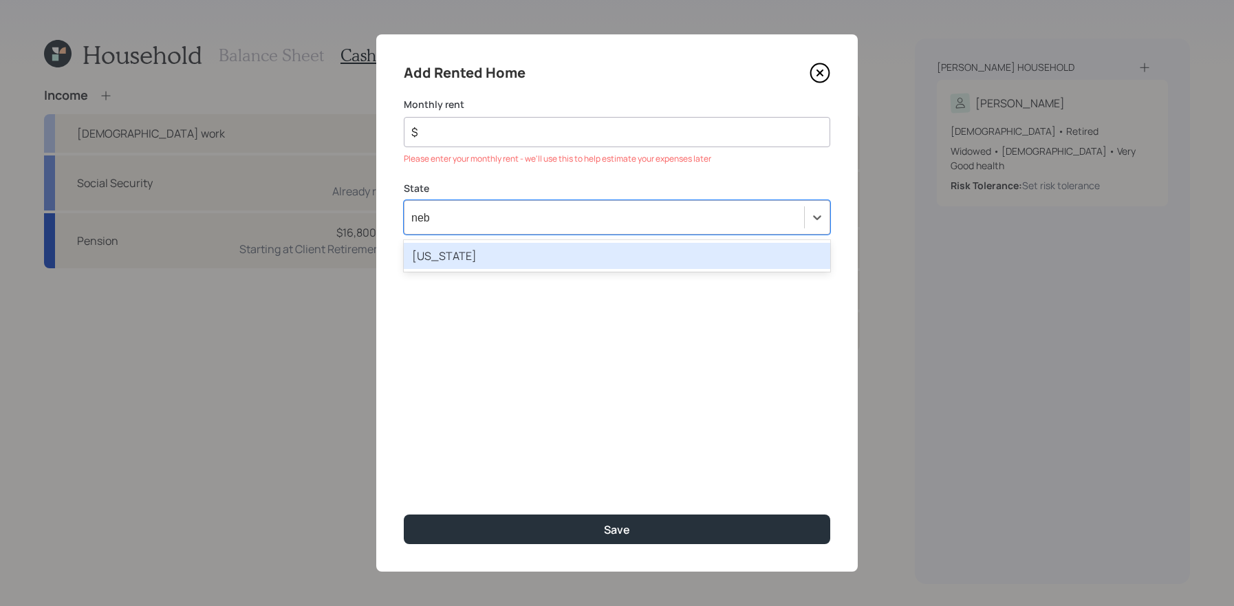
click at [528, 263] on div "Nebraska" at bounding box center [617, 256] width 426 height 26
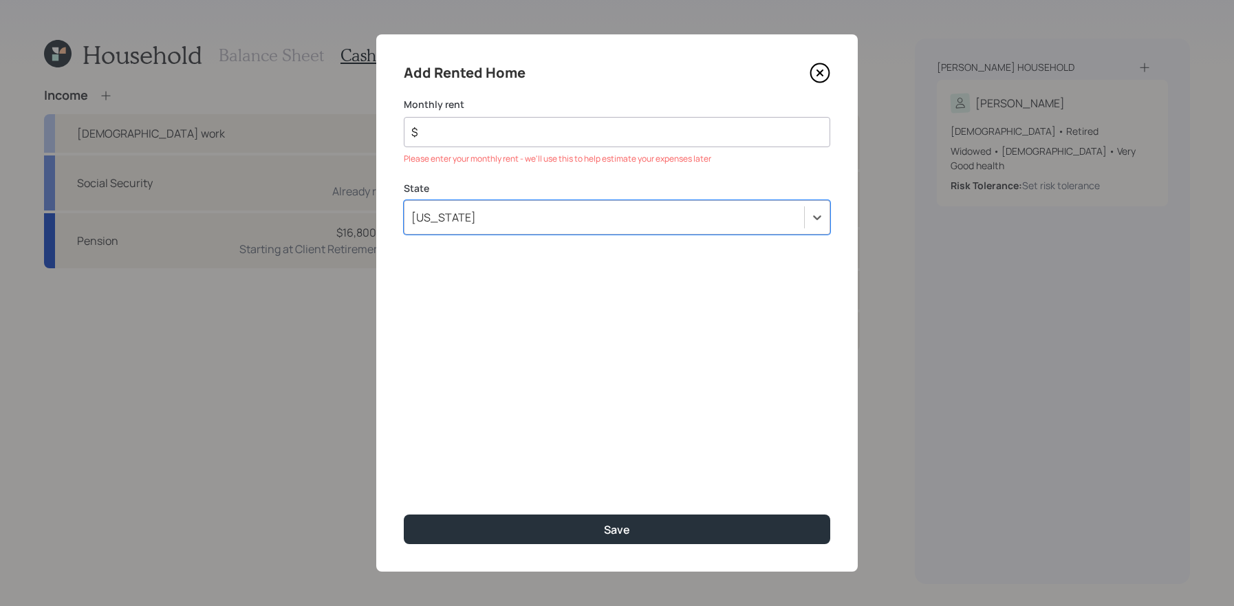
click at [532, 133] on input "$" at bounding box center [611, 132] width 403 height 17
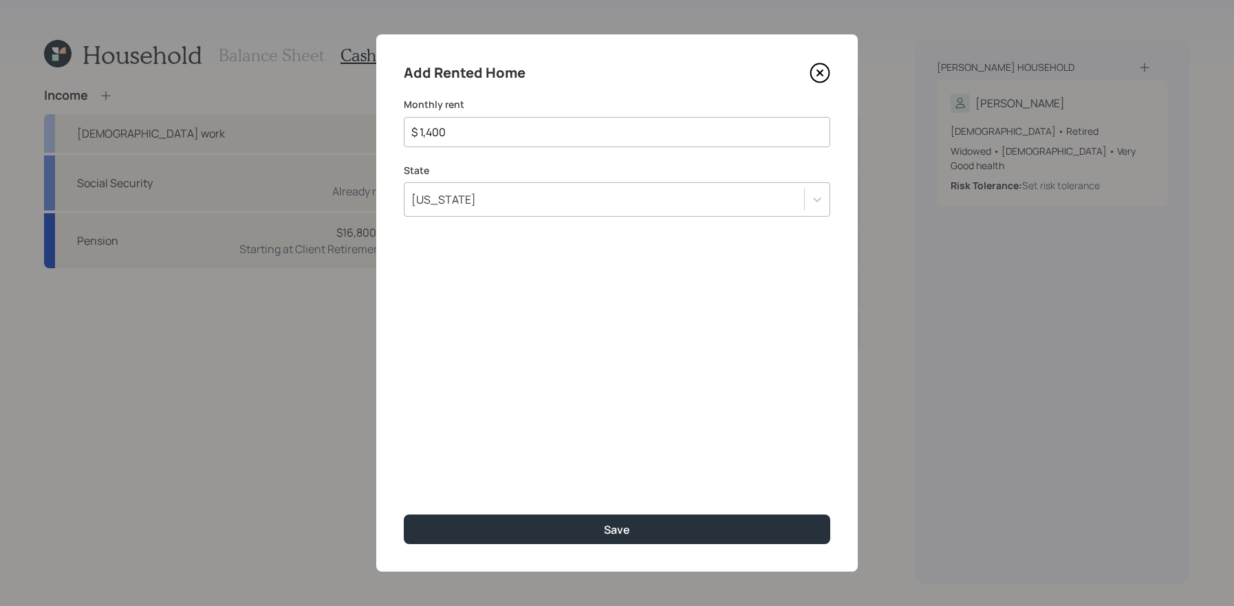
type input "$ 1,400"
click at [404, 514] on button "Save" at bounding box center [617, 529] width 426 height 30
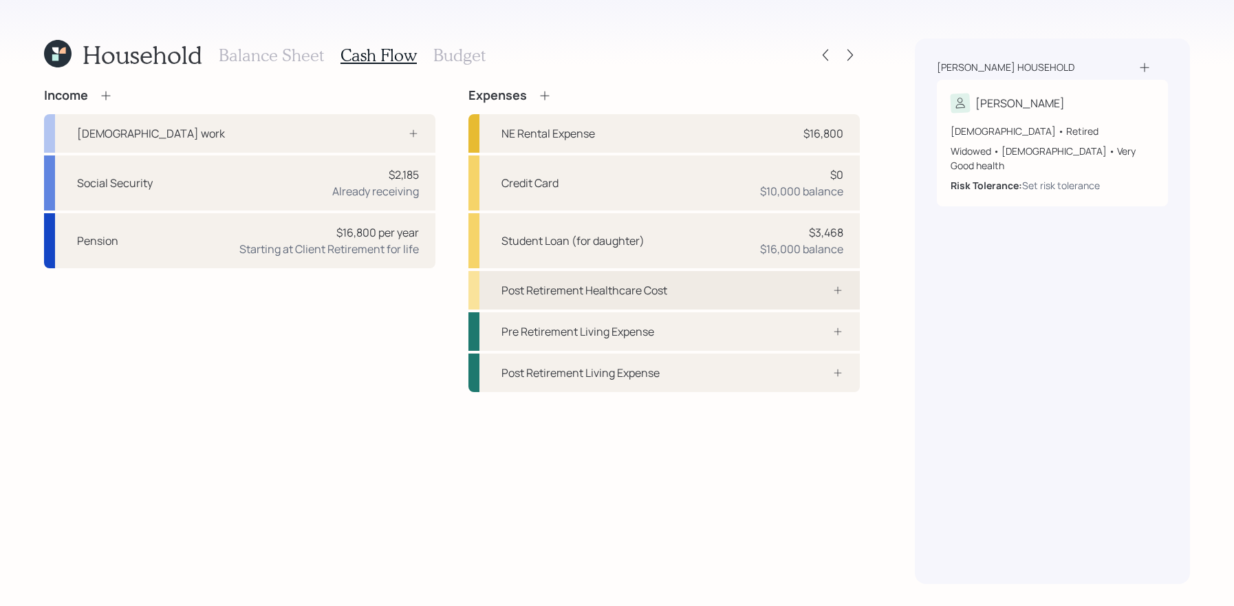
click at [692, 295] on div "Post Retirement Healthcare Cost" at bounding box center [663, 290] width 391 height 39
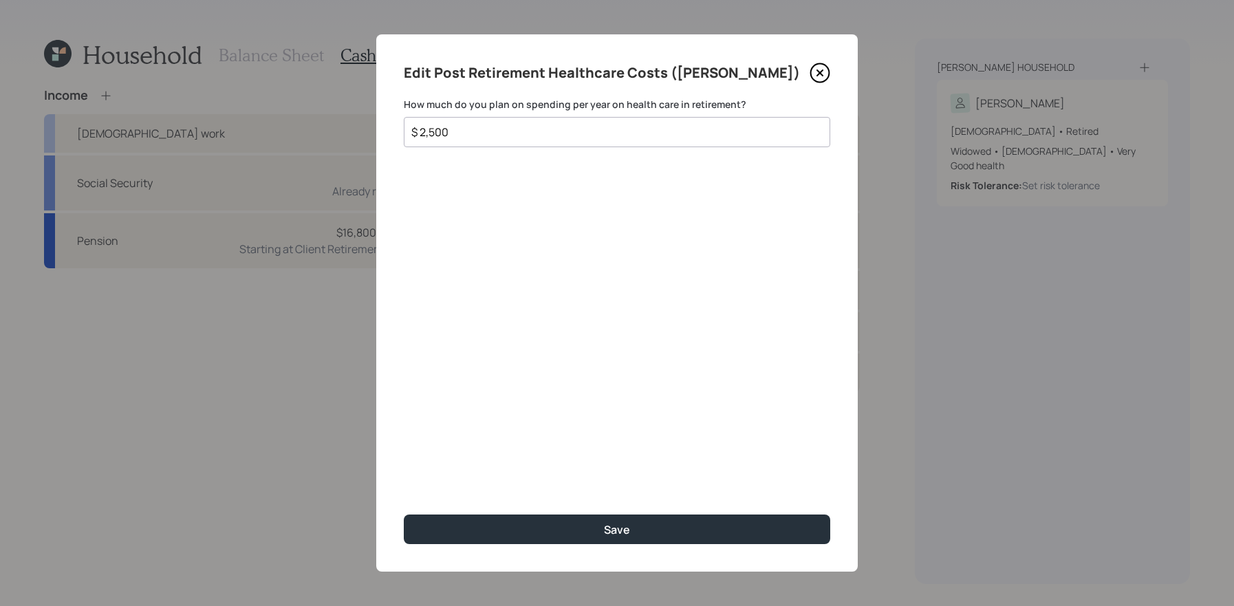
type input "$ 2,500"
click at [404, 514] on button "Save" at bounding box center [617, 529] width 426 height 30
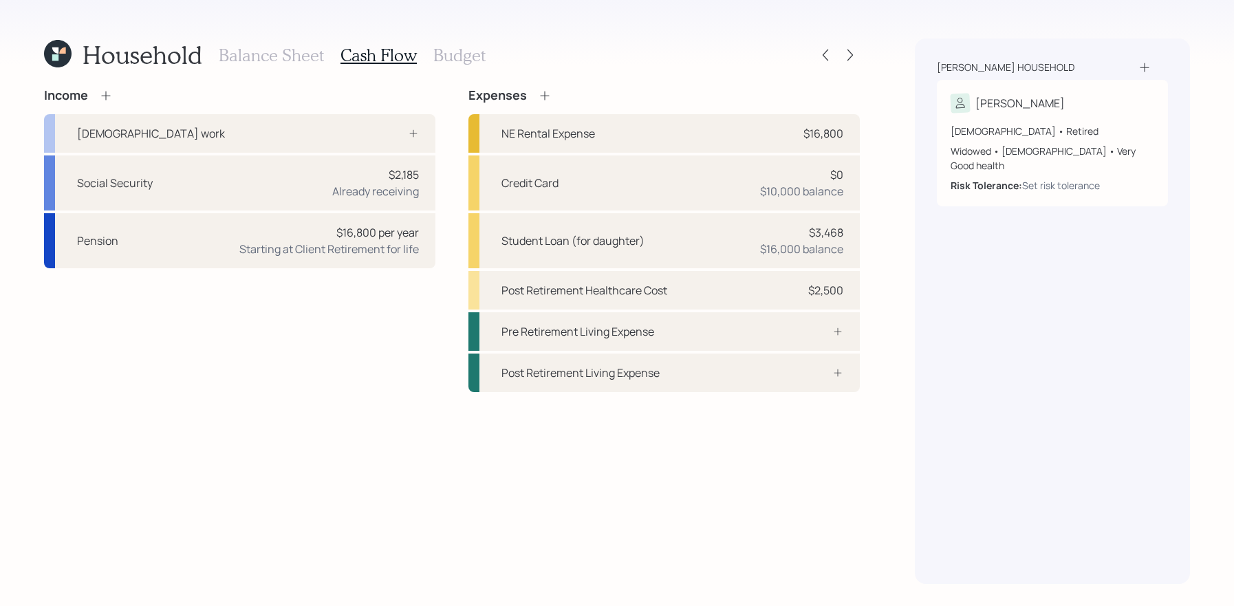
click at [481, 47] on h3 "Budget" at bounding box center [459, 55] width 52 height 20
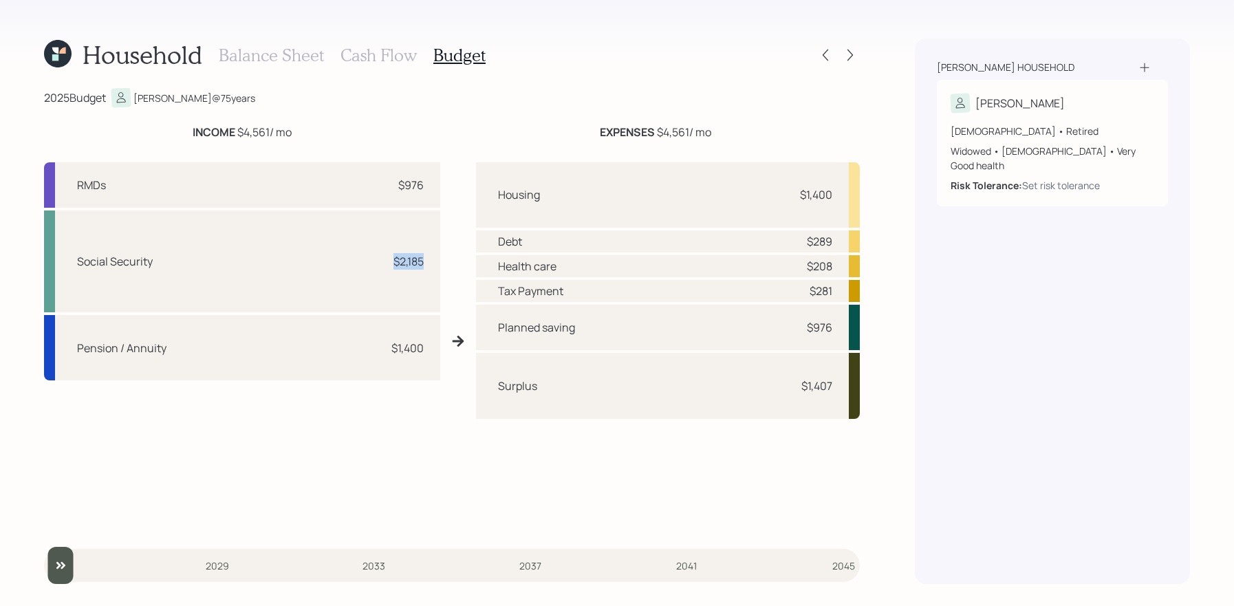
drag, startPoint x: 421, startPoint y: 265, endPoint x: 378, endPoint y: 262, distance: 42.8
click at [378, 262] on div "Social Security $2,185" at bounding box center [242, 261] width 396 height 102
click at [829, 46] on div at bounding box center [825, 54] width 19 height 19
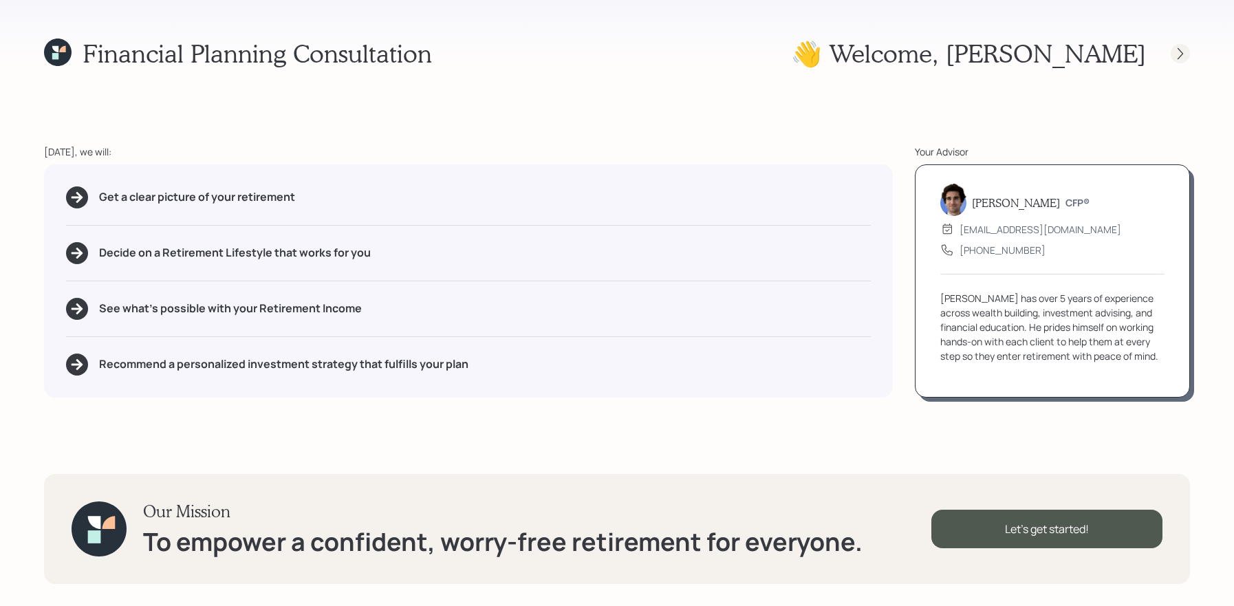
click at [1179, 53] on icon at bounding box center [1180, 54] width 14 height 14
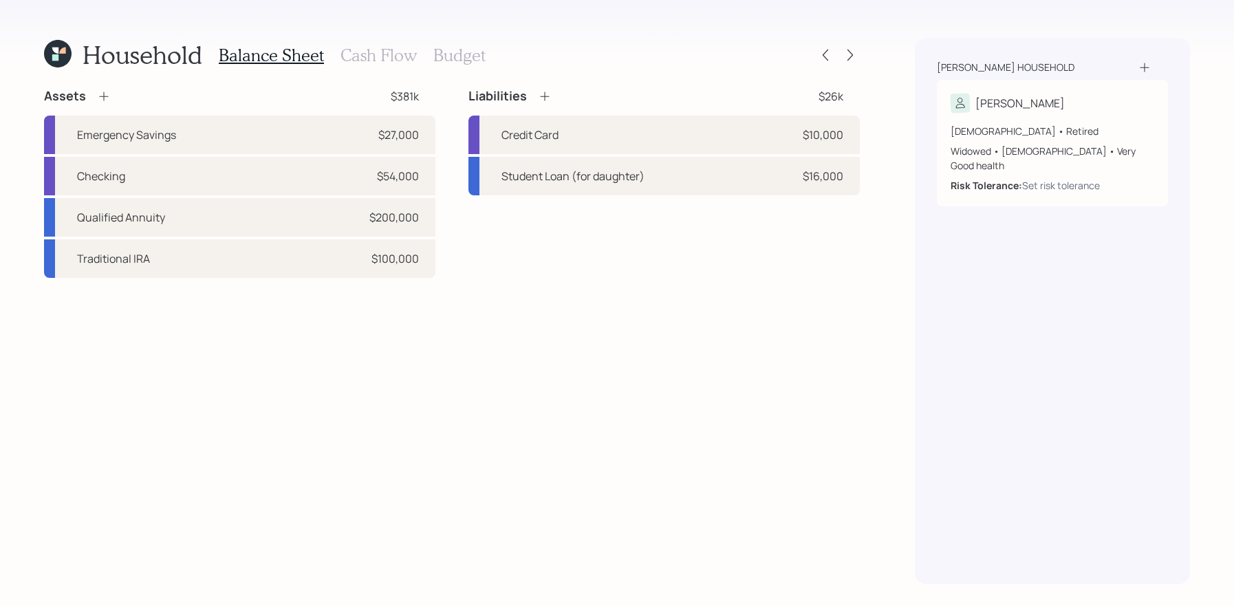
click at [436, 54] on h3 "Budget" at bounding box center [459, 55] width 52 height 20
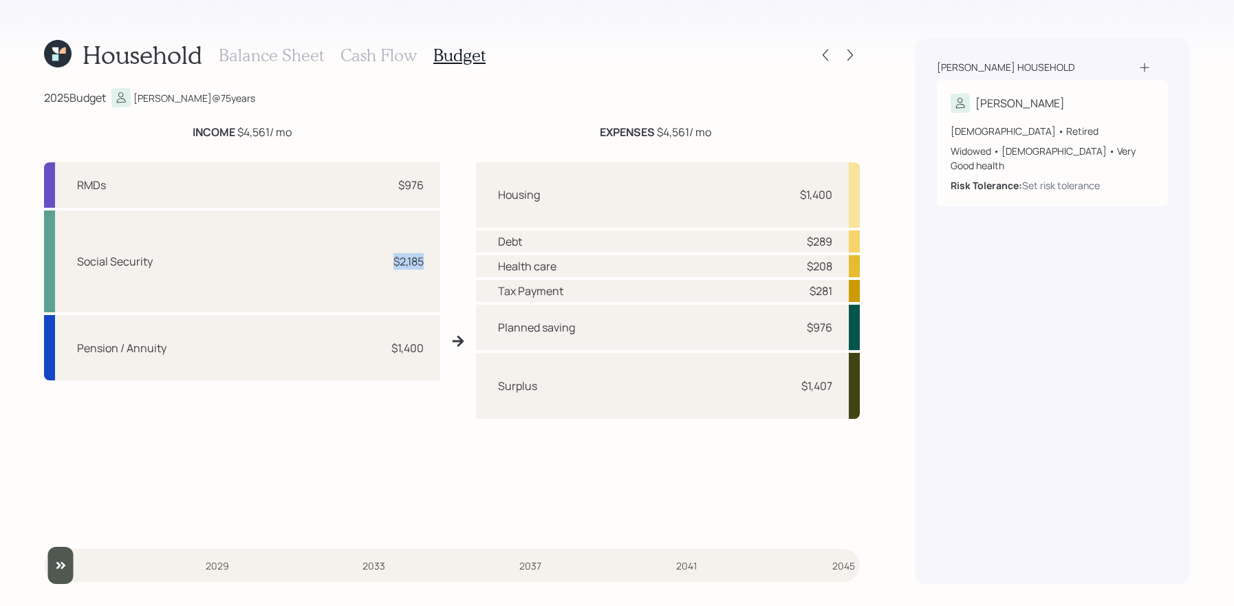
drag, startPoint x: 428, startPoint y: 263, endPoint x: 378, endPoint y: 263, distance: 50.2
click at [378, 263] on div "Social Security $2,185" at bounding box center [242, 261] width 396 height 102
click at [651, 219] on div "Housing $1,400" at bounding box center [668, 194] width 384 height 65
drag, startPoint x: 840, startPoint y: 208, endPoint x: 756, endPoint y: 212, distance: 84.7
click at [756, 212] on div "Housing $1,400" at bounding box center [668, 194] width 384 height 65
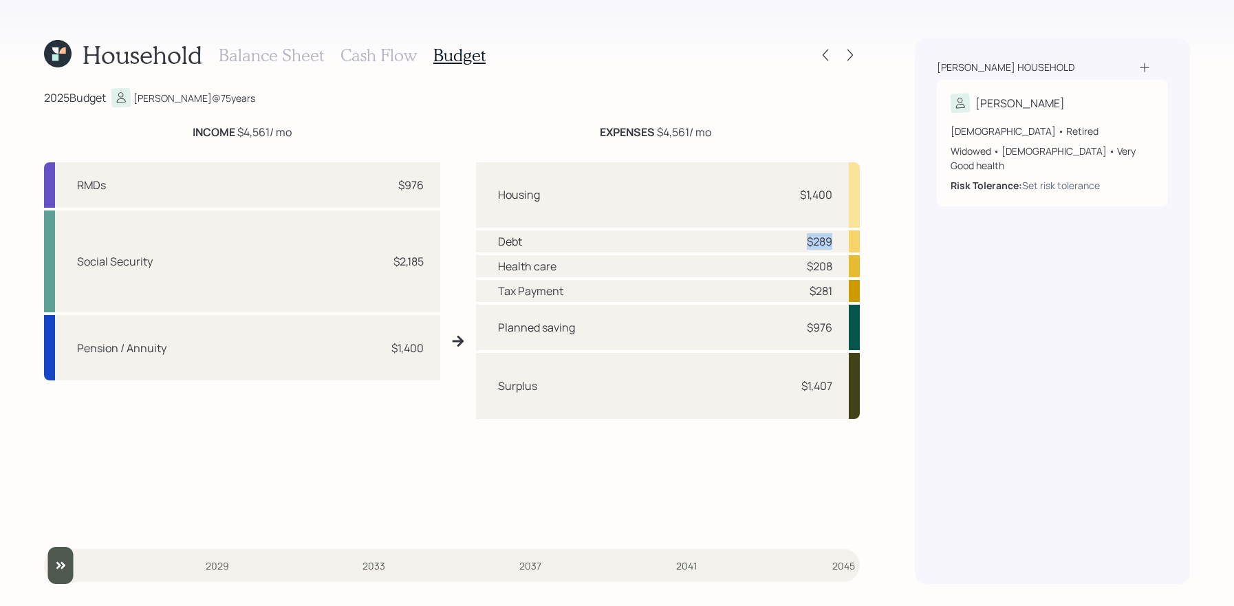
drag, startPoint x: 842, startPoint y: 239, endPoint x: 800, endPoint y: 239, distance: 41.3
click at [800, 239] on div "Debt $289" at bounding box center [668, 241] width 384 height 22
click at [835, 286] on div "Tax Payment $281" at bounding box center [668, 291] width 384 height 22
drag, startPoint x: 837, startPoint y: 389, endPoint x: 780, endPoint y: 389, distance: 57.1
click at [780, 389] on div "Surplus $1,407" at bounding box center [668, 385] width 384 height 65
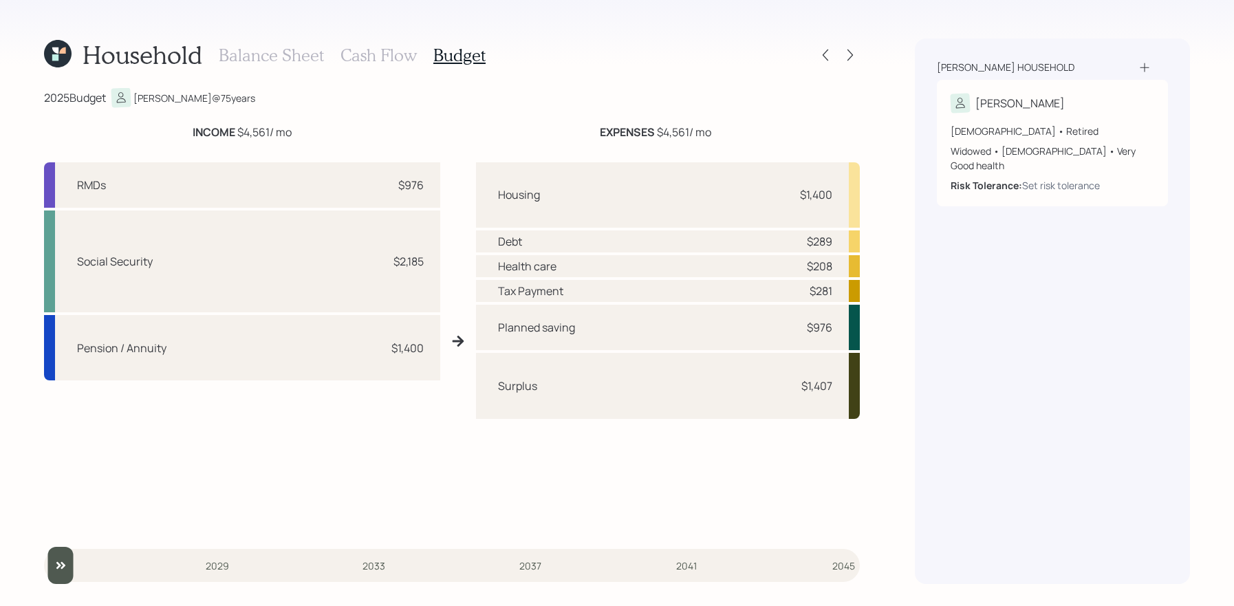
click at [384, 44] on div "Balance Sheet Cash Flow Budget" at bounding box center [352, 55] width 267 height 33
click at [382, 63] on h3 "Cash Flow" at bounding box center [378, 55] width 76 height 20
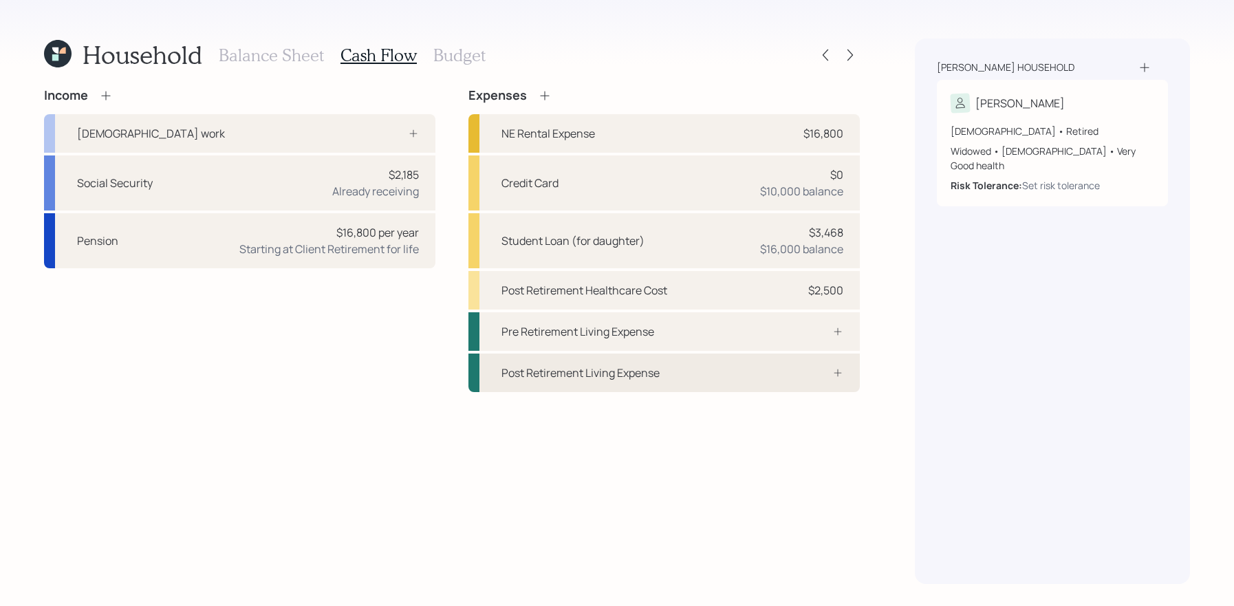
click at [702, 381] on div "Post Retirement Living Expense" at bounding box center [663, 372] width 391 height 39
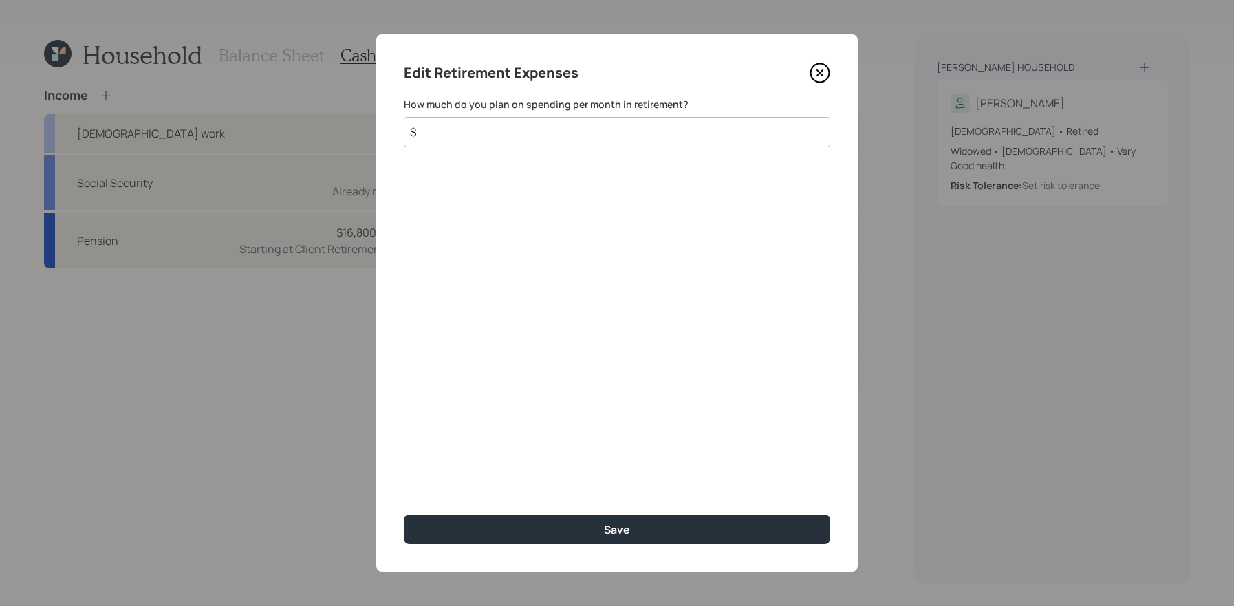
click at [726, 137] on input "$" at bounding box center [617, 132] width 426 height 30
type input "$ 1,000"
click at [404, 514] on button "Save" at bounding box center [617, 529] width 426 height 30
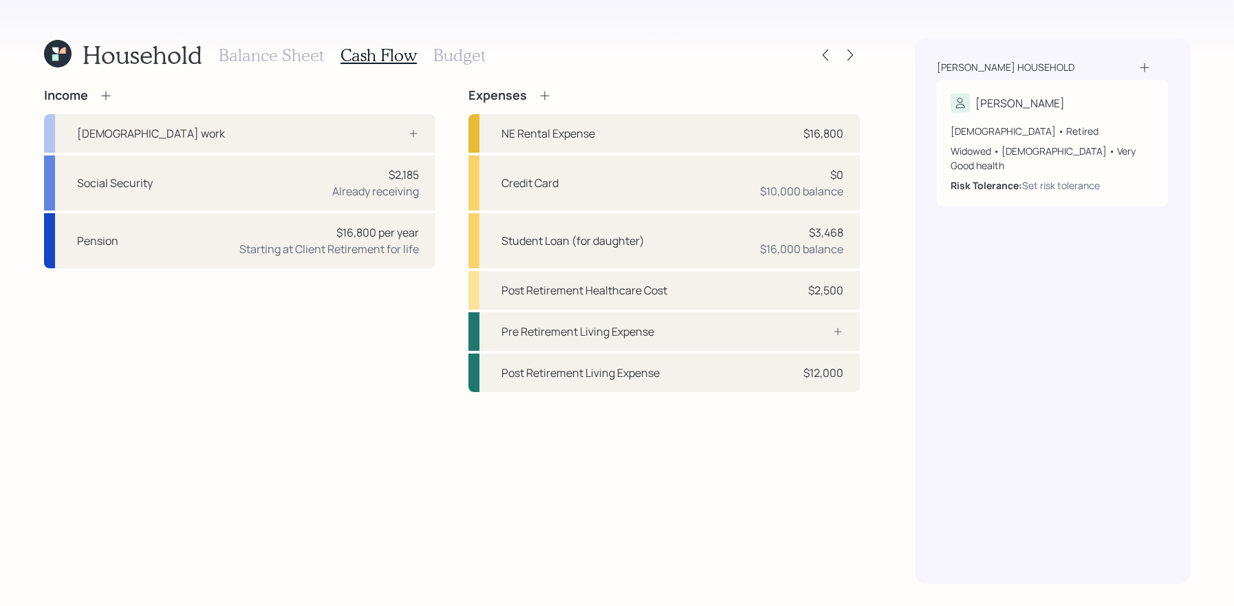
click at [457, 50] on h3 "Budget" at bounding box center [459, 55] width 52 height 20
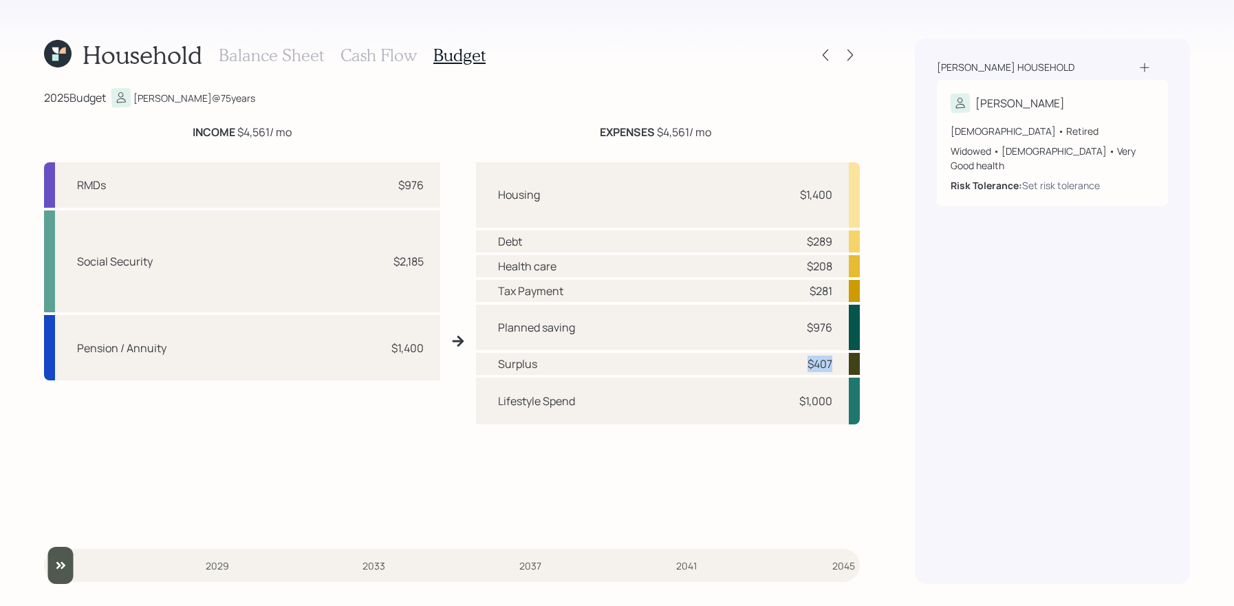
drag, startPoint x: 835, startPoint y: 358, endPoint x: 785, endPoint y: 357, distance: 50.2
click at [785, 357] on div "Surplus $407" at bounding box center [668, 364] width 384 height 22
drag, startPoint x: 831, startPoint y: 406, endPoint x: 761, endPoint y: 406, distance: 70.1
click at [761, 406] on div "Lifestyle Spend $1,000" at bounding box center [668, 401] width 384 height 47
click at [831, 200] on div "$1,400" at bounding box center [816, 194] width 32 height 17
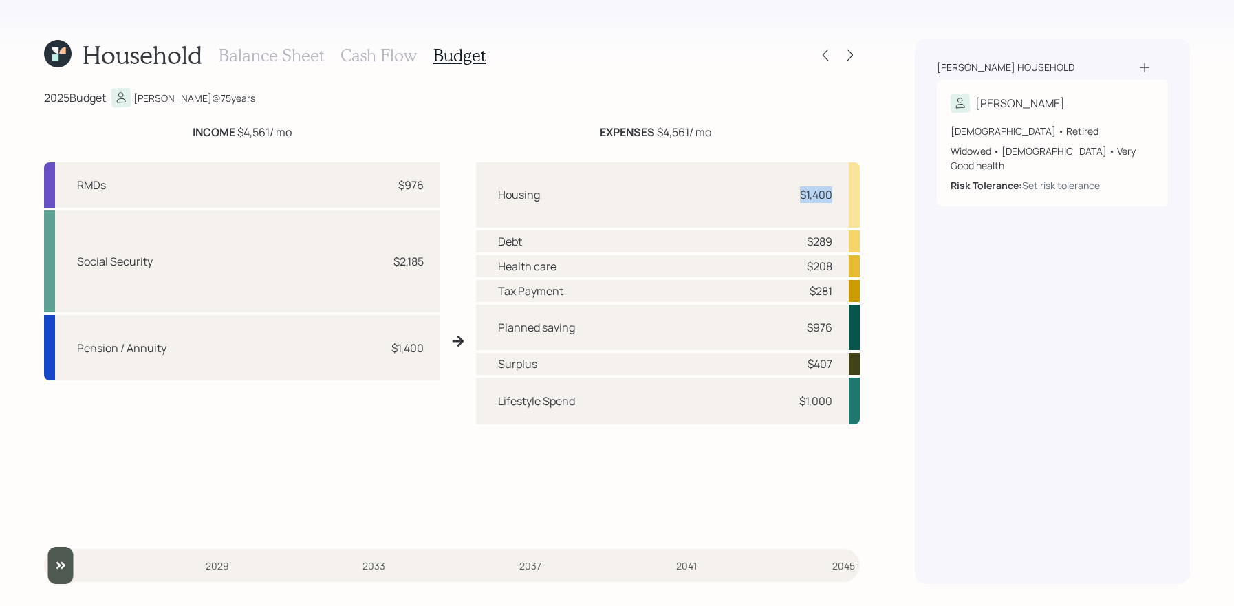
drag, startPoint x: 841, startPoint y: 199, endPoint x: 740, endPoint y: 197, distance: 101.1
click at [740, 197] on div "Housing $1,400" at bounding box center [668, 194] width 384 height 65
drag, startPoint x: 837, startPoint y: 274, endPoint x: 708, endPoint y: 272, distance: 129.3
click at [708, 272] on div "Health care $208" at bounding box center [668, 266] width 384 height 22
click at [855, 52] on icon at bounding box center [850, 55] width 14 height 14
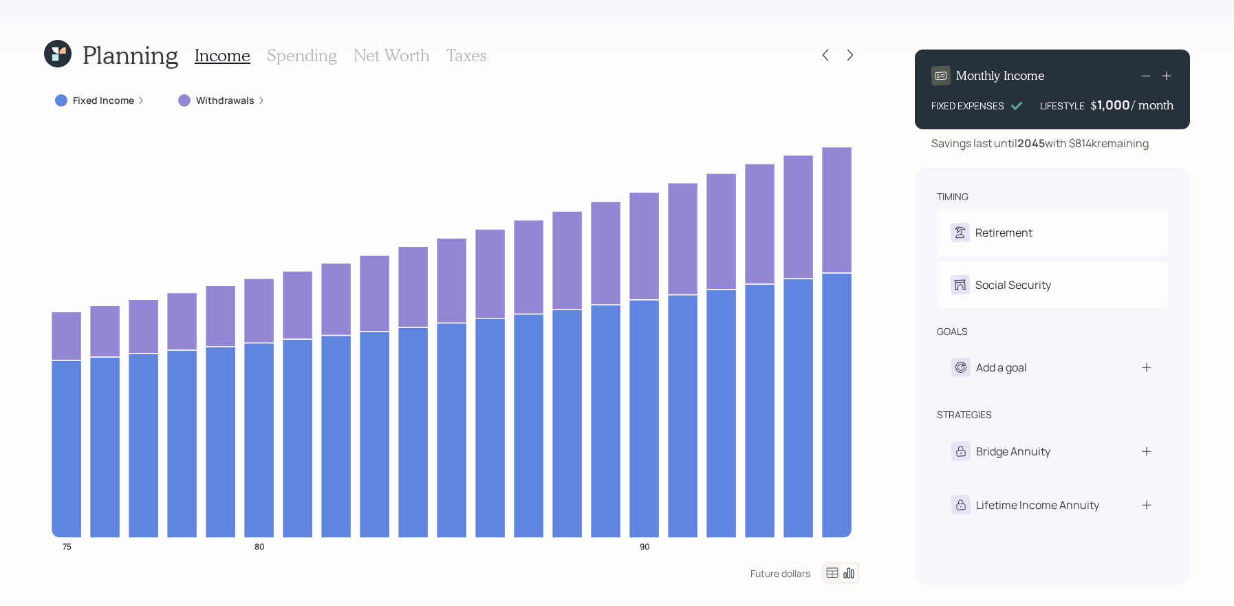
click at [138, 105] on div "Fixed Income" at bounding box center [100, 101] width 90 height 14
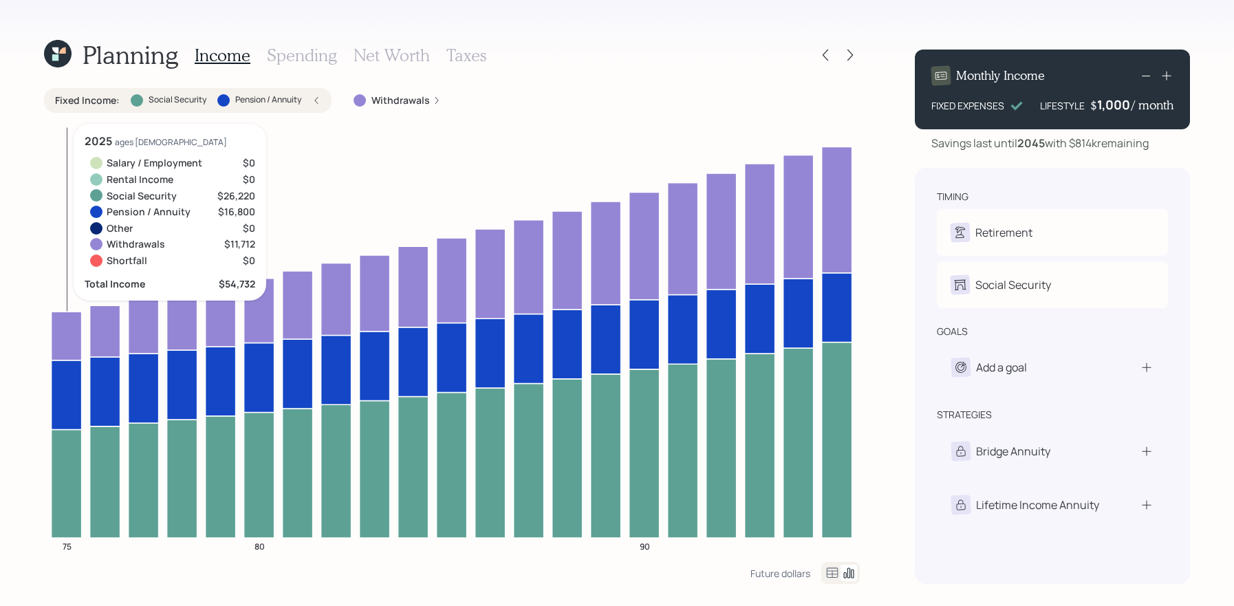
click at [63, 463] on icon at bounding box center [67, 483] width 30 height 108
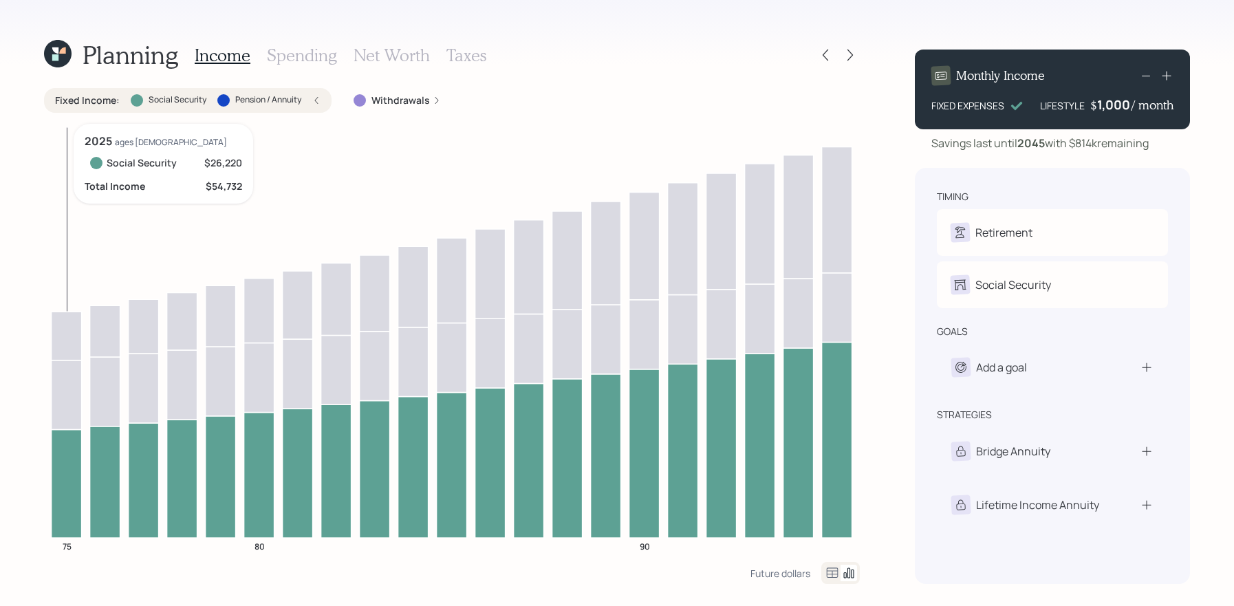
click at [63, 463] on icon at bounding box center [67, 483] width 30 height 108
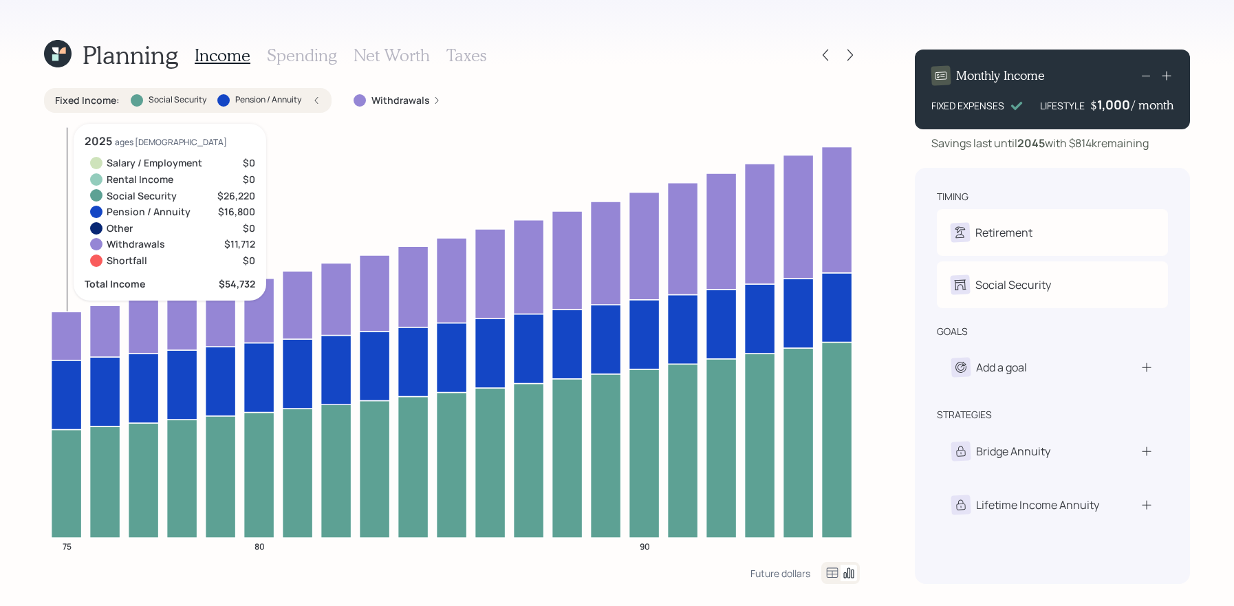
click at [63, 412] on icon at bounding box center [67, 394] width 30 height 69
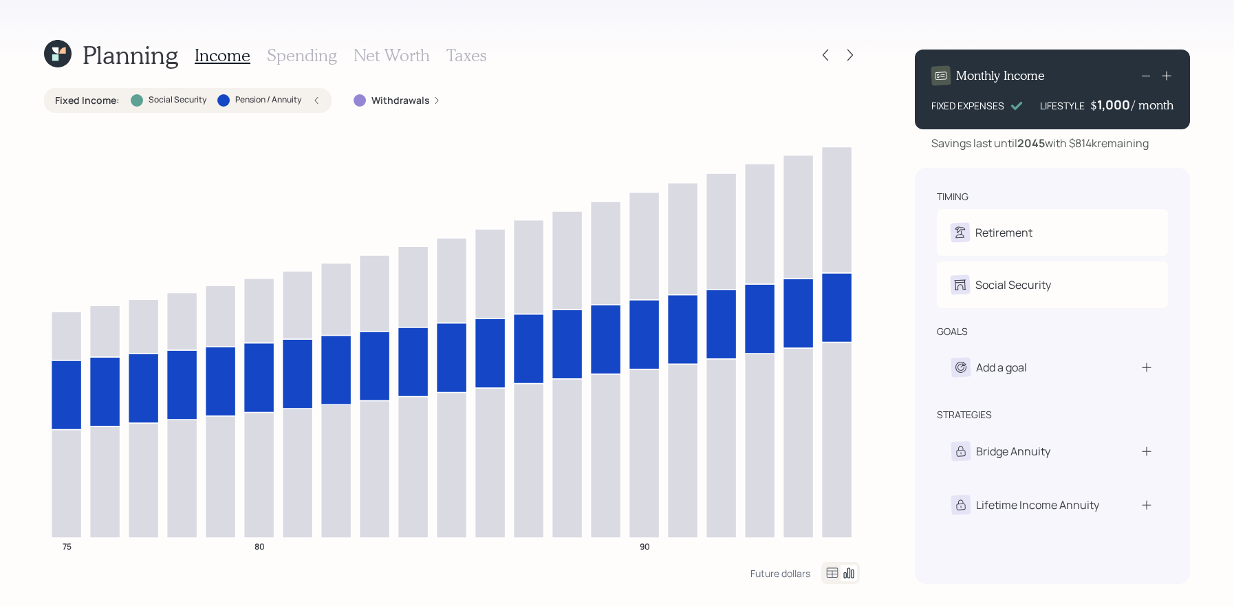
click at [254, 94] on div "Fixed Income : Social Security Pension / Annuity" at bounding box center [187, 101] width 265 height 14
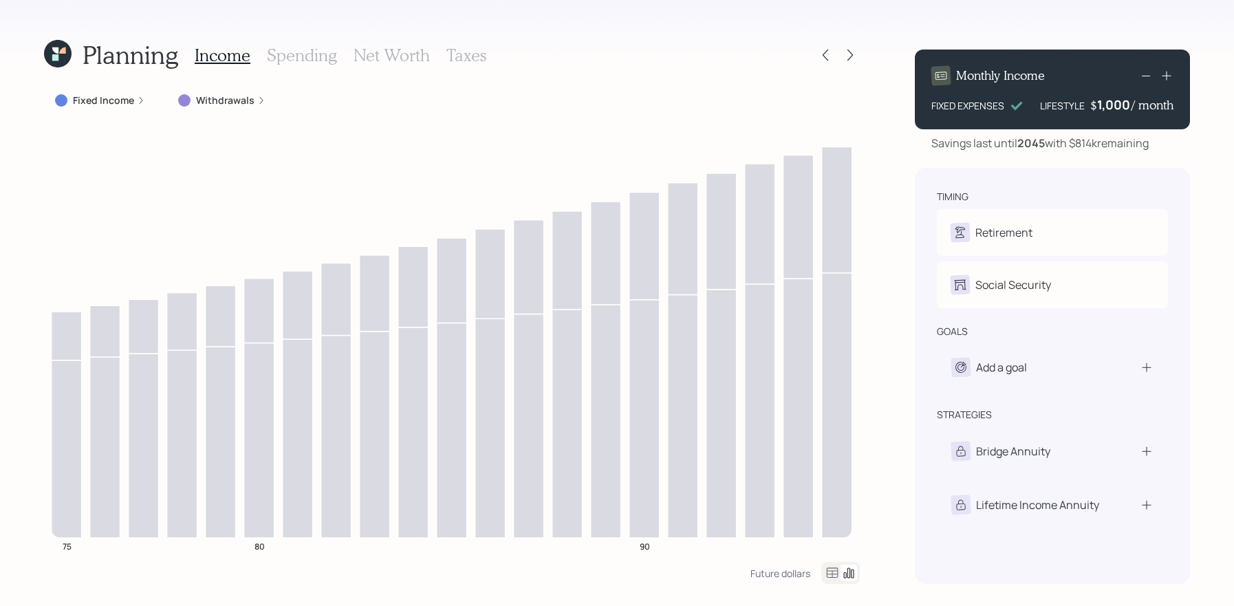
click at [244, 95] on label "Withdrawals" at bounding box center [225, 101] width 58 height 14
click at [284, 93] on div "Withdrawals : Required Minimum Distributions (RMDs)" at bounding box center [308, 100] width 283 height 25
click at [65, 348] on icon at bounding box center [67, 336] width 30 height 48
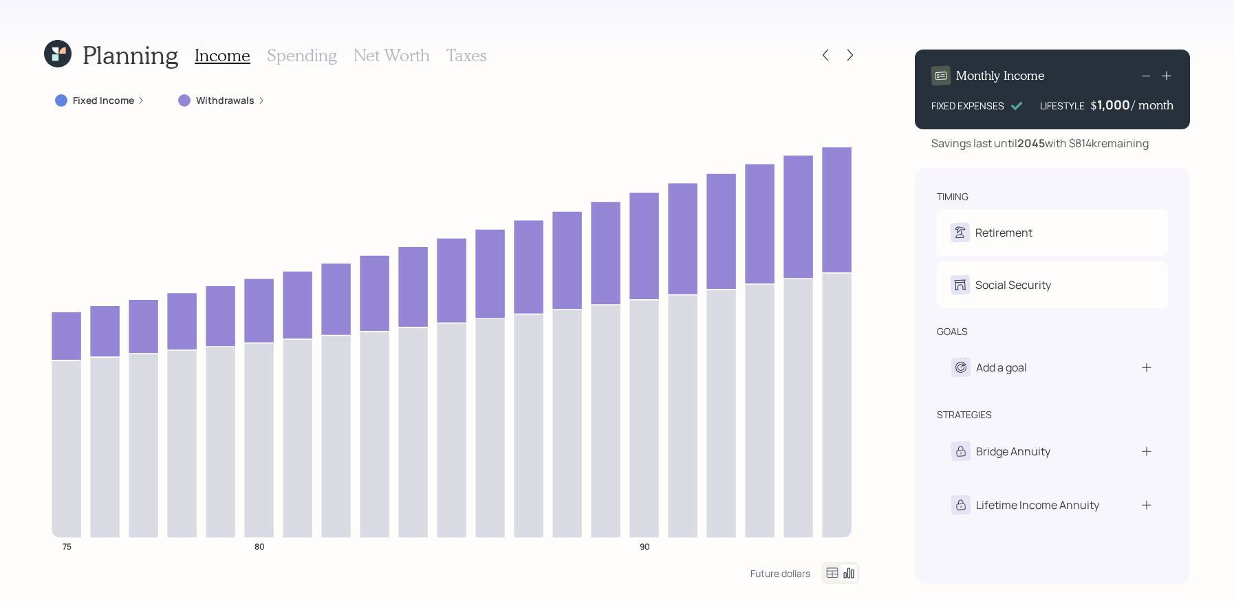
click at [242, 96] on label "Withdrawals" at bounding box center [225, 101] width 58 height 14
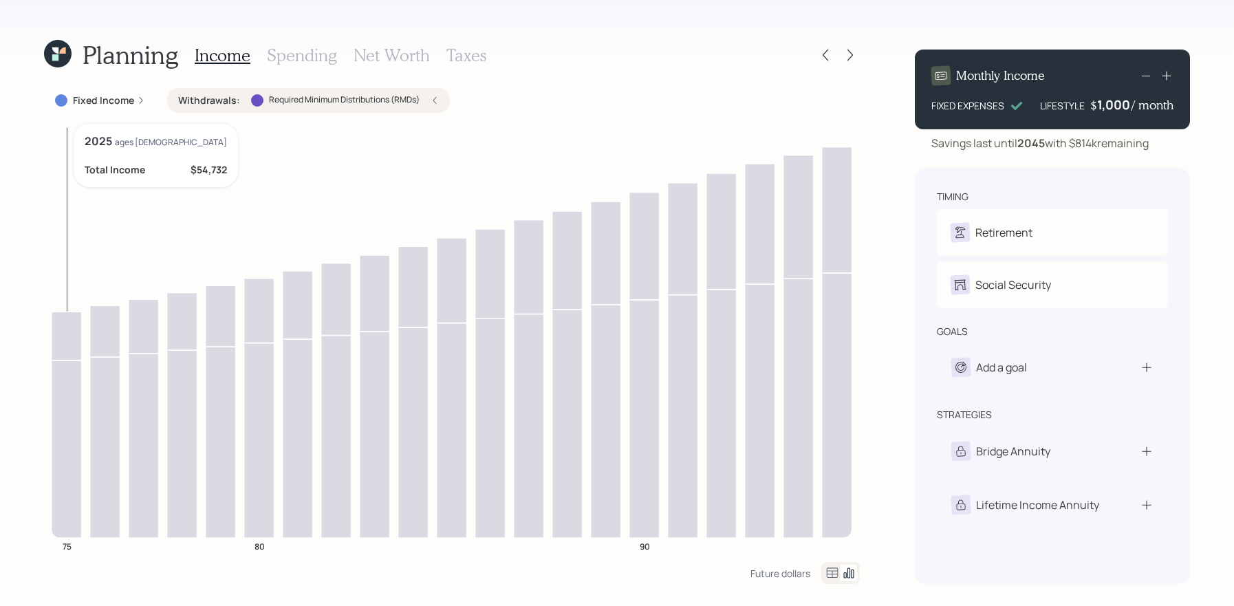
click at [54, 323] on icon at bounding box center [67, 336] width 30 height 48
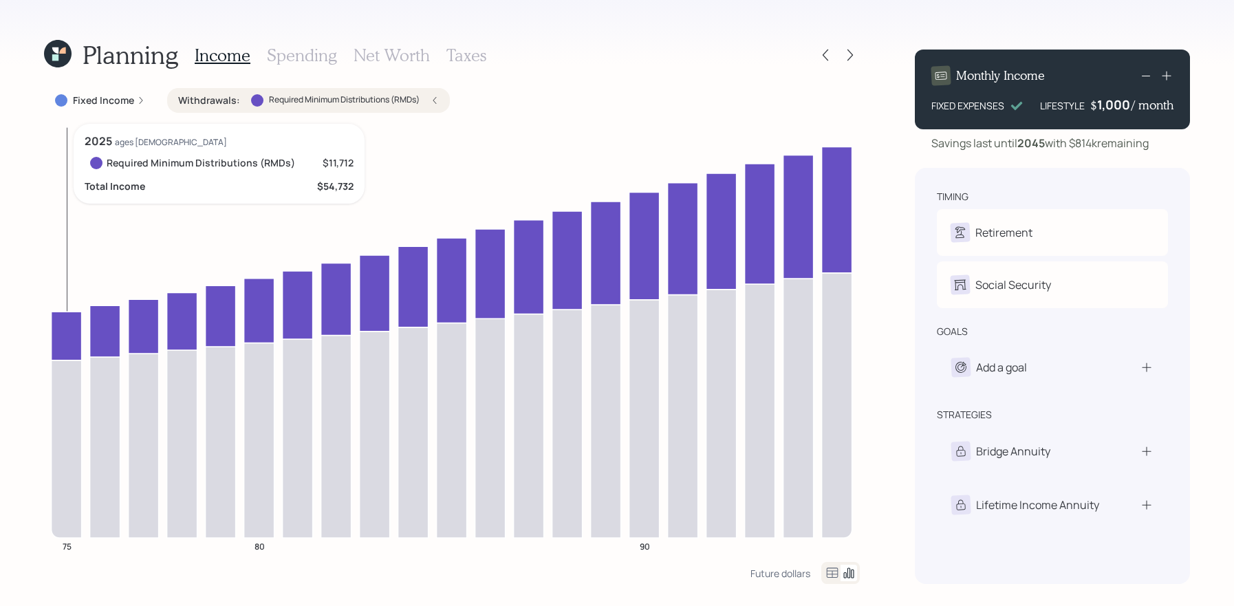
click at [54, 323] on icon at bounding box center [67, 336] width 30 height 48
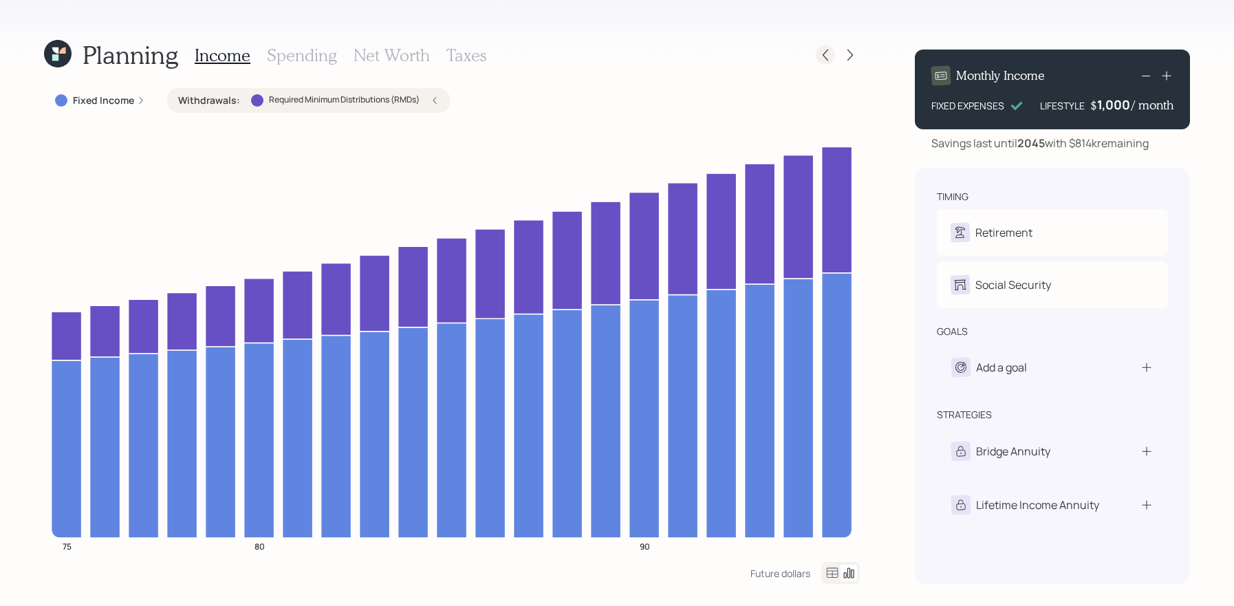
click at [827, 48] on icon at bounding box center [825, 55] width 14 height 14
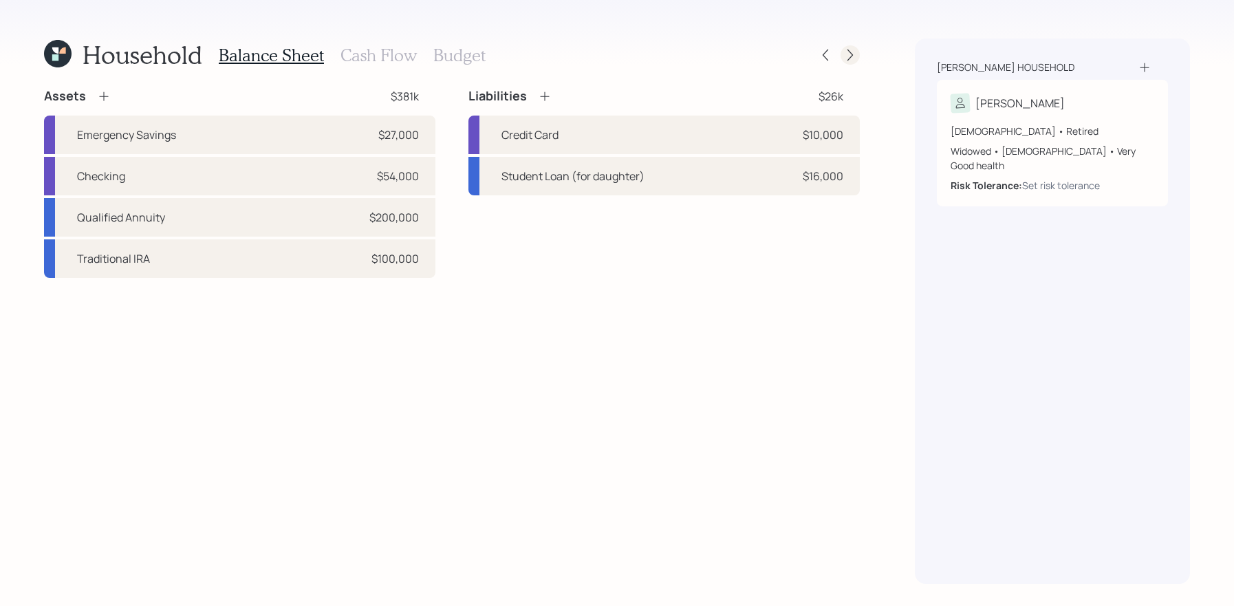
click at [845, 47] on div at bounding box center [849, 54] width 19 height 19
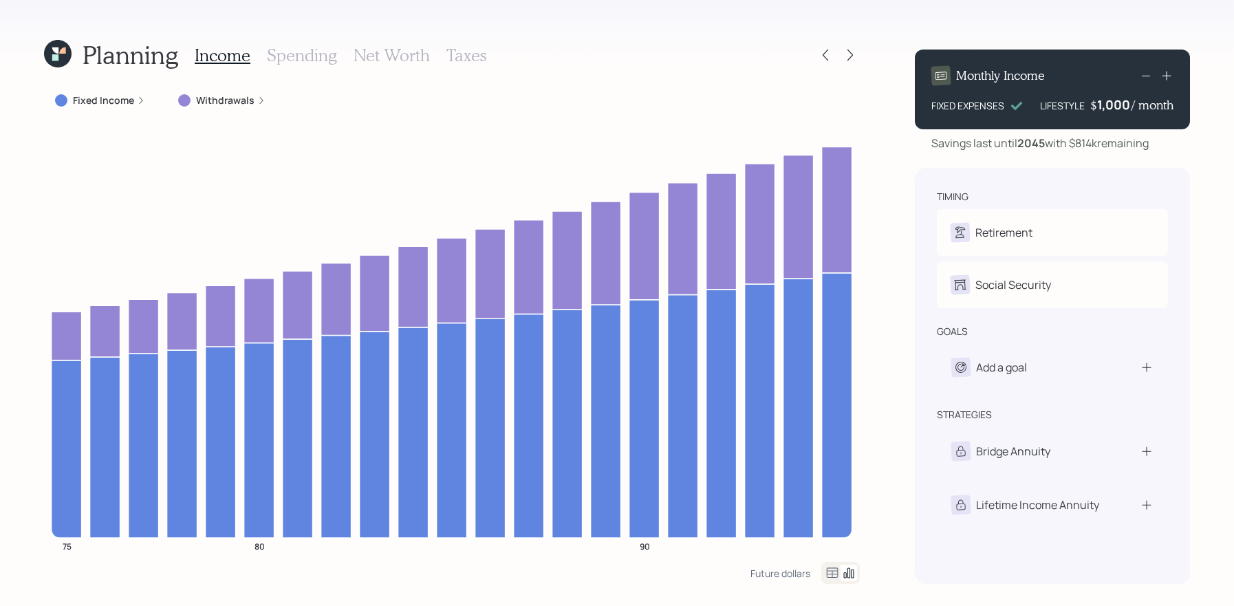
click at [209, 104] on label "Withdrawals" at bounding box center [225, 101] width 58 height 14
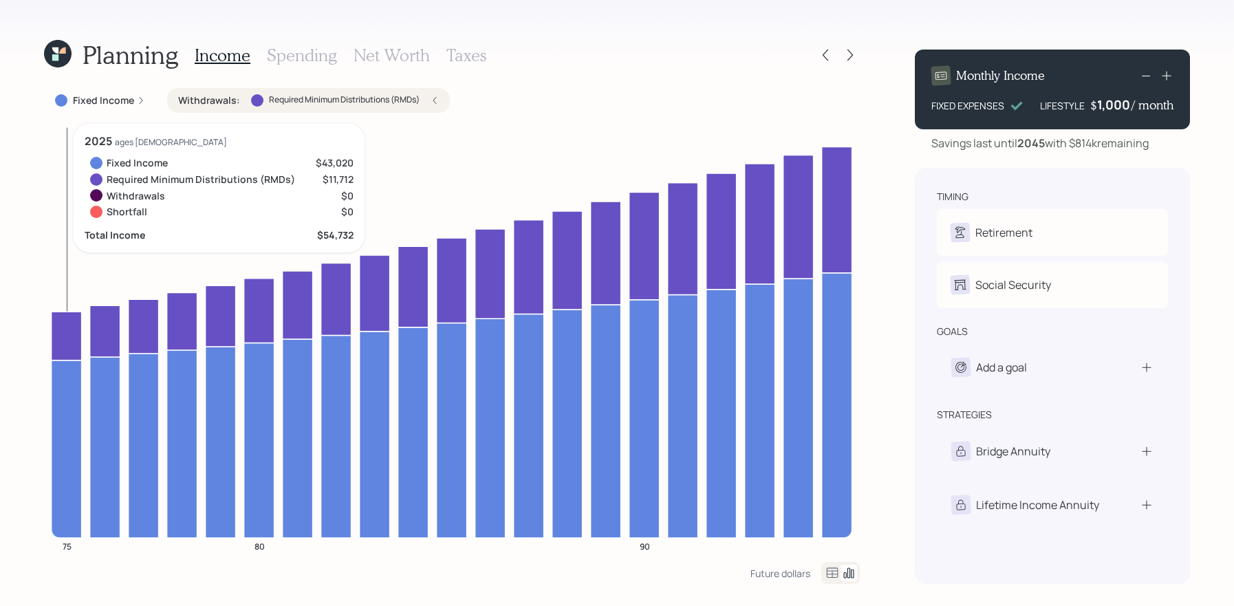
click at [66, 327] on icon at bounding box center [67, 336] width 30 height 48
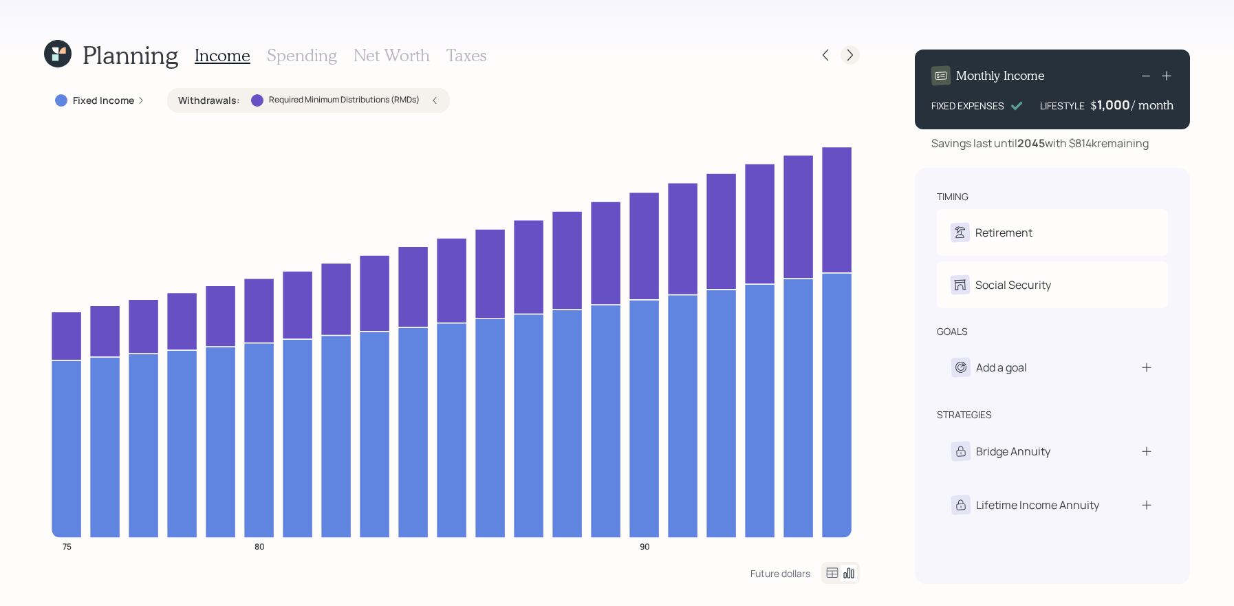
click at [844, 56] on icon at bounding box center [850, 55] width 14 height 14
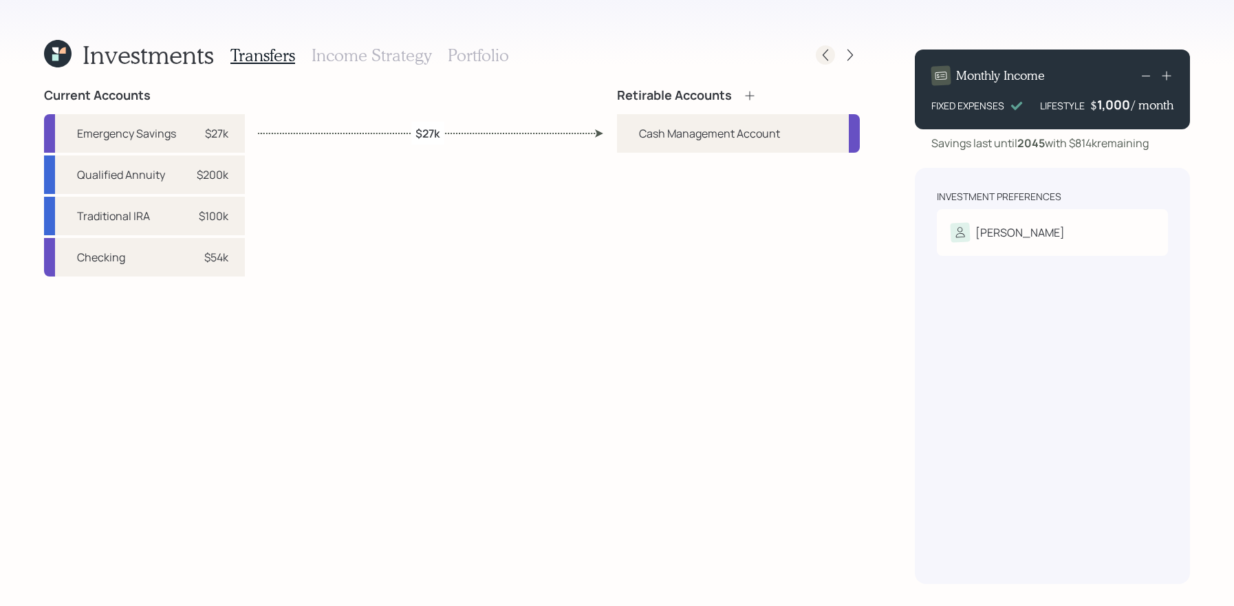
click at [825, 58] on icon at bounding box center [825, 56] width 6 height 12
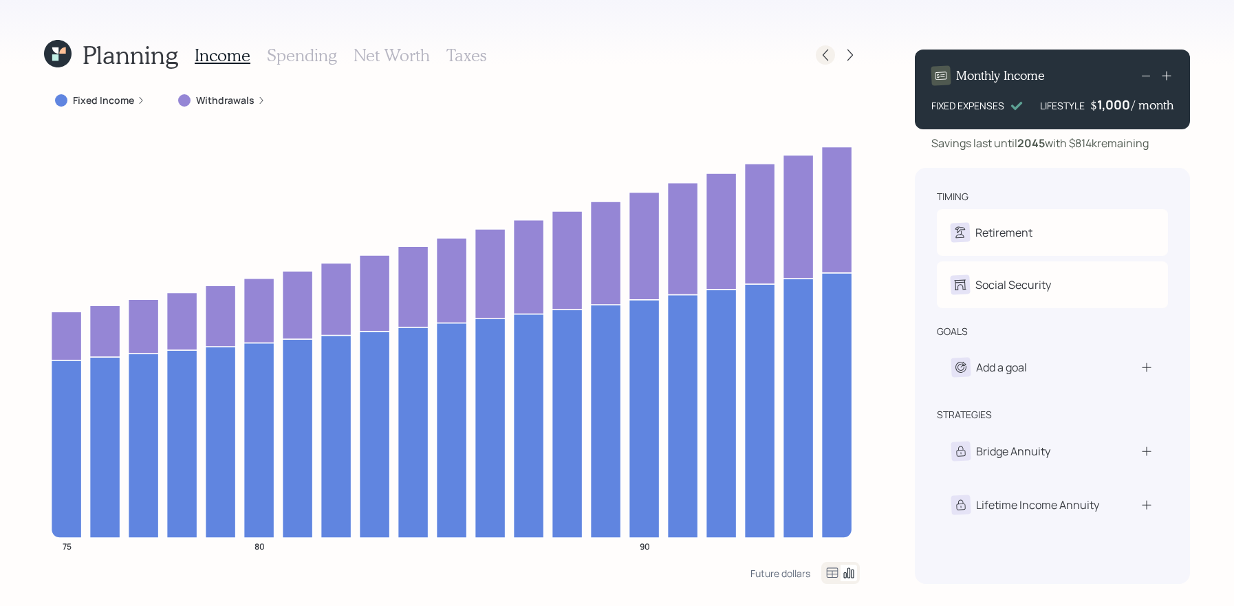
click at [827, 58] on icon at bounding box center [825, 55] width 14 height 14
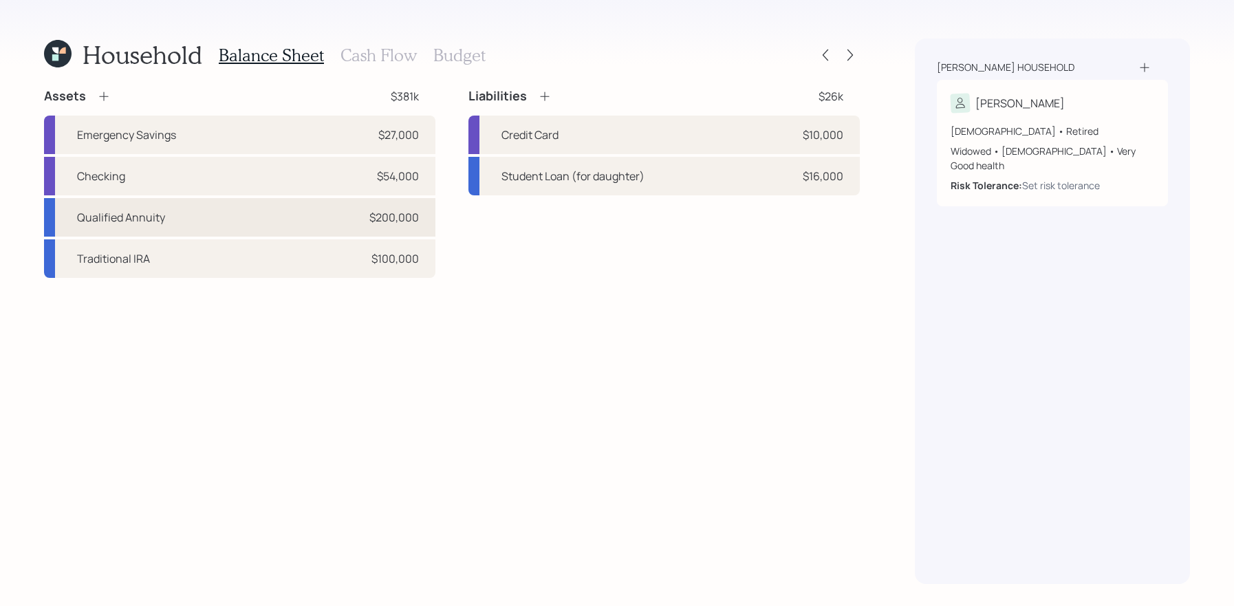
click at [252, 221] on div "Qualified Annuity $200,000" at bounding box center [239, 217] width 391 height 39
select select "ira"
select select "balanced"
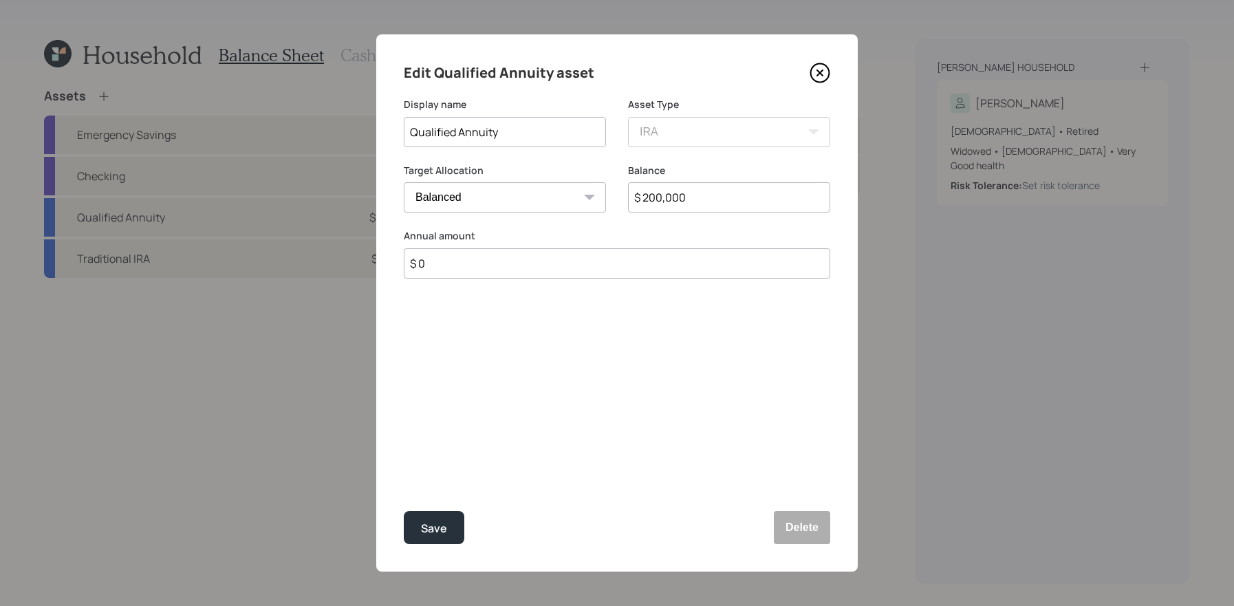
click at [804, 505] on div "Edit Qualified Annuity asset Display name Qualified Annuity Asset Type SEP IRA …" at bounding box center [616, 302] width 481 height 537
click at [804, 520] on button "Delete" at bounding box center [802, 527] width 56 height 33
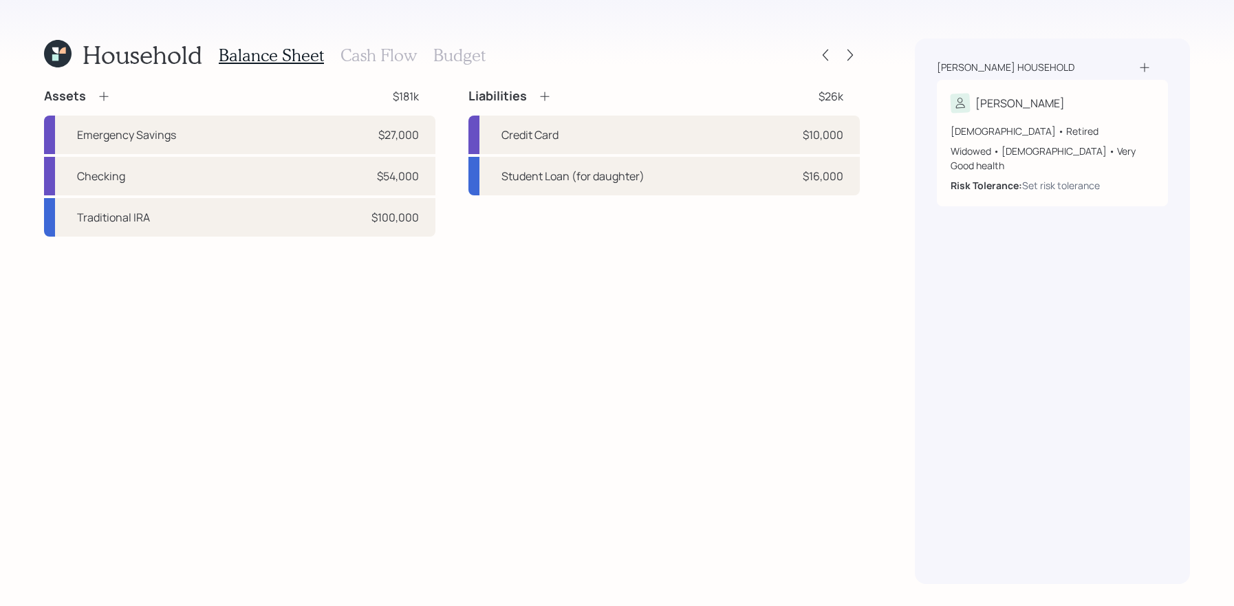
click at [100, 99] on icon at bounding box center [104, 96] width 14 height 14
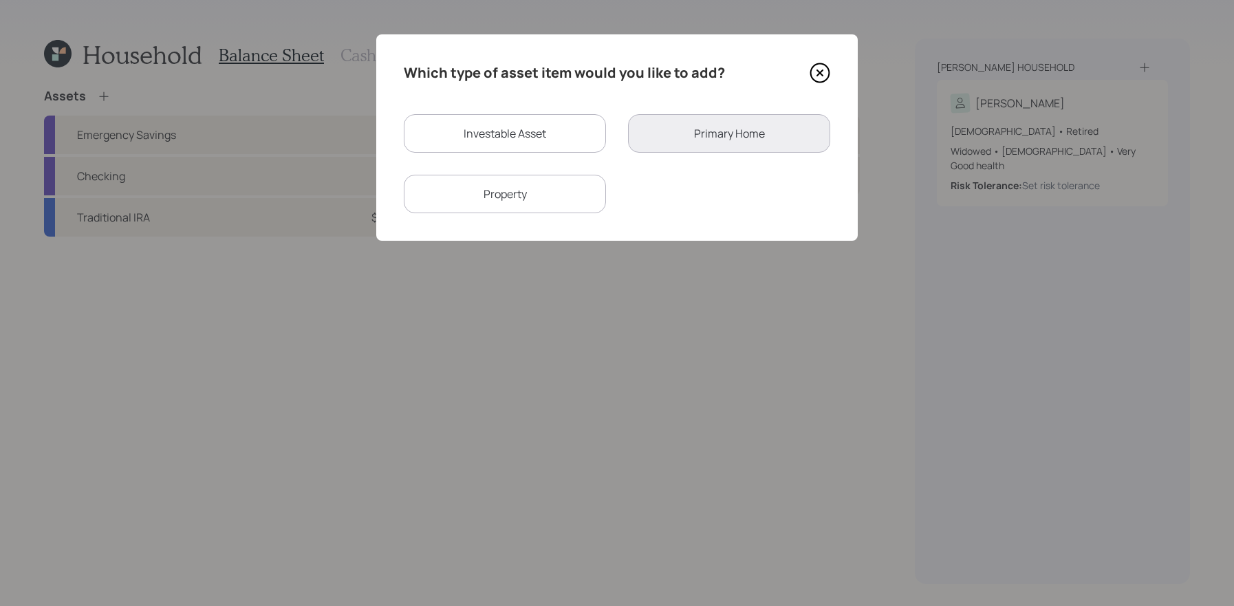
click at [572, 146] on div "Investable Asset" at bounding box center [505, 133] width 202 height 39
select select "taxable"
select select "balanced"
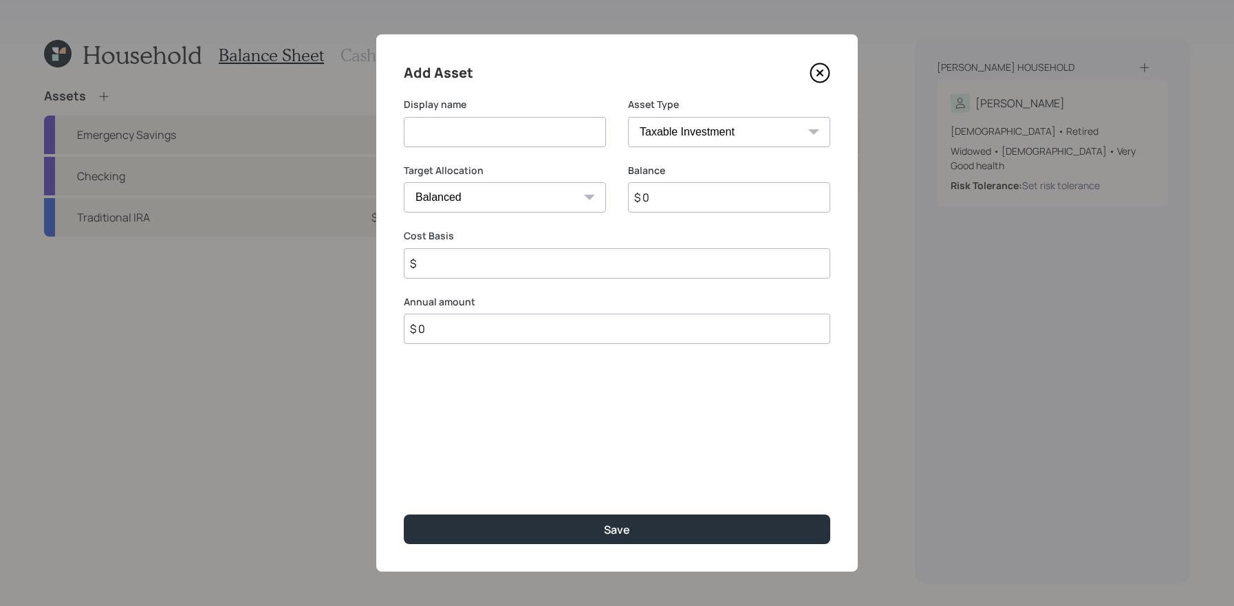
click at [676, 142] on select "SEP IRA IRA Roth IRA 401(k) Roth 401(k) 403(b) Roth 403(b) 457(b) Roth 457(b) H…" at bounding box center [729, 132] width 202 height 30
select select "ira"
click at [628, 117] on select "SEP IRA IRA Roth IRA 401(k) Roth 401(k) 403(b) Roth 403(b) 457(b) Roth 457(b) H…" at bounding box center [729, 132] width 202 height 30
type input "$"
click at [458, 143] on input at bounding box center [505, 132] width 202 height 30
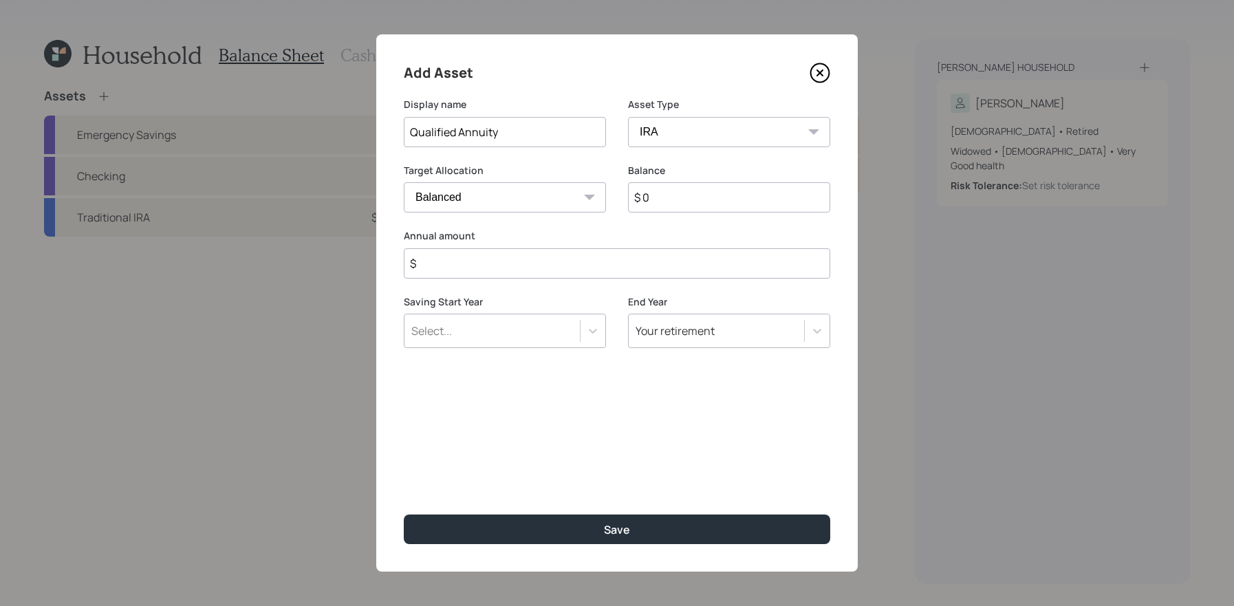
type input "Qualified Annuity"
click at [677, 122] on select "SEP IRA IRA Roth IRA 401(k) Roth 401(k) 403(b) Roth 403(b) 457(b) Roth 457(b) H…" at bounding box center [729, 132] width 202 height 30
select select "emergency_fund"
click at [628, 117] on select "SEP IRA IRA Roth IRA 401(k) Roth 401(k) 403(b) Roth 403(b) 457(b) Roth 457(b) H…" at bounding box center [729, 132] width 202 height 30
click at [669, 210] on input "$ 0" at bounding box center [617, 197] width 426 height 30
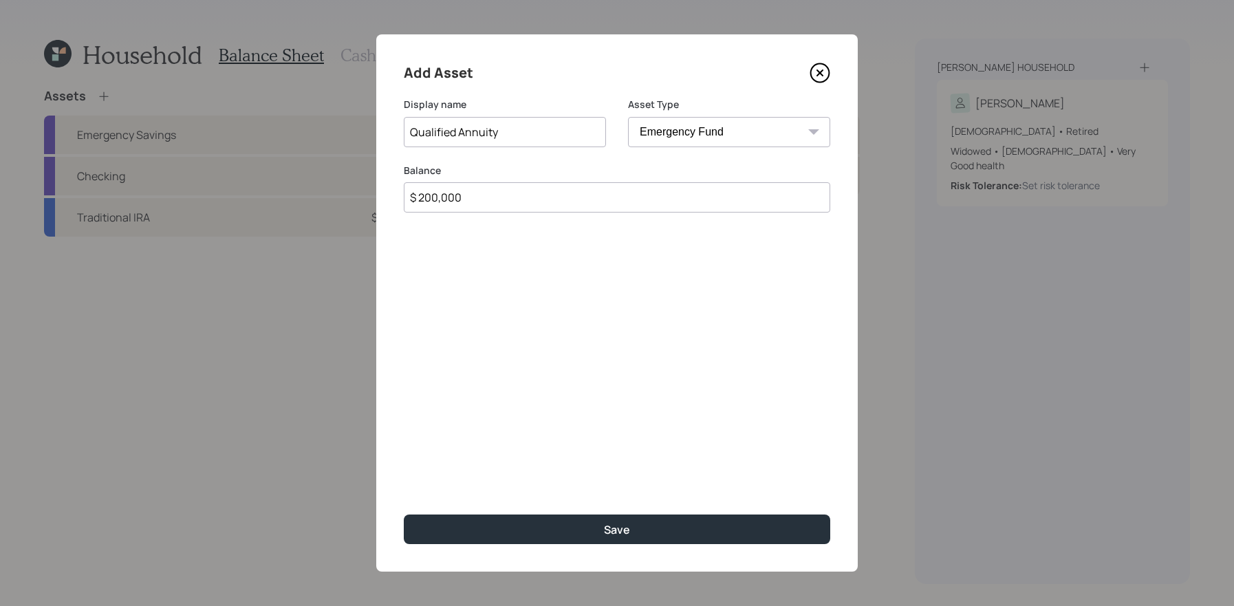
type input "$ 200,000"
click at [404, 514] on button "Save" at bounding box center [617, 529] width 426 height 30
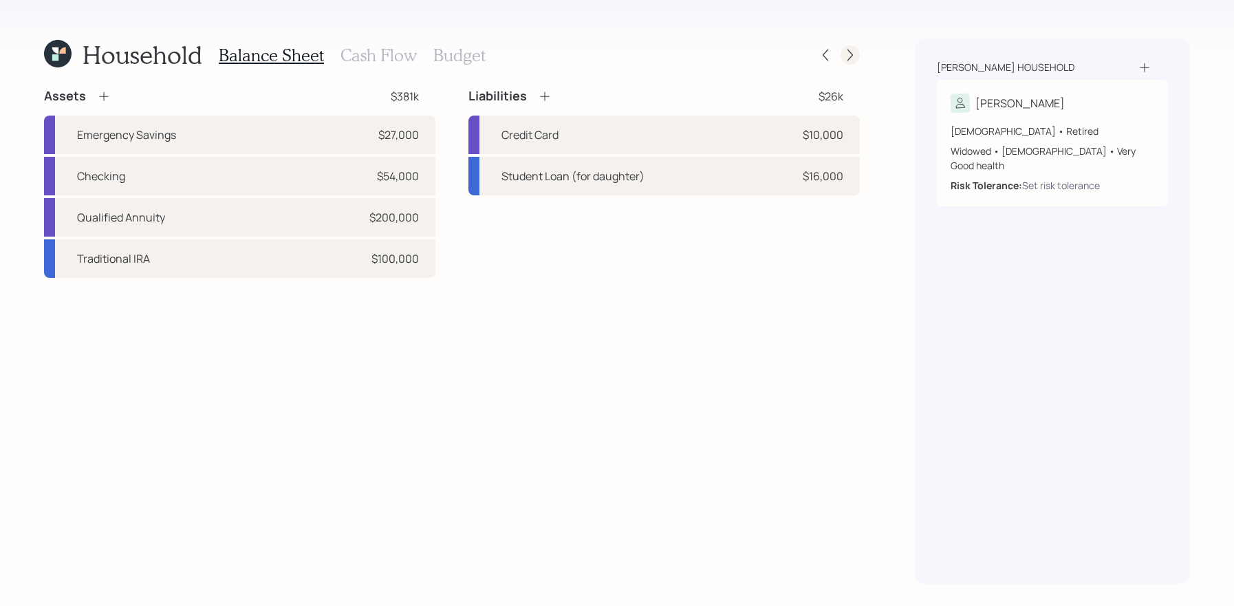
click at [848, 49] on icon at bounding box center [850, 55] width 14 height 14
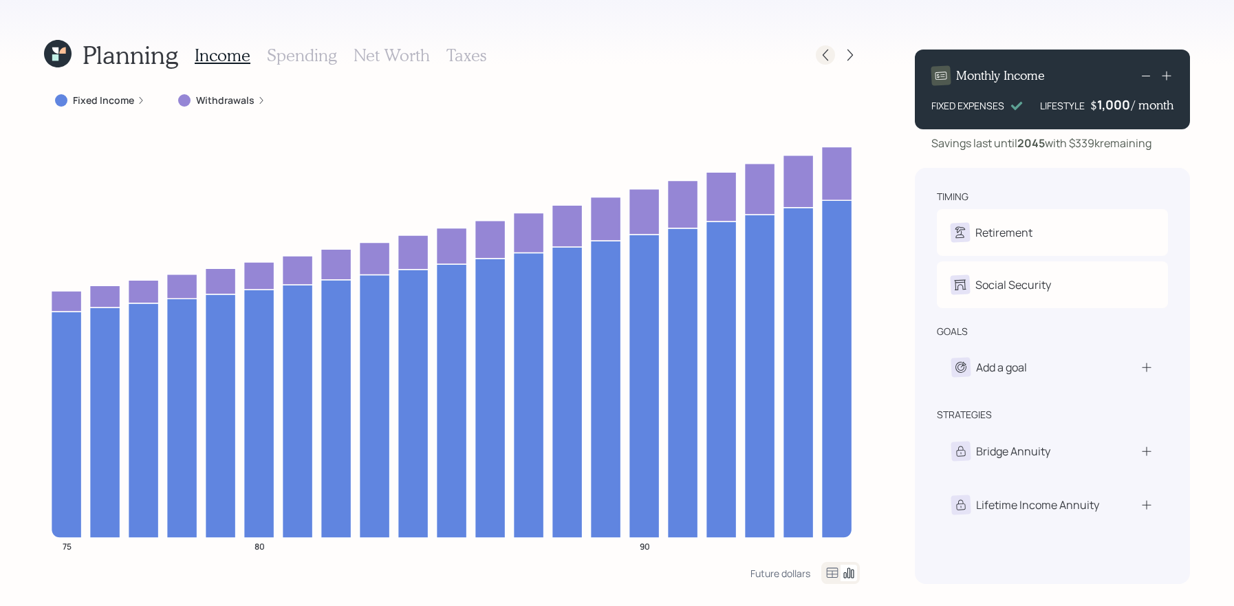
click at [823, 61] on icon at bounding box center [825, 55] width 14 height 14
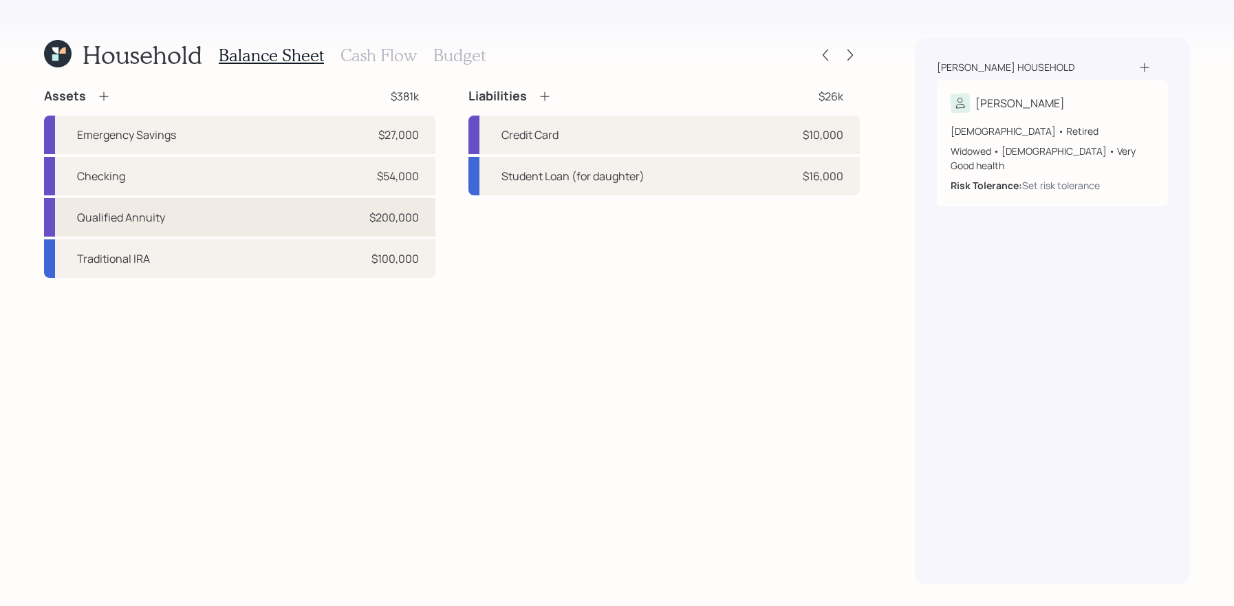
click at [194, 216] on div "Qualified Annuity $200,000" at bounding box center [239, 217] width 391 height 39
select select "emergency_fund"
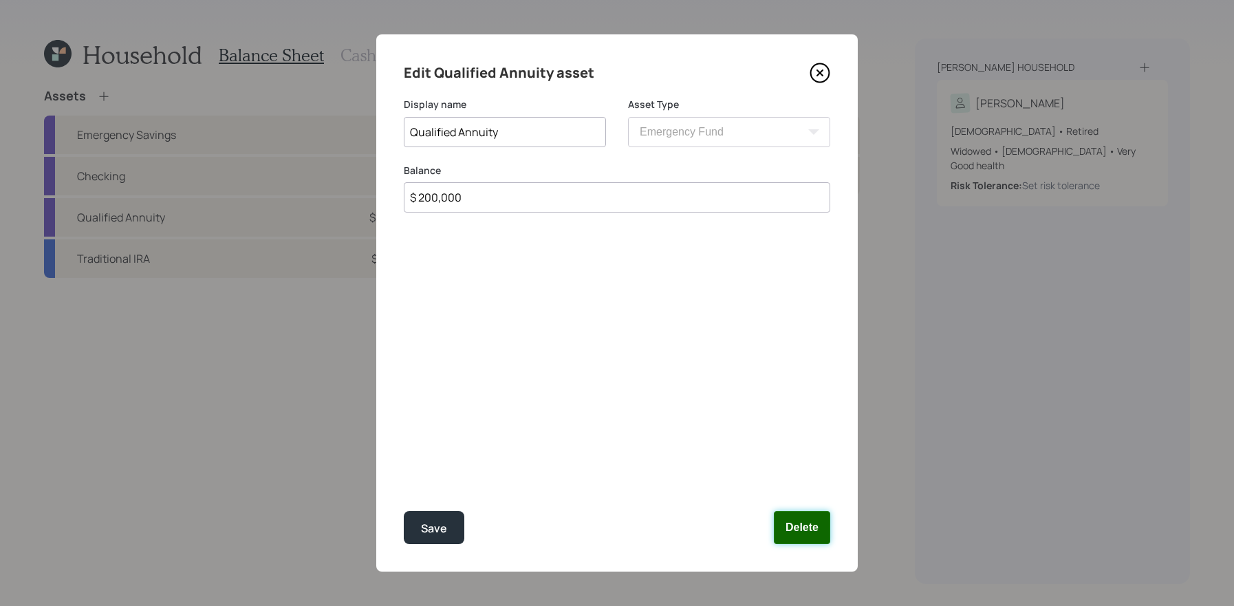
click at [796, 534] on button "Delete" at bounding box center [802, 527] width 56 height 33
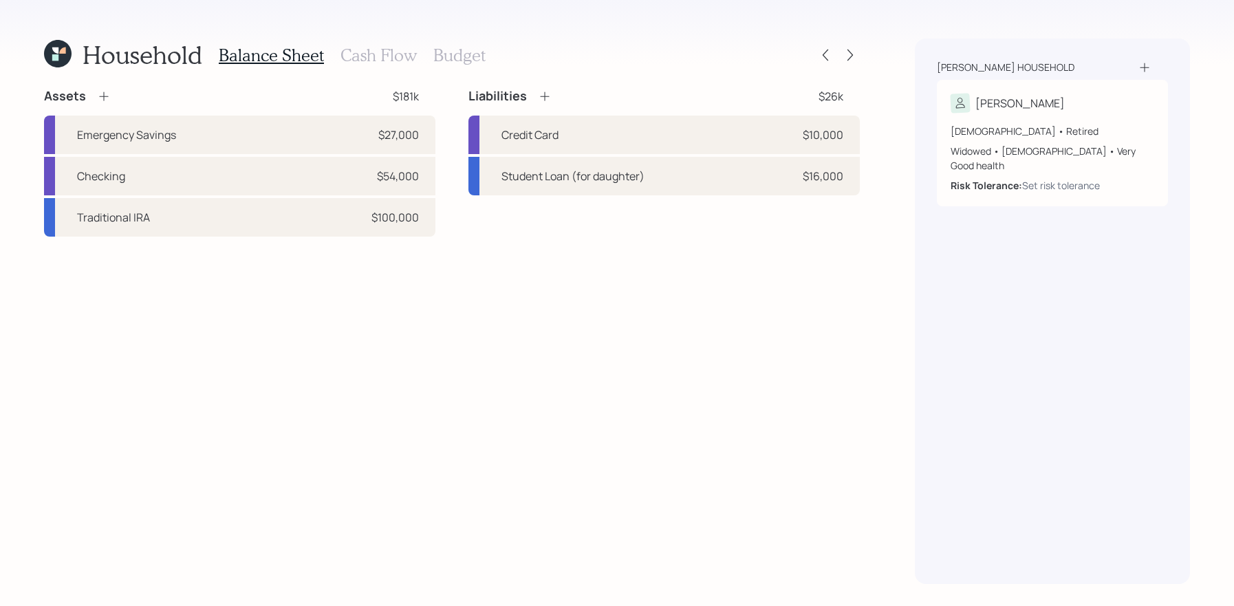
click at [109, 100] on icon at bounding box center [104, 96] width 14 height 14
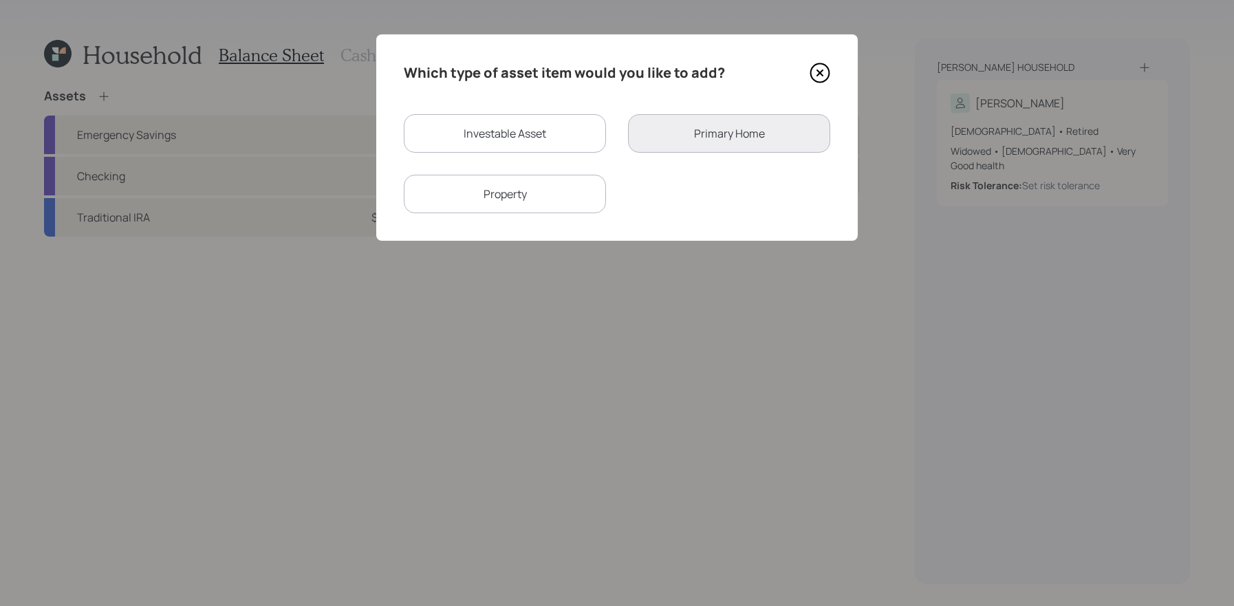
click at [558, 133] on div "Investable Asset" at bounding box center [505, 133] width 202 height 39
select select "taxable"
select select "balanced"
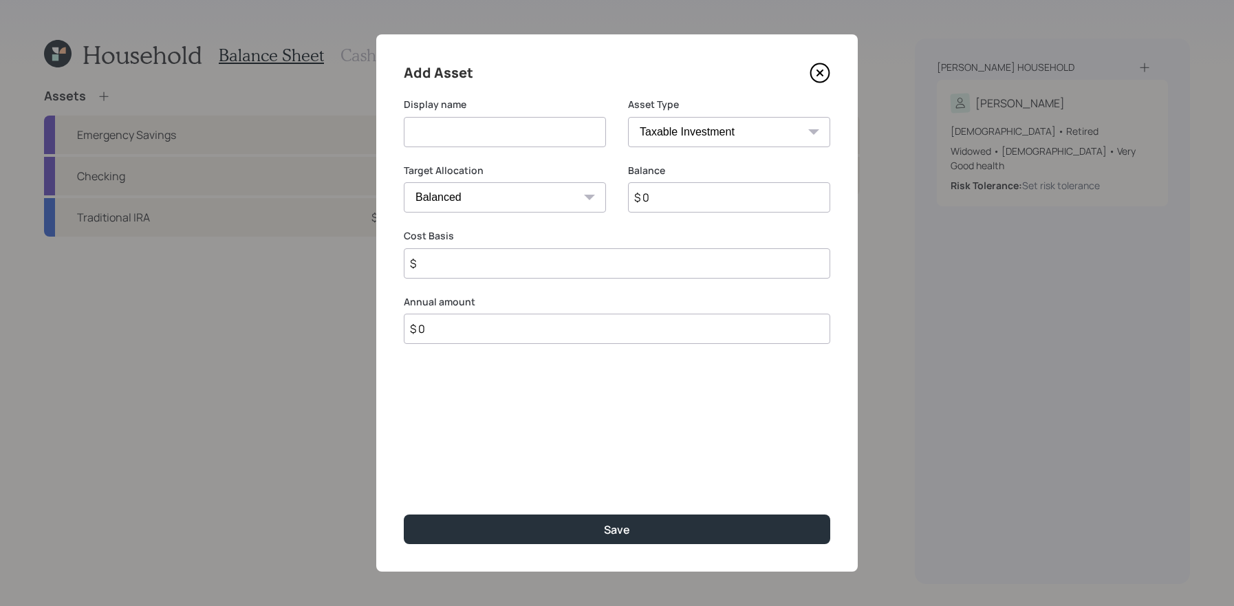
click at [817, 70] on icon at bounding box center [820, 73] width 6 height 6
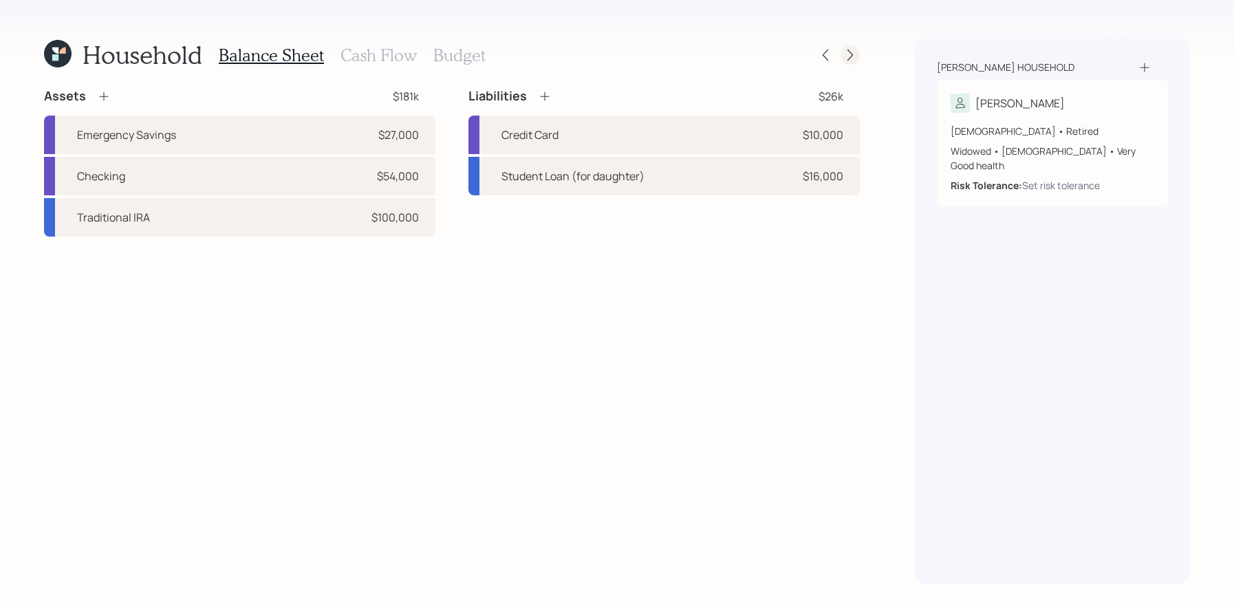
click at [848, 52] on icon at bounding box center [850, 55] width 14 height 14
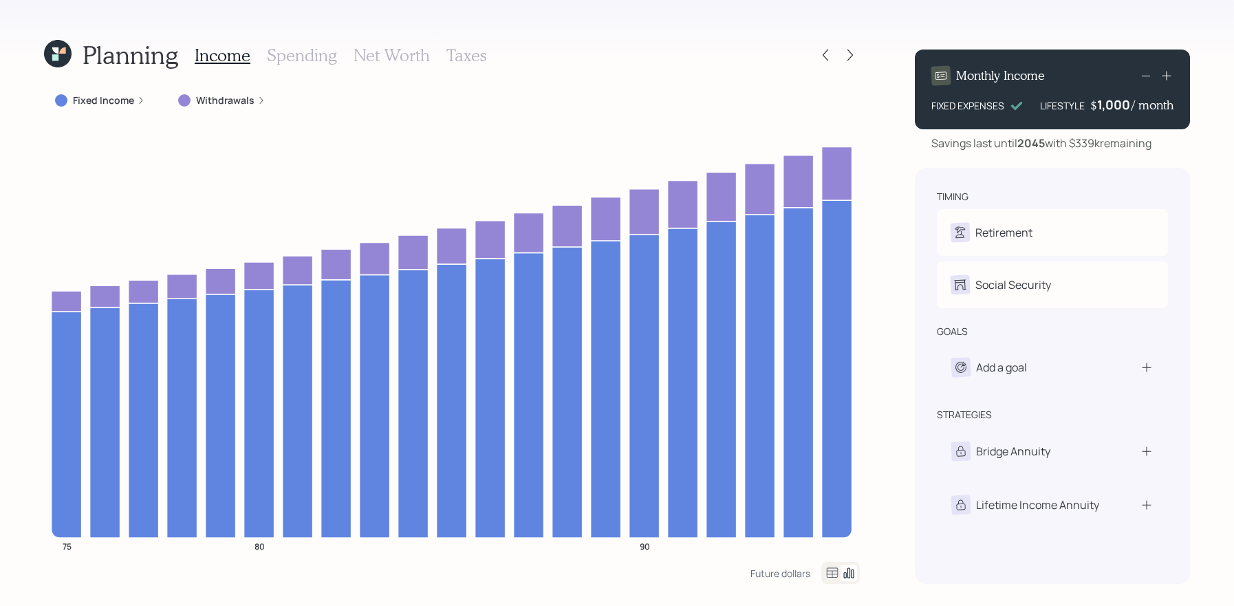
click at [829, 69] on div "Planning Income Spending Net Worth Taxes" at bounding box center [452, 55] width 816 height 33
click at [828, 49] on icon at bounding box center [825, 55] width 14 height 14
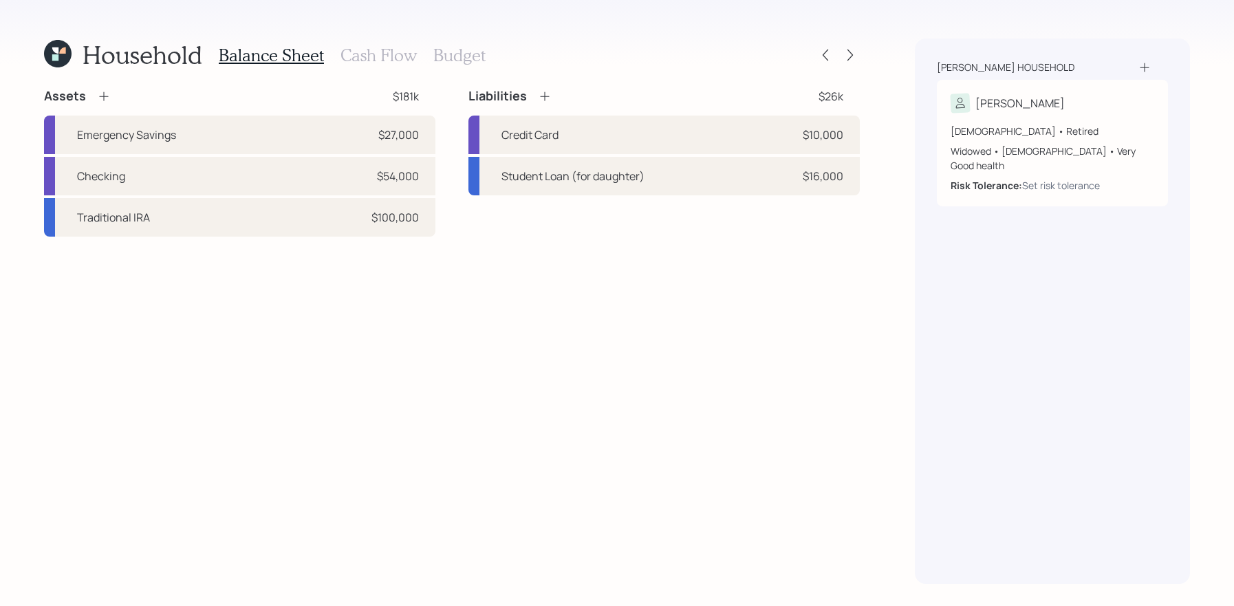
click at [113, 85] on div "Household Balance Sheet Cash Flow Budget Assets $181k Emergency Savings $27,000…" at bounding box center [452, 311] width 816 height 545
click at [108, 86] on div "Household Balance Sheet Cash Flow Budget Assets $181k Emergency Savings $27,000…" at bounding box center [452, 311] width 816 height 545
click at [107, 94] on icon at bounding box center [104, 96] width 14 height 14
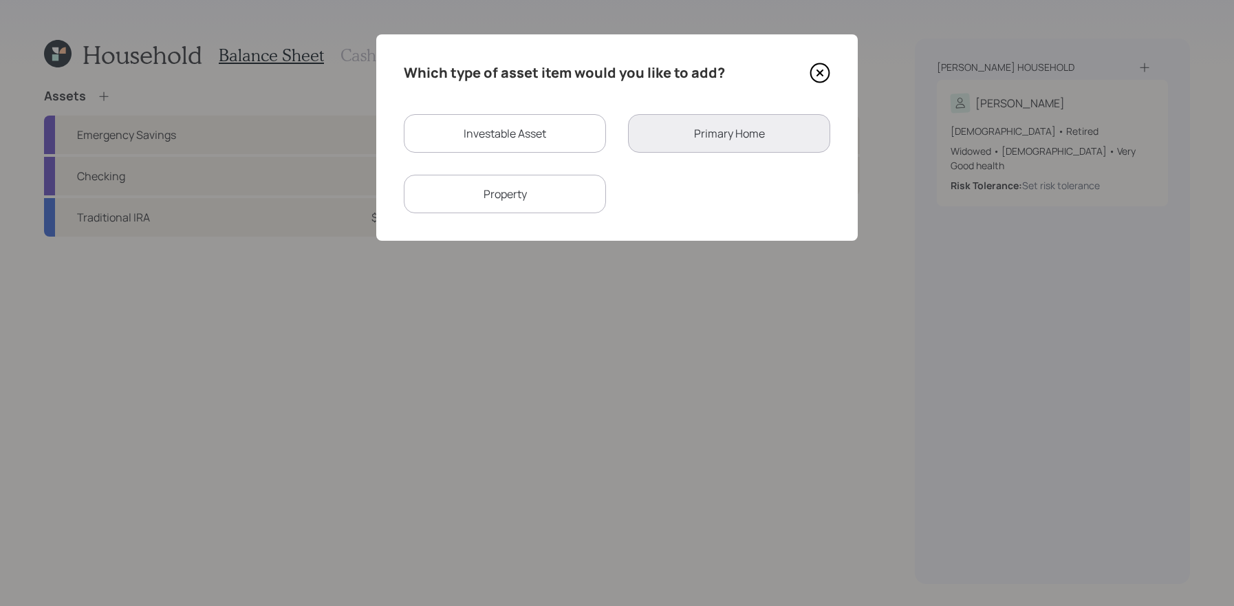
click at [551, 129] on div "Investable Asset" at bounding box center [505, 133] width 202 height 39
select select "taxable"
select select "balanced"
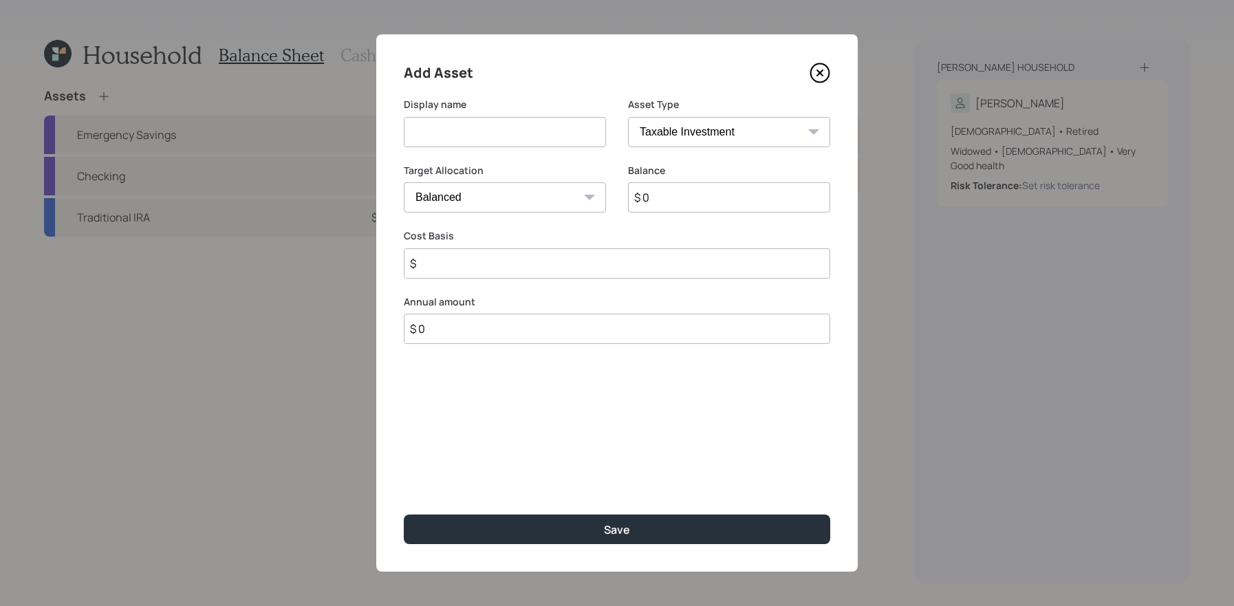
click at [651, 137] on select "SEP IRA IRA Roth IRA 401(k) Roth 401(k) 403(b) Roth 403(b) 457(b) Roth 457(b) H…" at bounding box center [729, 132] width 202 height 30
select select "ira"
click at [628, 117] on select "SEP IRA IRA Roth IRA 401(k) Roth 401(k) 403(b) Roth 403(b) 457(b) Roth 457(b) H…" at bounding box center [729, 132] width 202 height 30
type input "$"
click at [426, 115] on div "Display name" at bounding box center [505, 123] width 202 height 50
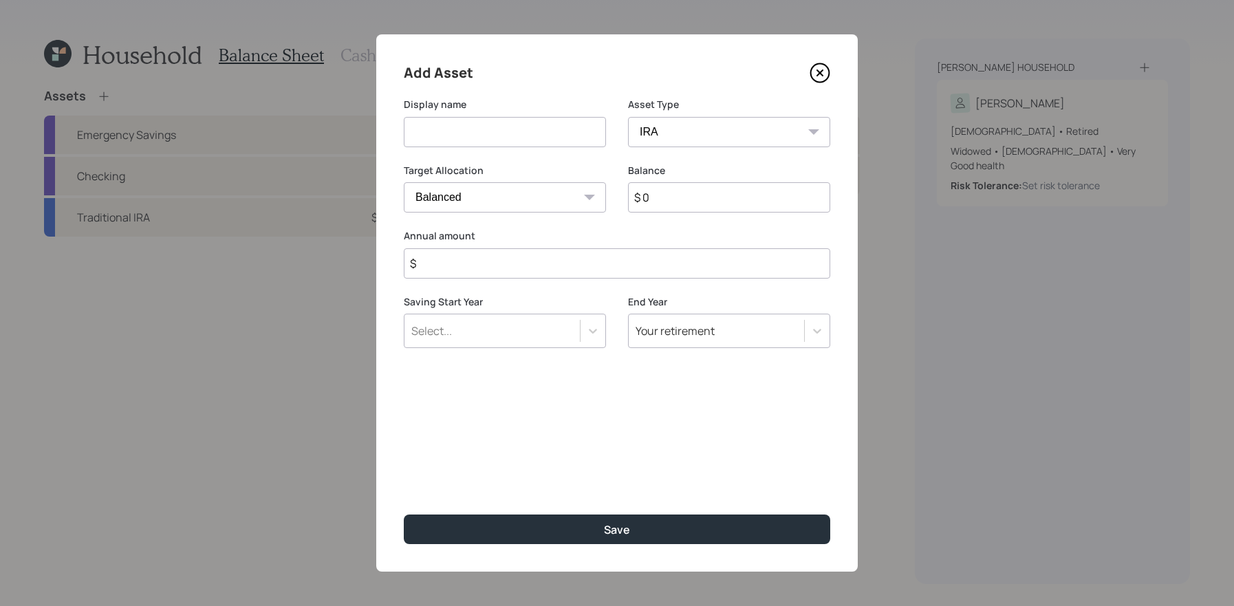
click at [426, 120] on input at bounding box center [505, 132] width 202 height 30
type input "Qualified Annuity"
click at [689, 212] on div "$ 0" at bounding box center [729, 197] width 202 height 30
click at [699, 187] on input "$ 0" at bounding box center [729, 197] width 202 height 30
type input "$ 200,000"
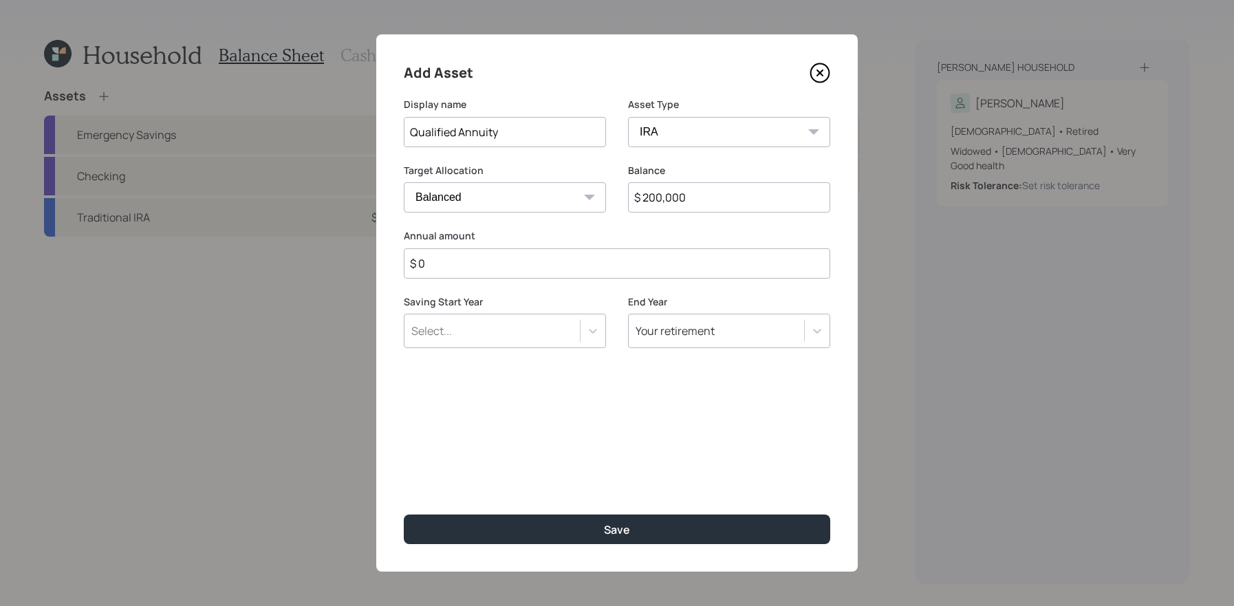
type input "$ 0"
click at [404, 514] on button "Save" at bounding box center [617, 529] width 426 height 30
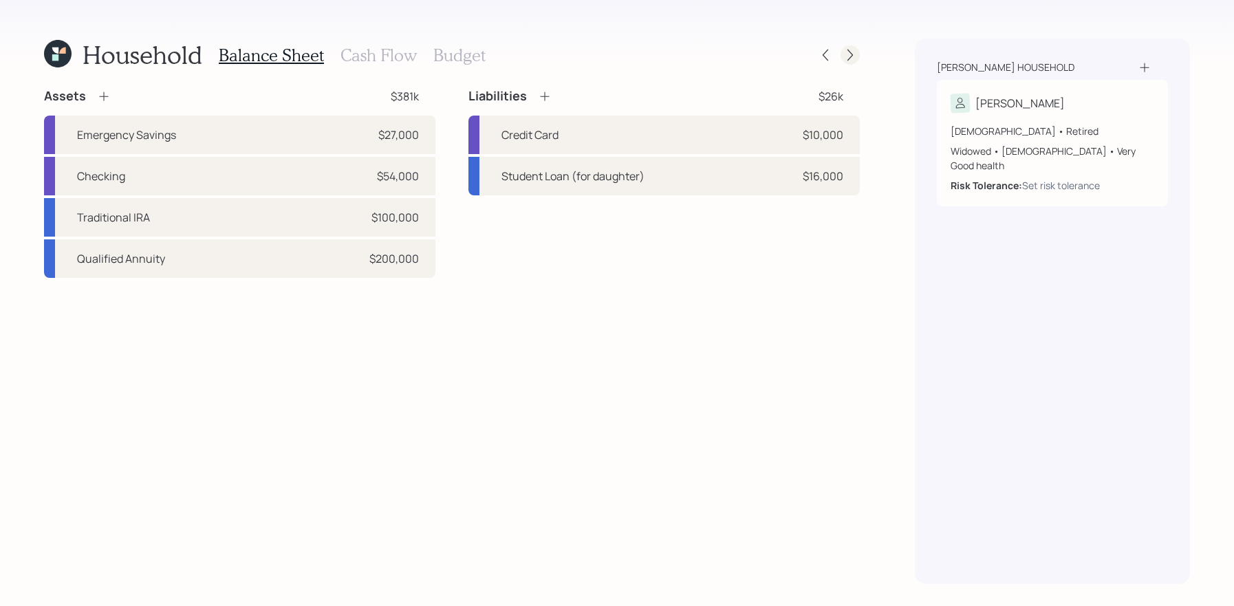
click at [848, 54] on icon at bounding box center [850, 55] width 14 height 14
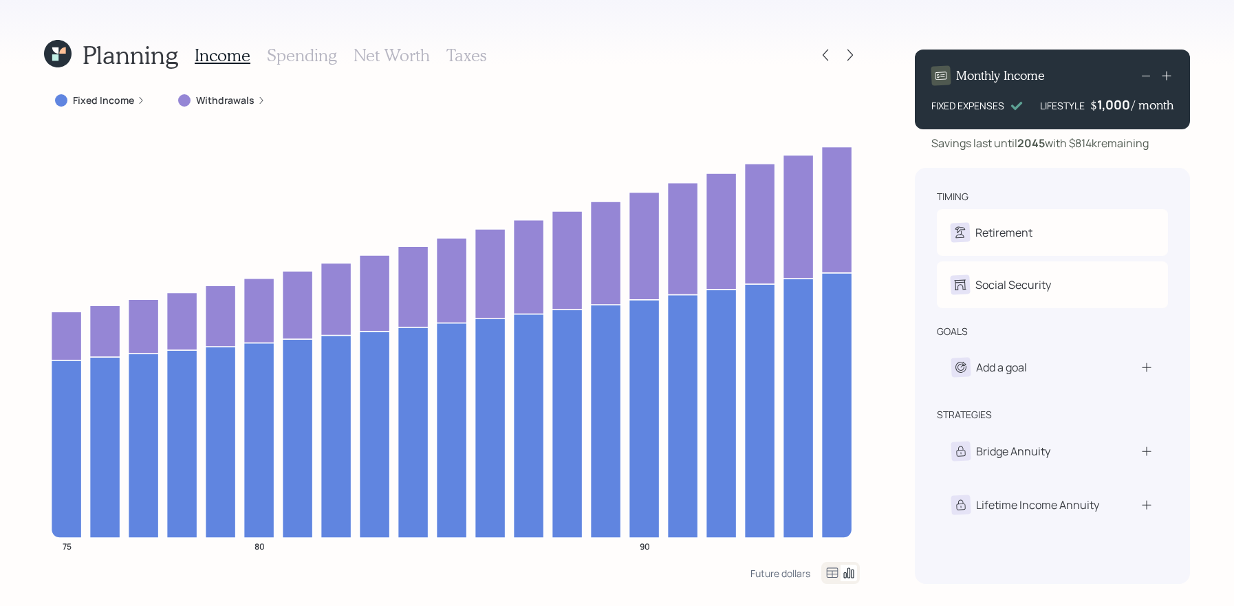
click at [848, 54] on icon at bounding box center [850, 55] width 14 height 14
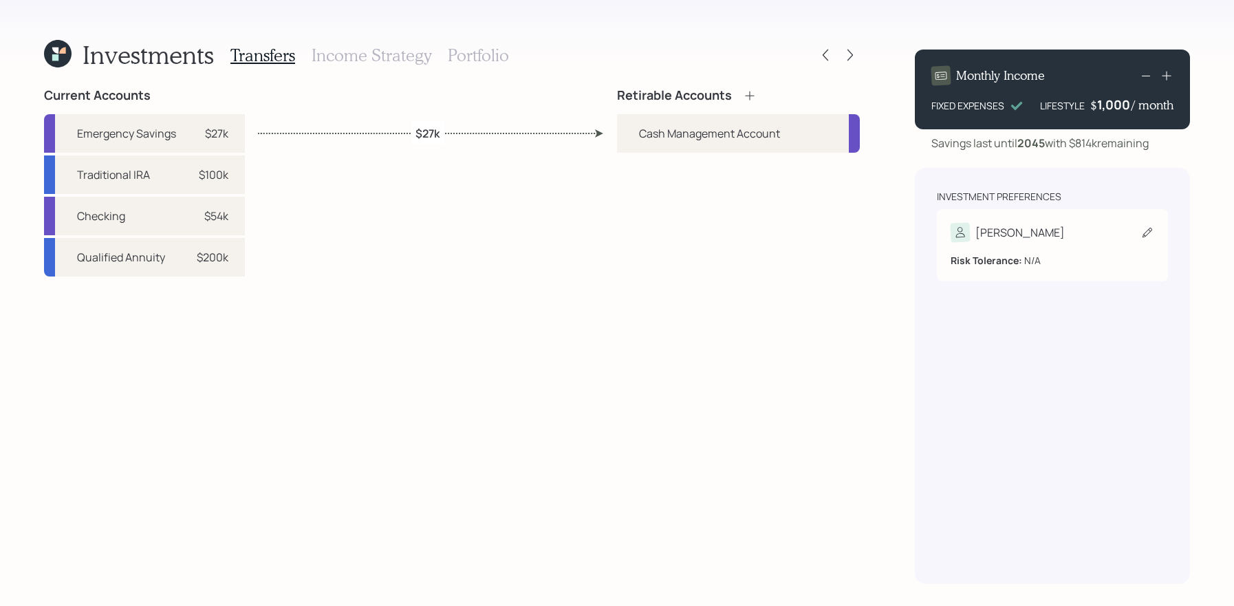
click at [1075, 232] on div "Lori" at bounding box center [1052, 232] width 204 height 19
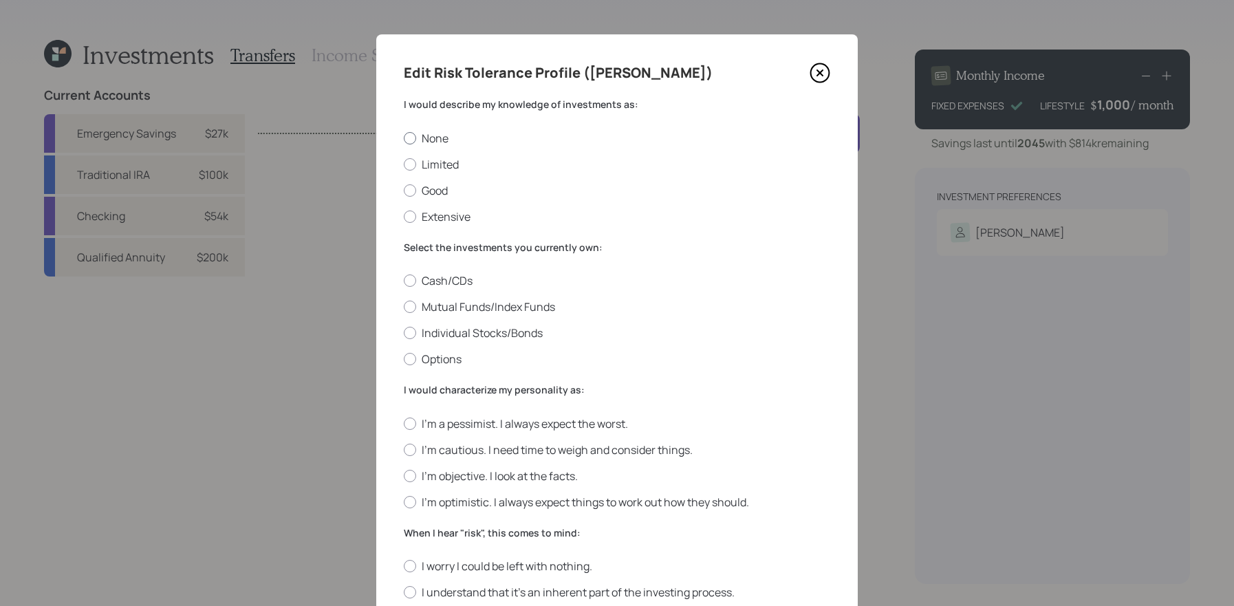
click at [439, 138] on label "None" at bounding box center [617, 138] width 426 height 15
click at [404, 138] on input "None" at bounding box center [403, 138] width 1 height 1
radio input "true"
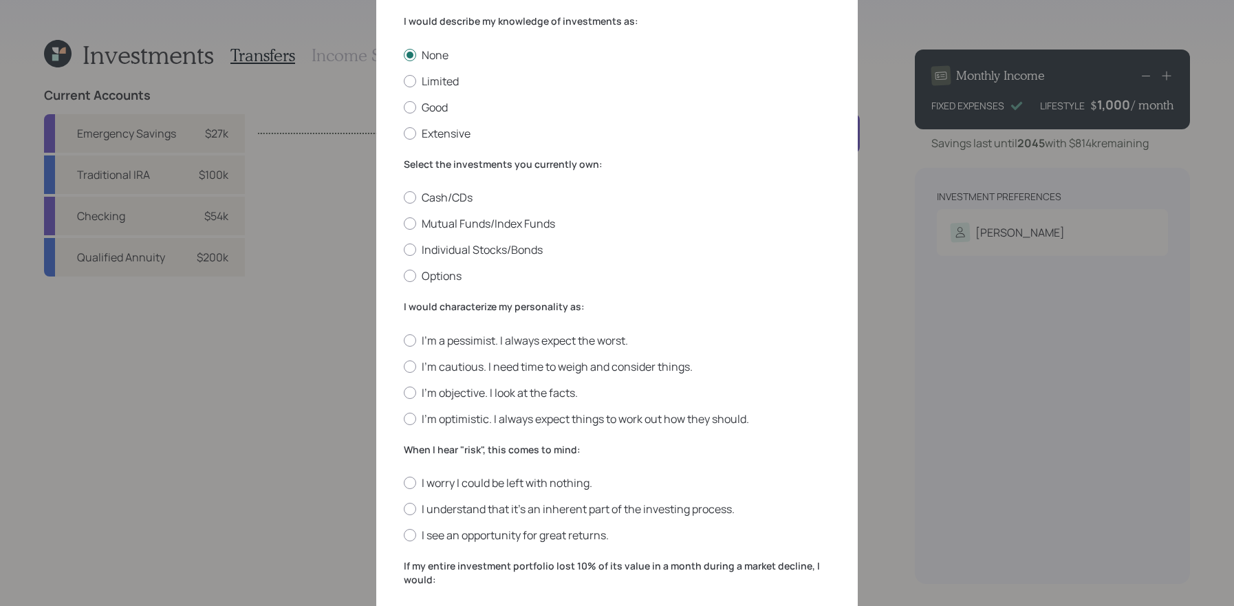
scroll to position [76, 0]
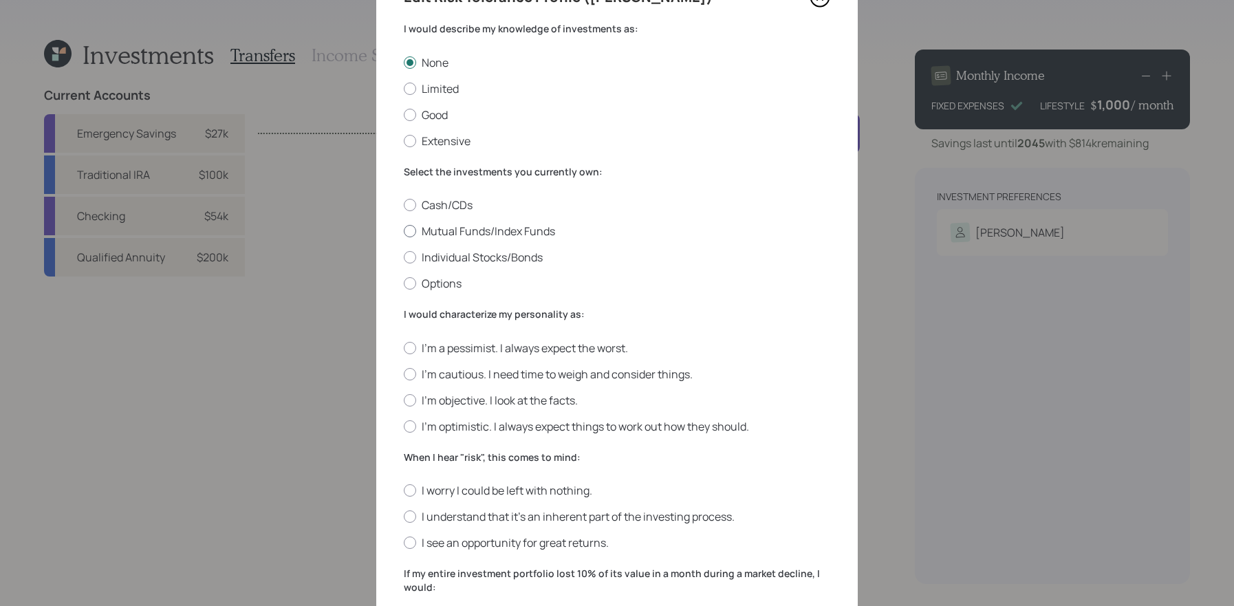
click at [430, 228] on label "Mutual Funds/Index Funds" at bounding box center [617, 230] width 426 height 15
click at [404, 231] on input "Mutual Funds/Index Funds" at bounding box center [403, 231] width 1 height 1
radio input "true"
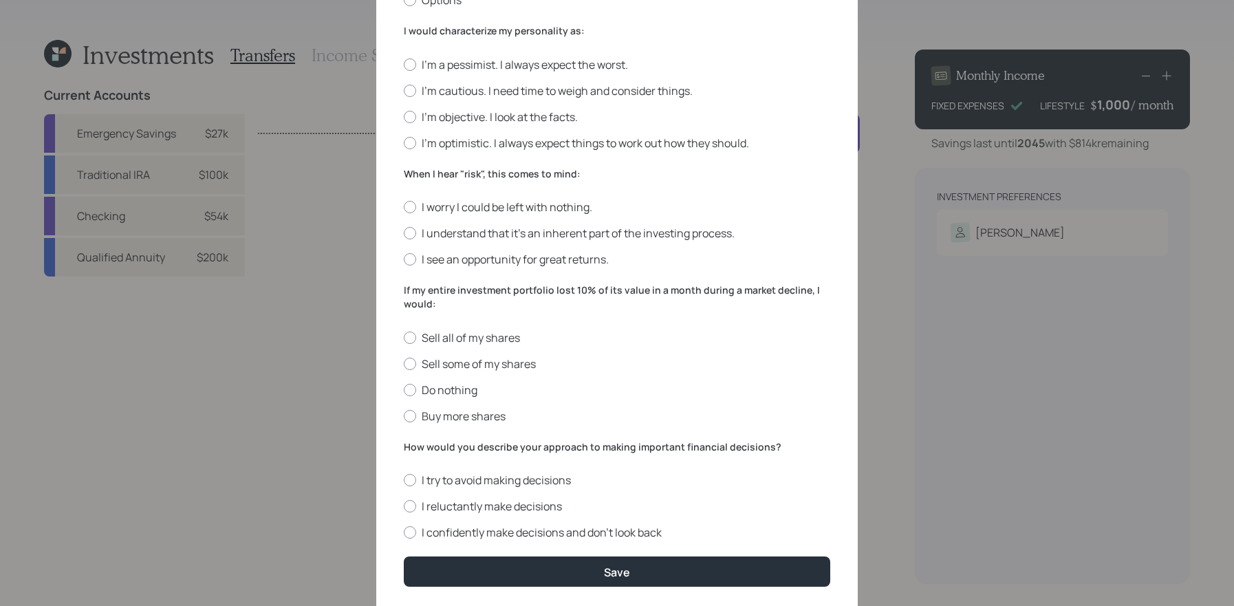
scroll to position [371, 0]
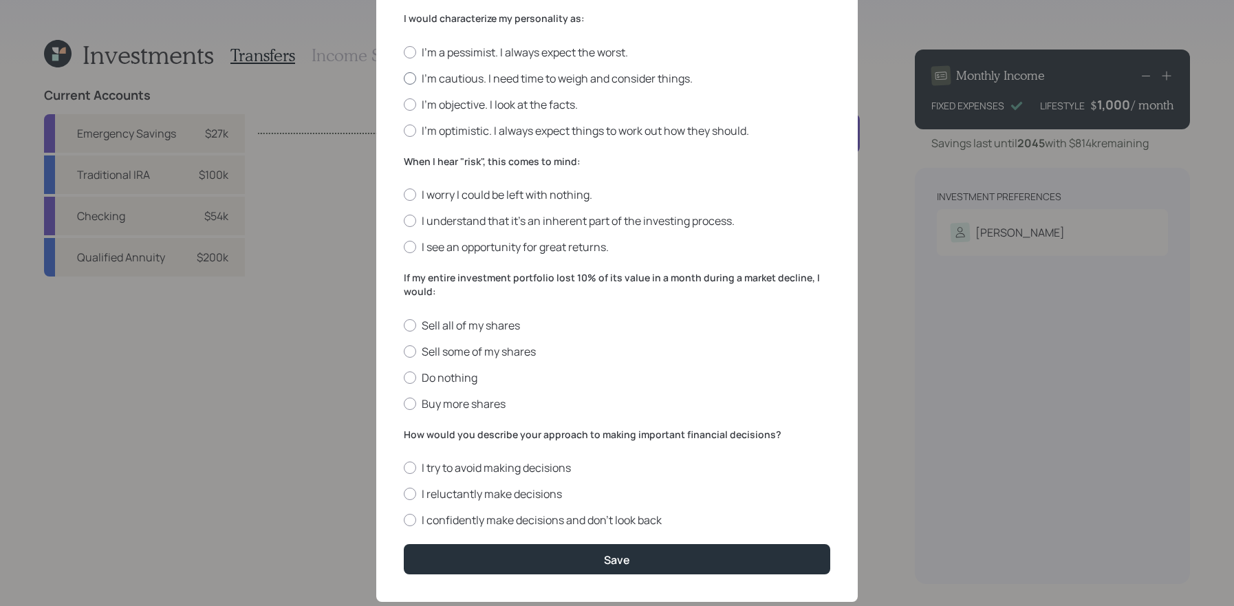
click at [415, 79] on div at bounding box center [410, 78] width 12 height 12
click at [404, 78] on input "I'm cautious. I need time to weigh and consider things." at bounding box center [403, 78] width 1 height 1
radio input "true"
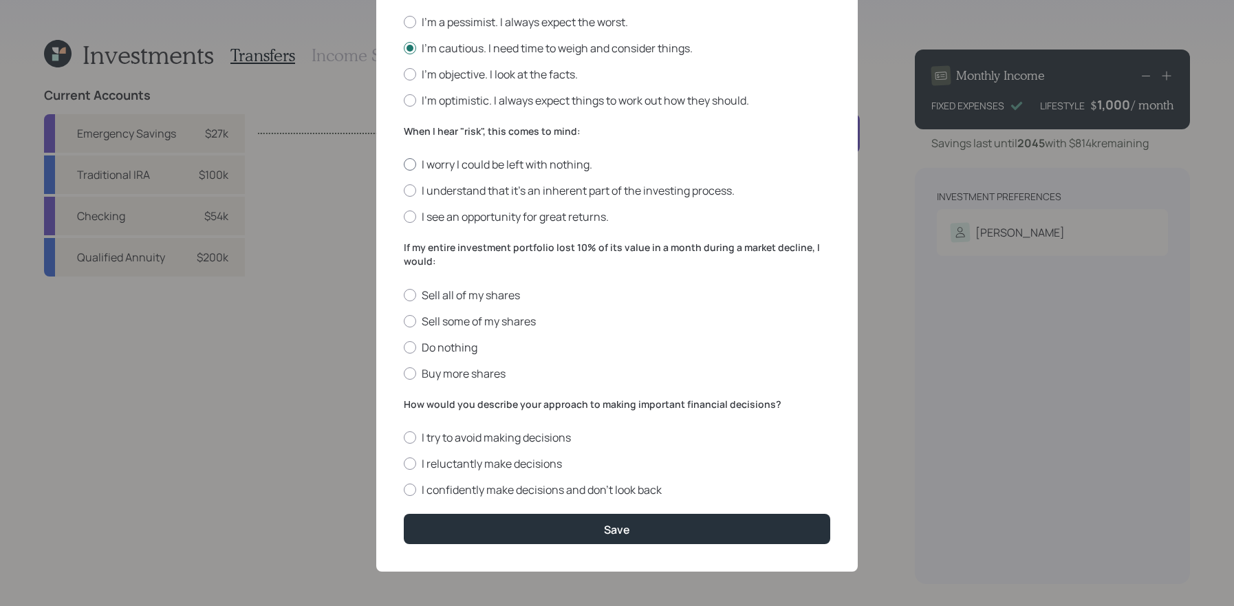
click at [414, 166] on div at bounding box center [410, 164] width 12 height 12
click at [404, 165] on input "I worry I could be left with nothing." at bounding box center [403, 164] width 1 height 1
radio input "true"
click at [441, 346] on label "Do nothing" at bounding box center [617, 347] width 426 height 15
click at [404, 347] on input "Do nothing" at bounding box center [403, 347] width 1 height 1
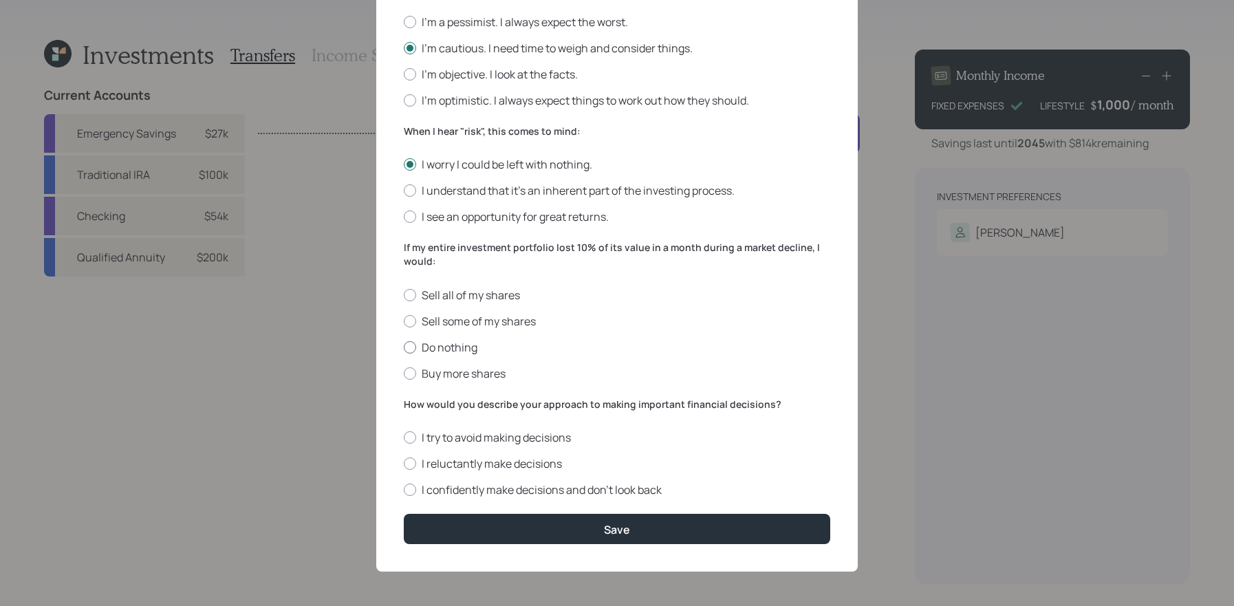
radio input "true"
click at [473, 467] on label "I reluctantly make decisions" at bounding box center [617, 463] width 426 height 15
click at [404, 464] on input "I reluctantly make decisions" at bounding box center [403, 463] width 1 height 1
radio input "true"
click at [473, 467] on label "I reluctantly make decisions" at bounding box center [617, 463] width 426 height 15
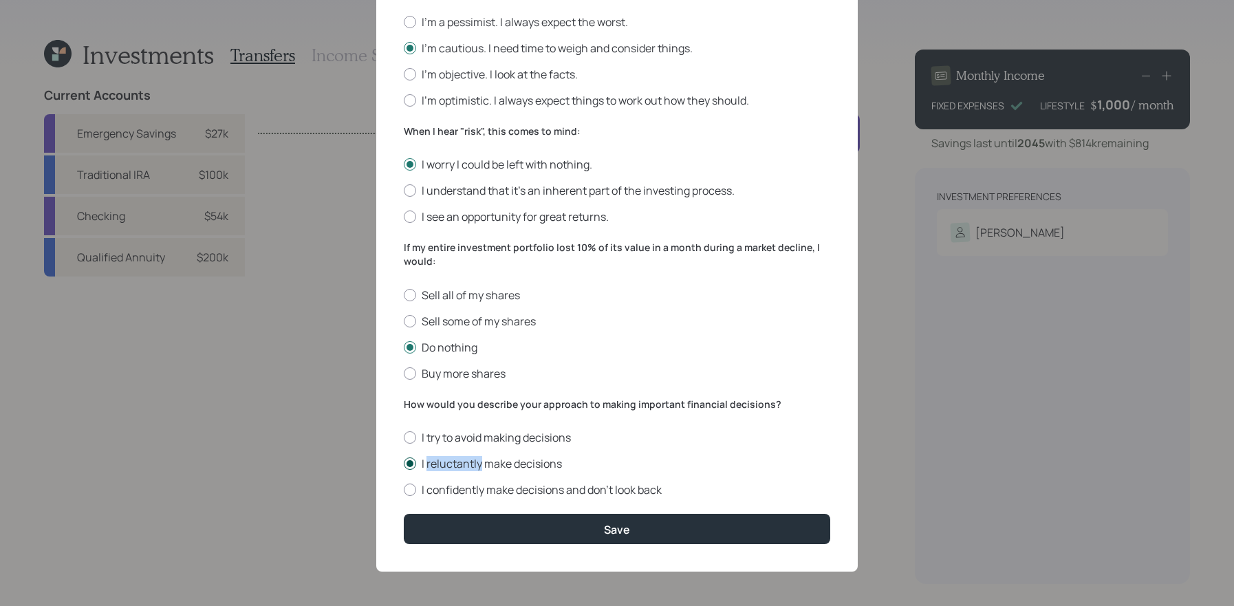
click at [404, 464] on input "I reluctantly make decisions" at bounding box center [403, 463] width 1 height 1
click at [844, 532] on div "Edit Risk Tolerance Profile (Lori) I would describe my knowledge of investments…" at bounding box center [616, 102] width 481 height 939
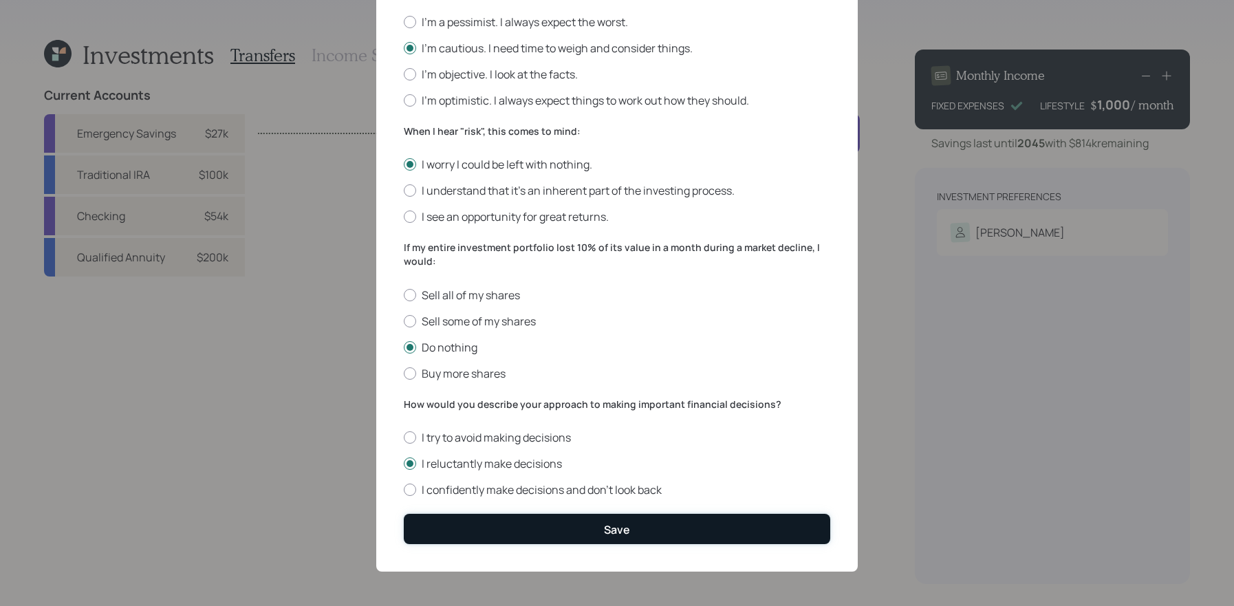
click at [578, 538] on button "Save" at bounding box center [617, 529] width 426 height 30
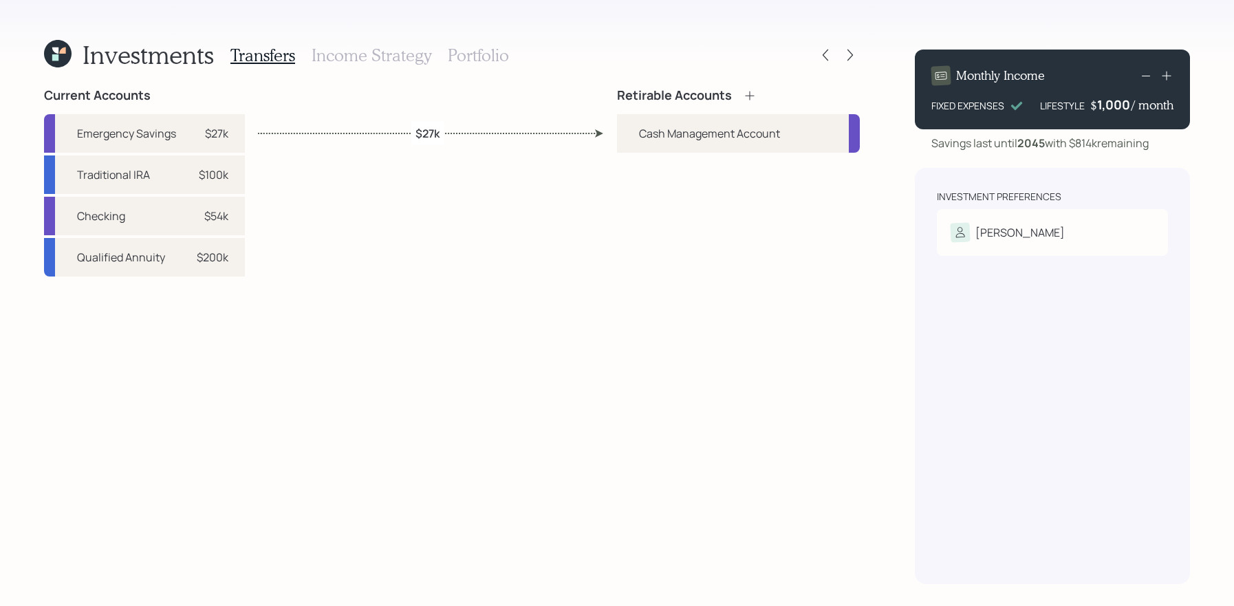
click at [753, 94] on icon at bounding box center [750, 96] width 14 height 14
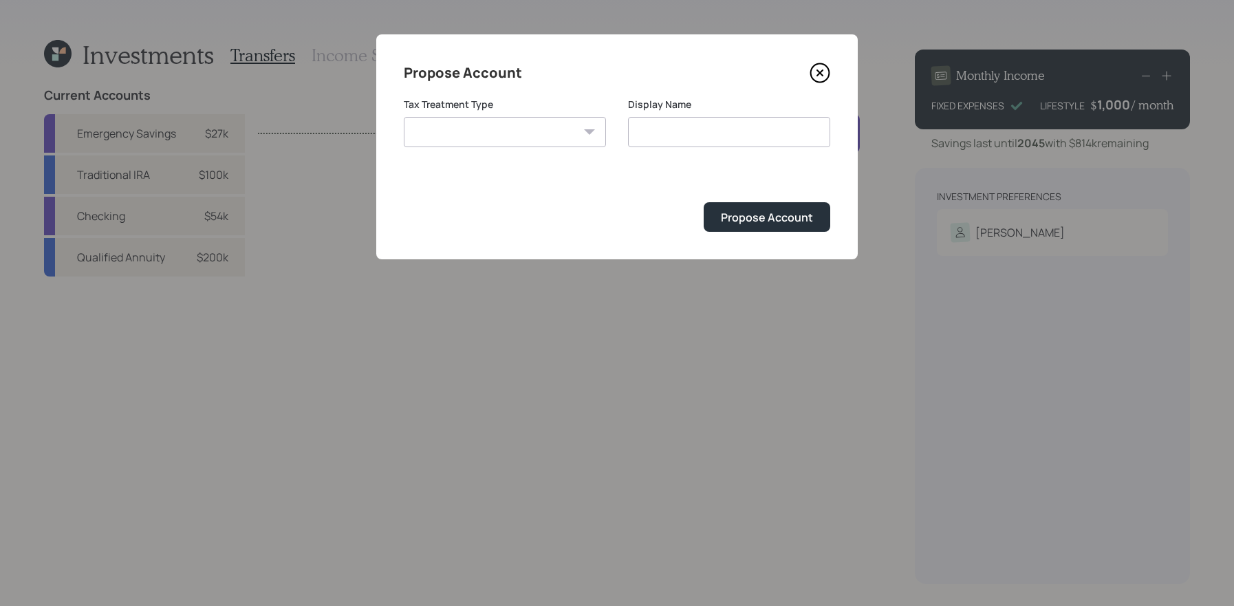
click at [440, 123] on select "Roth Taxable Traditional" at bounding box center [505, 132] width 202 height 30
select select "traditional"
click at [404, 117] on select "Roth Taxable Traditional" at bounding box center [505, 132] width 202 height 30
click at [741, 139] on input "Traditional" at bounding box center [729, 132] width 202 height 30
type input "Traditional IRA"
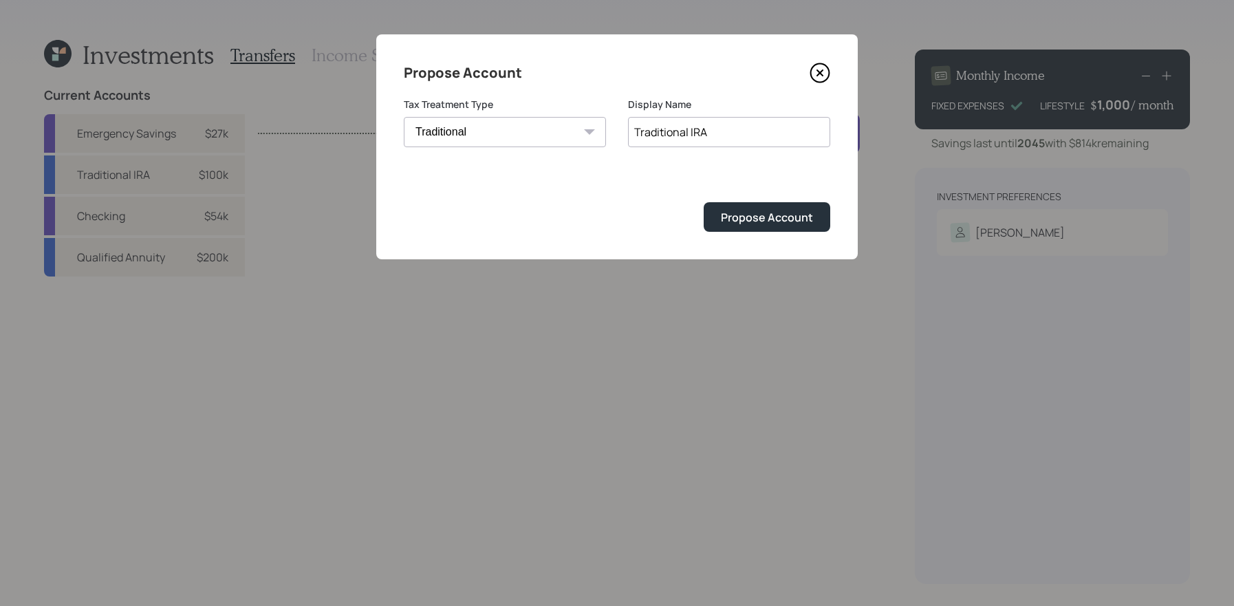
click at [703, 202] on button "Propose Account" at bounding box center [766, 217] width 127 height 30
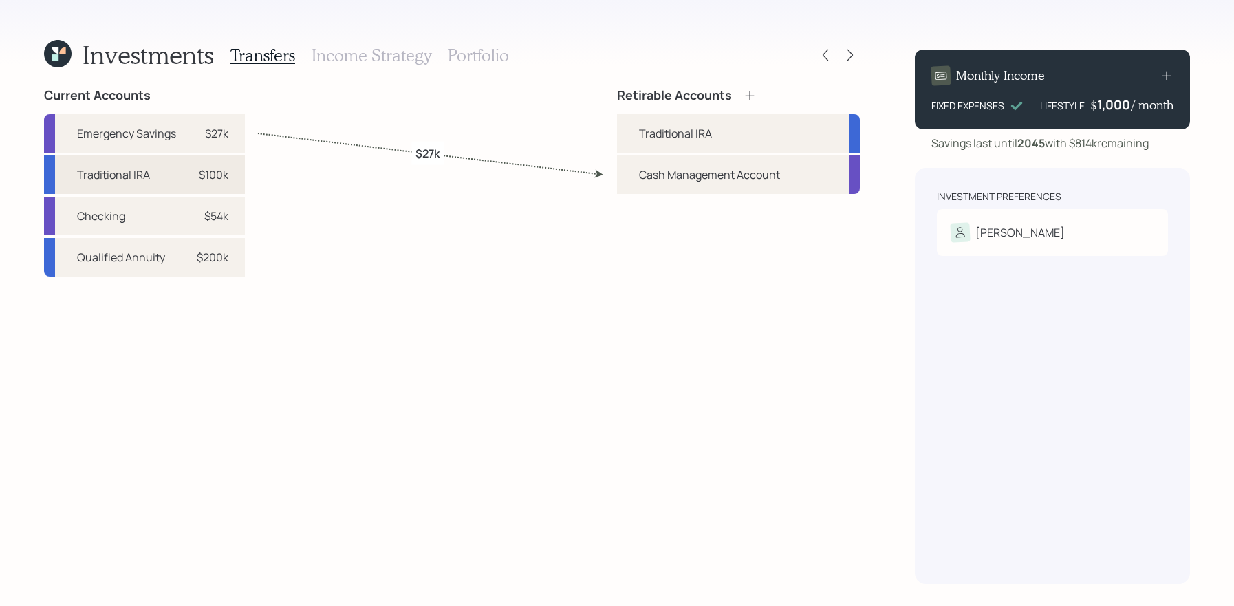
click at [208, 164] on div "Traditional IRA $100k" at bounding box center [144, 174] width 201 height 39
click at [657, 144] on div "Traditional IRA" at bounding box center [738, 133] width 243 height 39
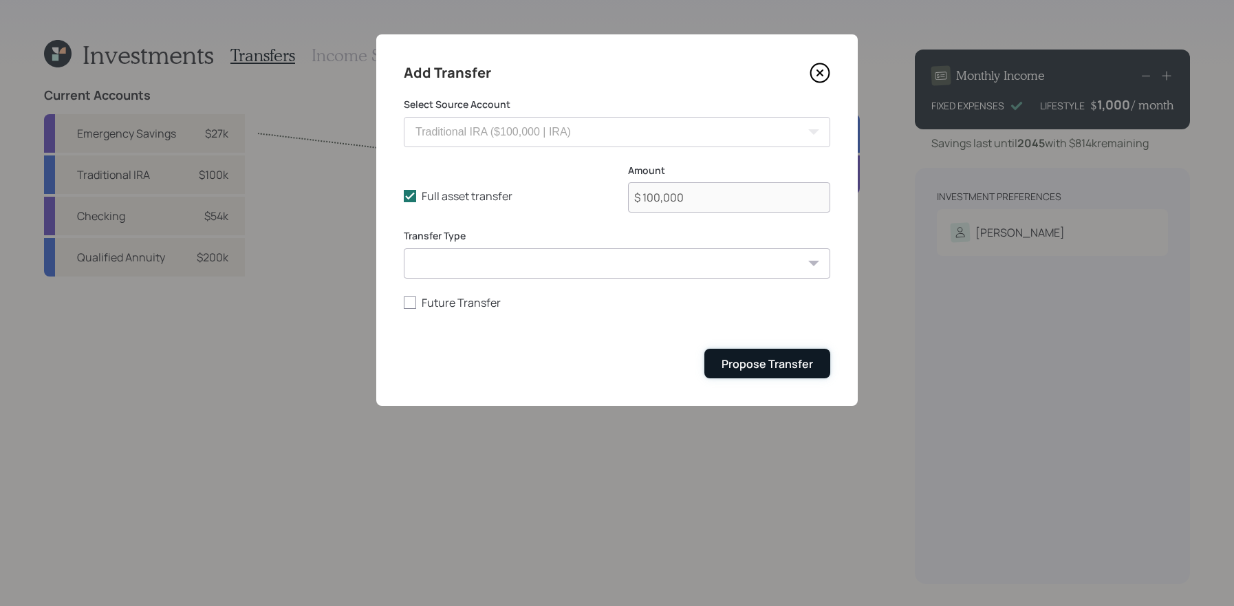
click at [732, 365] on div "Propose Transfer" at bounding box center [766, 363] width 91 height 15
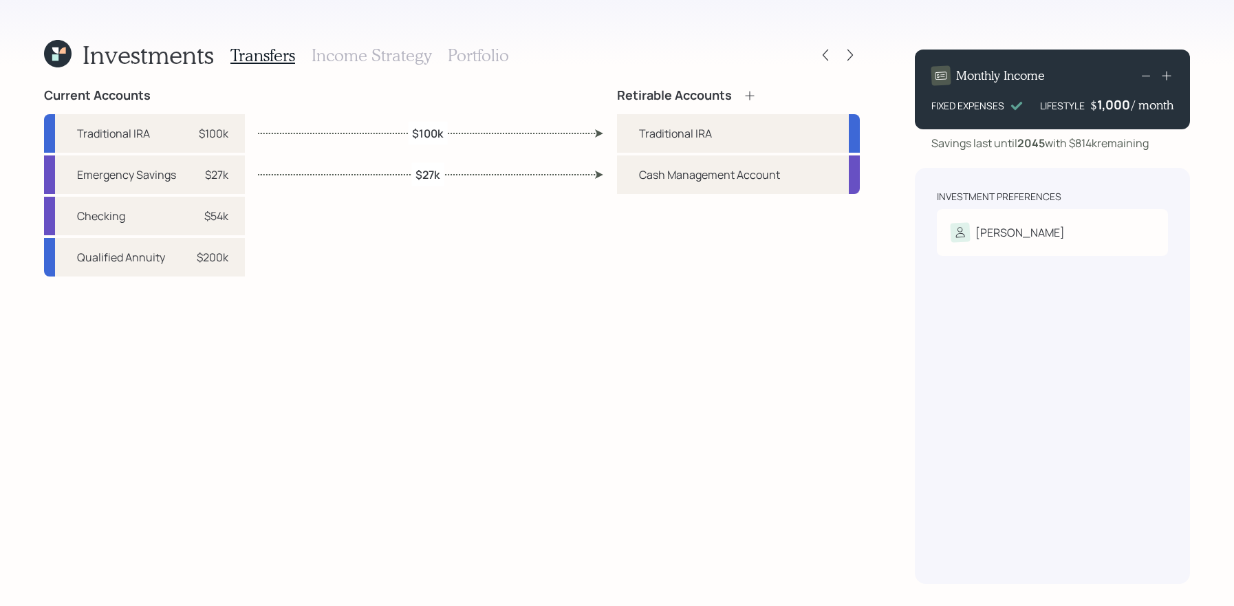
click at [413, 56] on h3 "Income Strategy" at bounding box center [372, 55] width 120 height 20
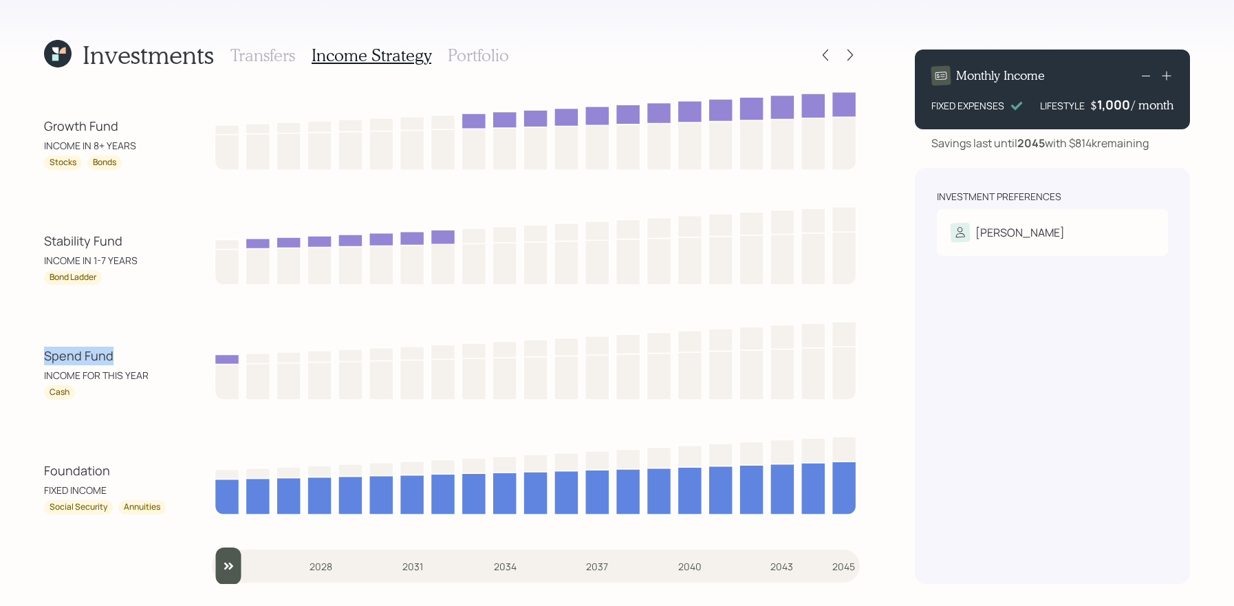
drag, startPoint x: 135, startPoint y: 349, endPoint x: 21, endPoint y: 349, distance: 114.1
click at [21, 349] on div "Investments Transfers Income Strategy Portfolio Growth Fund INCOME IN 8+ YEARS …" at bounding box center [617, 303] width 1234 height 606
click at [20, 349] on div "Investments Transfers Income Strategy Portfolio Growth Fund INCOME IN 8+ YEARS …" at bounding box center [617, 303] width 1234 height 606
drag, startPoint x: 123, startPoint y: 362, endPoint x: 32, endPoint y: 354, distance: 91.1
click at [32, 354] on div "Investments Transfers Income Strategy Portfolio Growth Fund INCOME IN 8+ YEARS …" at bounding box center [617, 303] width 1234 height 606
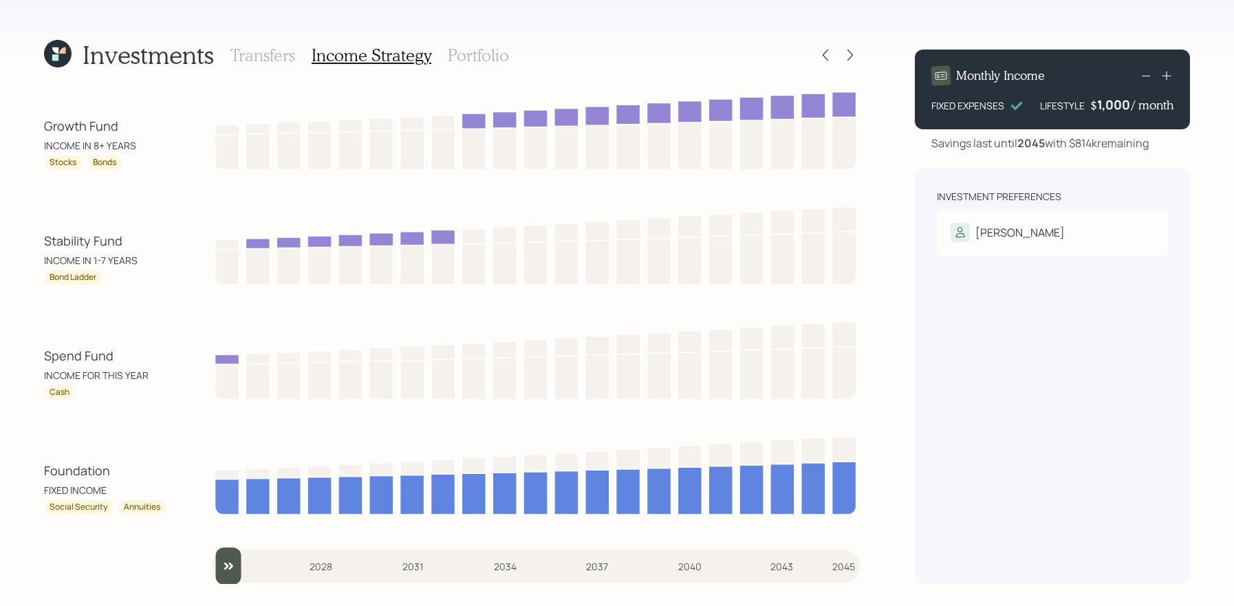
click at [32, 354] on div "Investments Transfers Income Strategy Portfolio Growth Fund INCOME IN 8+ YEARS …" at bounding box center [617, 303] width 1234 height 606
drag, startPoint x: 132, startPoint y: 131, endPoint x: 9, endPoint y: 133, distance: 123.1
click at [9, 133] on div "Investments Transfers Income Strategy Portfolio Growth Fund INCOME IN 8+ YEARS …" at bounding box center [617, 303] width 1234 height 606
click at [501, 61] on h3 "Portfolio" at bounding box center [478, 55] width 61 height 20
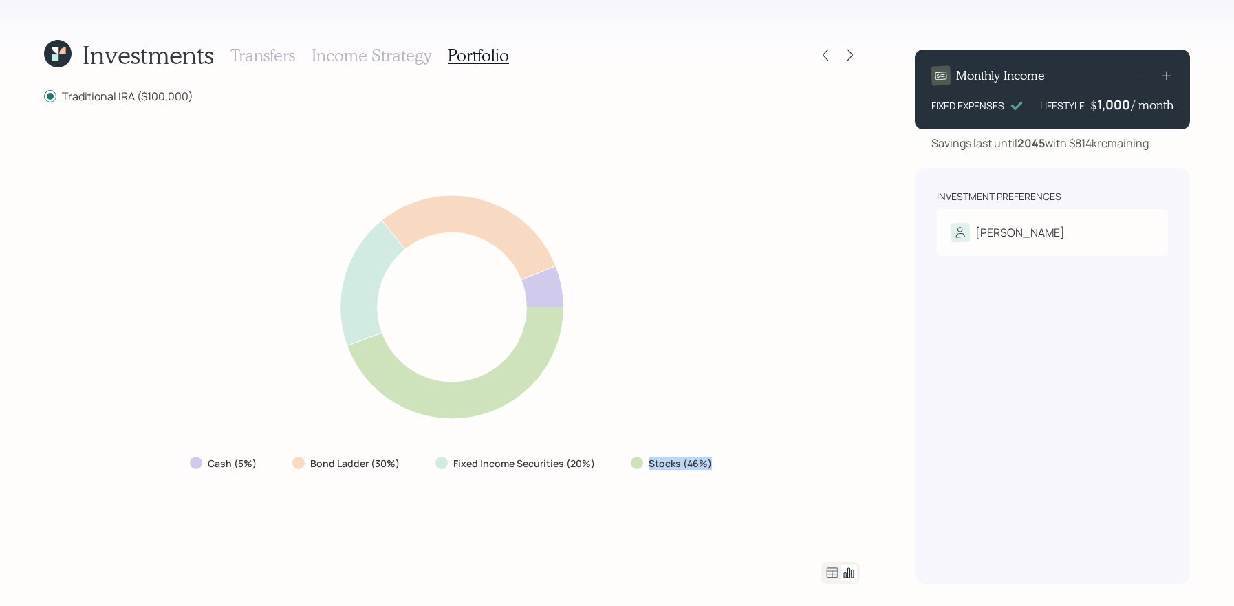
drag, startPoint x: 721, startPoint y: 465, endPoint x: 612, endPoint y: 463, distance: 108.7
click at [612, 463] on div "Cash (5%) Bond Ladder (30%) Fixed Income Securities (20%) Stocks (46%)" at bounding box center [452, 463] width 547 height 25
drag, startPoint x: 614, startPoint y: 472, endPoint x: 440, endPoint y: 471, distance: 174.0
click at [440, 471] on div "Cash (5%) Bond Ladder (30%) Fixed Income Securities (20%) Stocks (46%)" at bounding box center [452, 463] width 547 height 25
click at [404, 465] on div "Bond Ladder (30%)" at bounding box center [347, 463] width 132 height 25
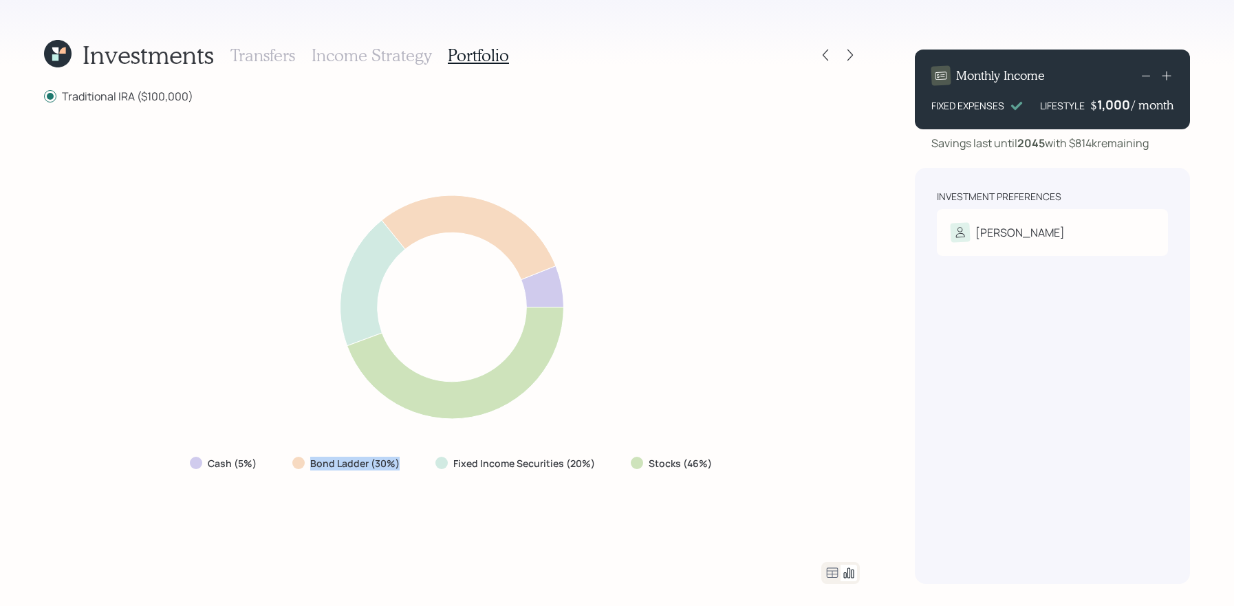
drag, startPoint x: 404, startPoint y: 465, endPoint x: 273, endPoint y: 466, distance: 131.3
click at [273, 466] on div "Cash (5%) Bond Ladder (30%) Fixed Income Securities (20%) Stocks (46%)" at bounding box center [452, 463] width 547 height 25
click at [211, 467] on label "Cash (5%)" at bounding box center [232, 464] width 49 height 14
click at [824, 52] on icon at bounding box center [825, 55] width 14 height 14
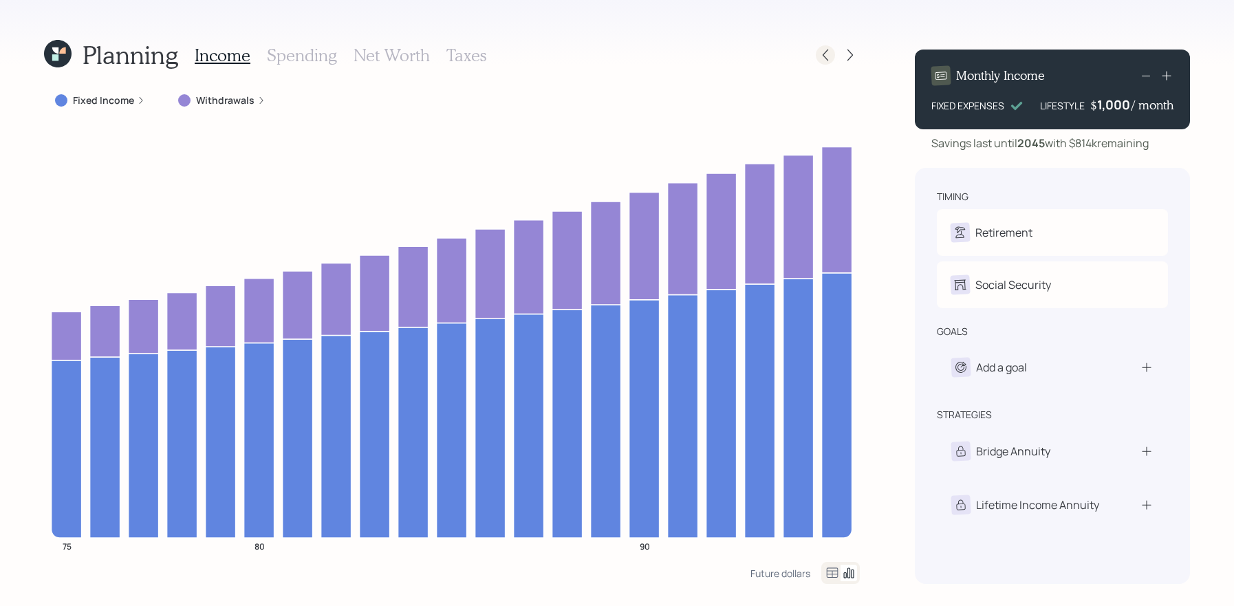
click at [824, 57] on icon at bounding box center [825, 55] width 14 height 14
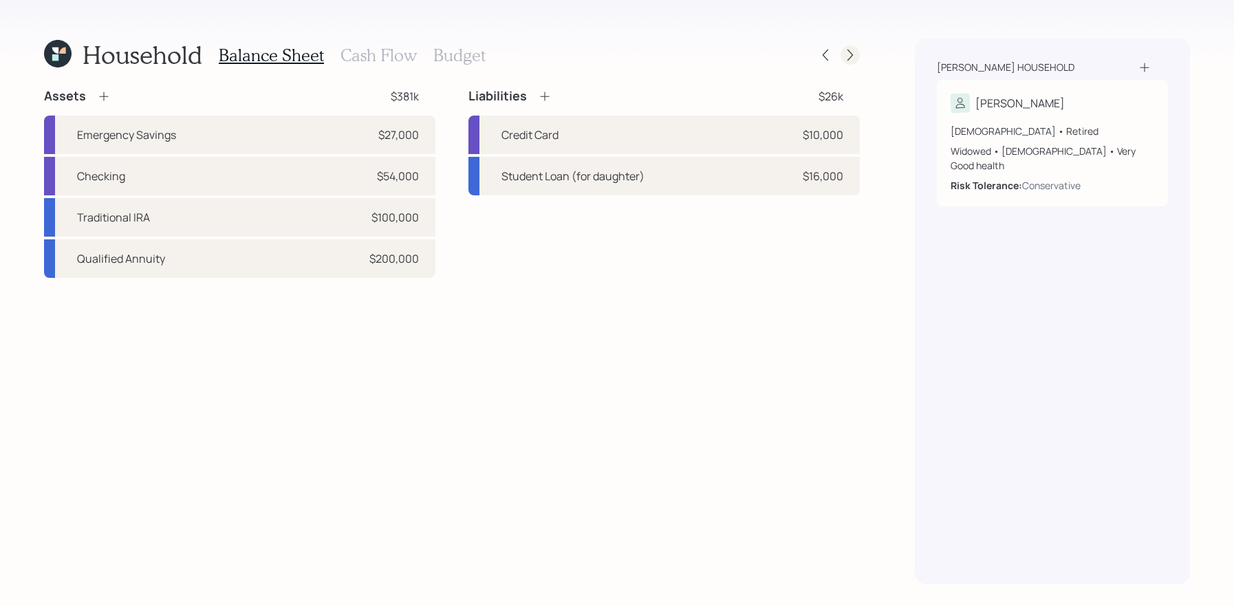
click at [855, 54] on icon at bounding box center [850, 55] width 14 height 14
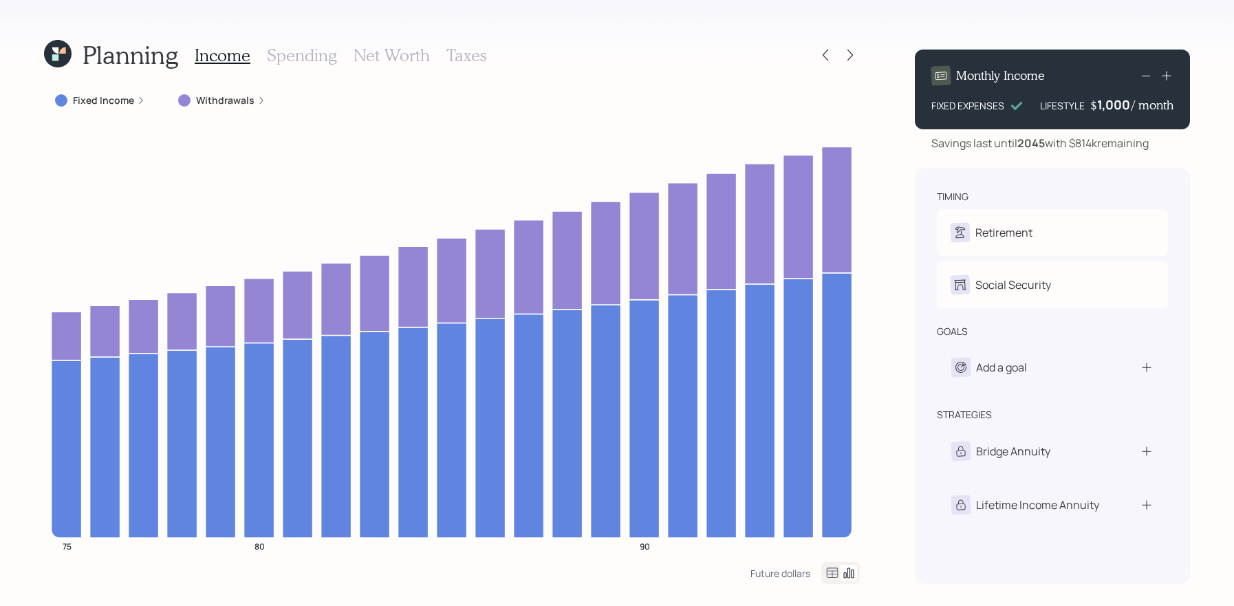
click at [855, 54] on icon at bounding box center [850, 55] width 14 height 14
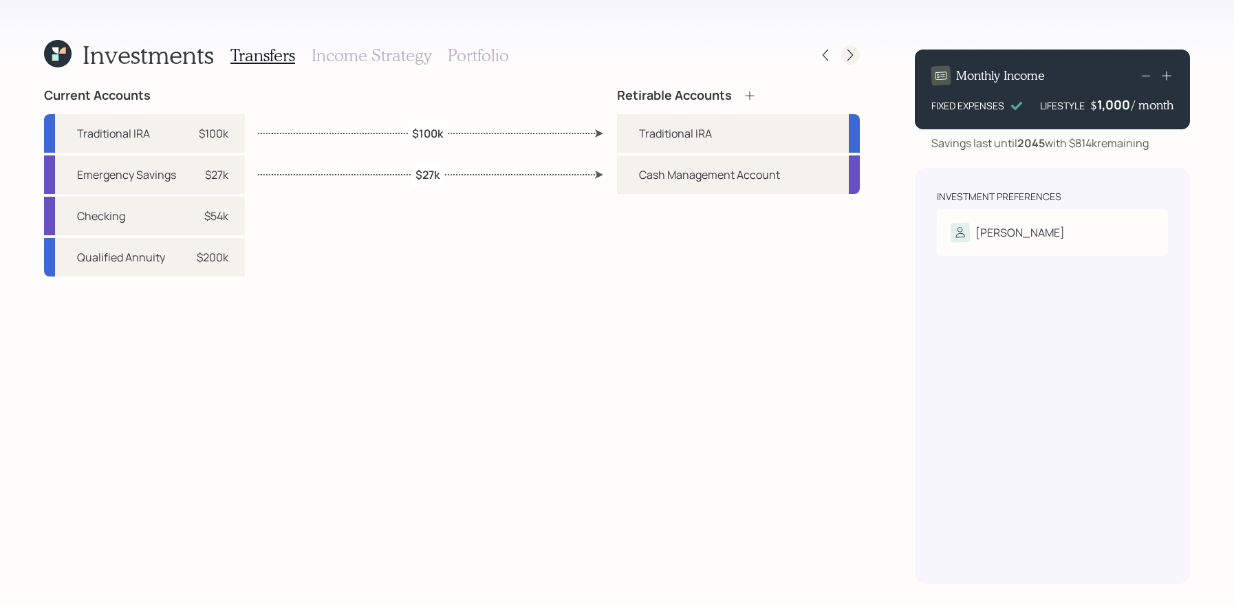
click at [854, 54] on icon at bounding box center [850, 55] width 14 height 14
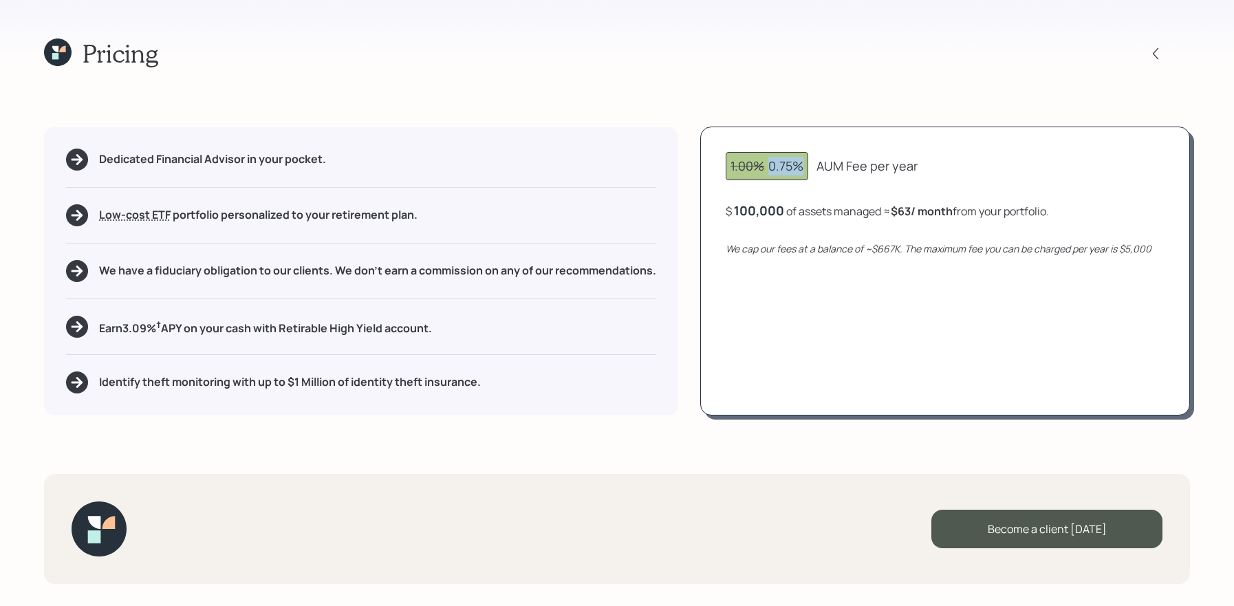
drag, startPoint x: 803, startPoint y: 170, endPoint x: 762, endPoint y: 168, distance: 41.3
click at [762, 168] on div "1.00% 0.75%" at bounding box center [766, 166] width 73 height 19
click at [771, 226] on div "1.00% 0.75% AUM Fee per year $ 100,000 of assets managed ≈ $63 / month from you…" at bounding box center [945, 271] width 490 height 289
click at [54, 58] on icon at bounding box center [55, 56] width 6 height 6
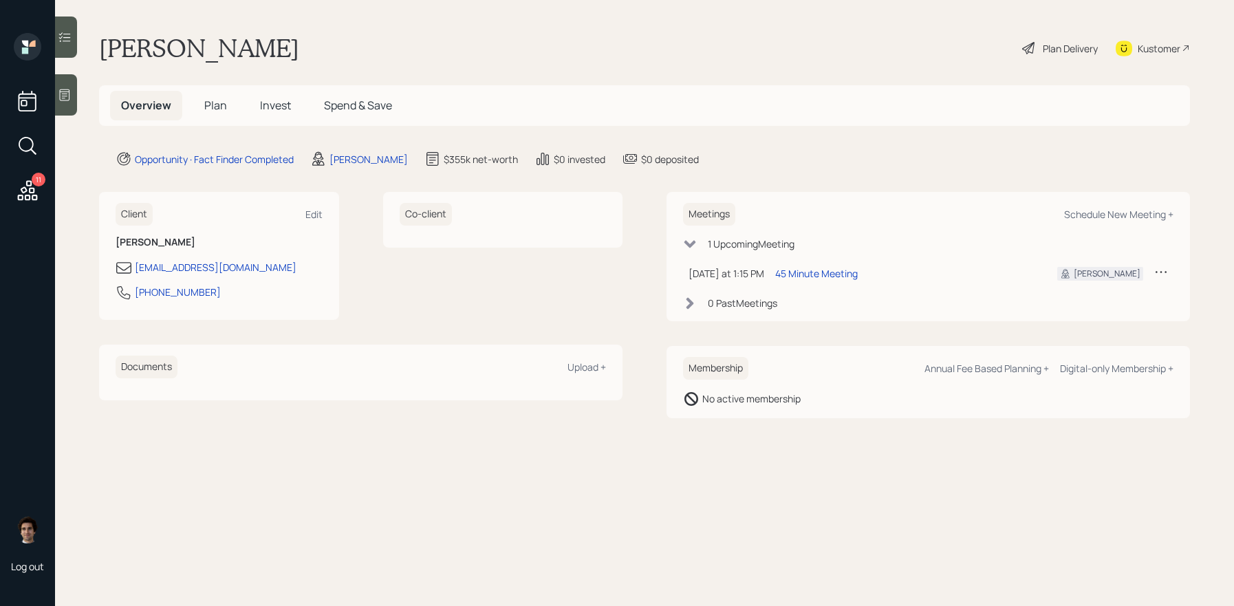
click at [1155, 36] on div "Kustomer" at bounding box center [1152, 48] width 74 height 30
click at [219, 114] on h5 "Plan" at bounding box center [215, 106] width 45 height 30
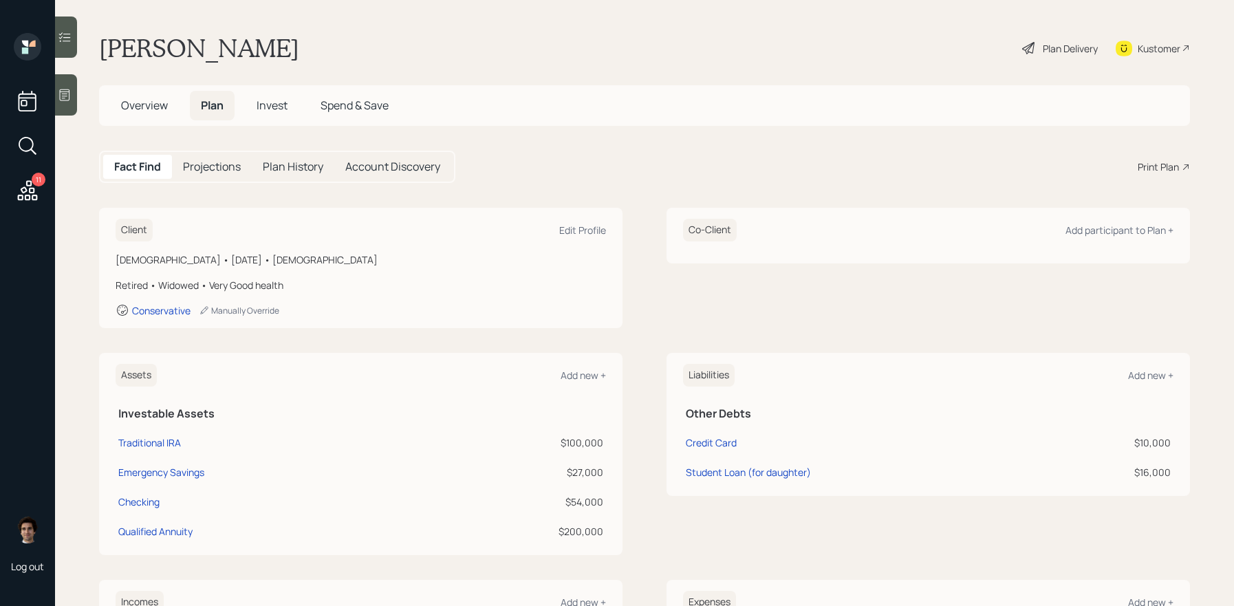
click at [1148, 170] on div "Print Plan" at bounding box center [1157, 167] width 41 height 14
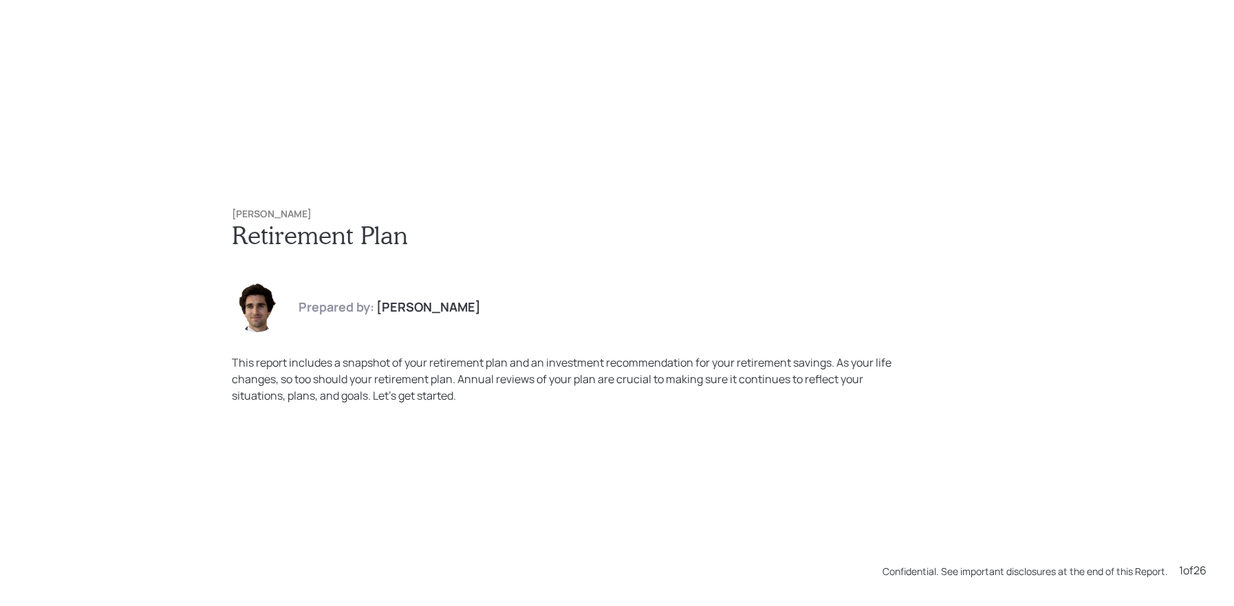
click at [406, 155] on div "[PERSON_NAME] Retirement Plan Prepared by: [PERSON_NAME] This report includes a…" at bounding box center [617, 303] width 1234 height 606
click at [419, 145] on div "[PERSON_NAME] Retirement Plan Prepared by: [PERSON_NAME] This report includes a…" at bounding box center [617, 303] width 1234 height 606
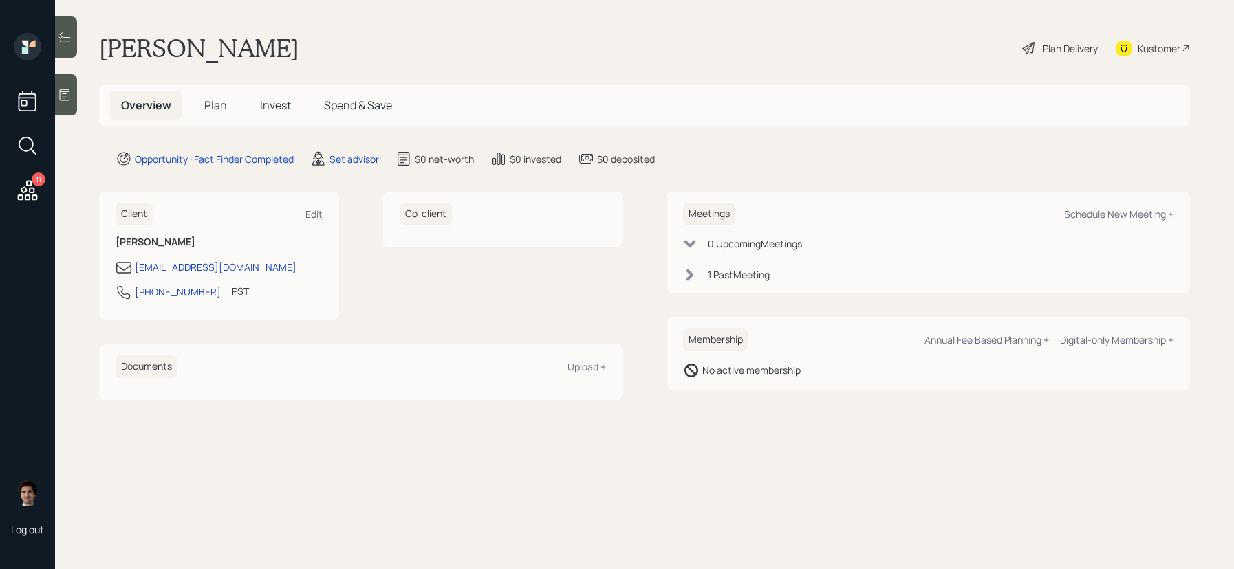
click at [374, 166] on div "Set advisor" at bounding box center [344, 159] width 69 height 17
click at [373, 155] on div "Set advisor" at bounding box center [354, 159] width 50 height 14
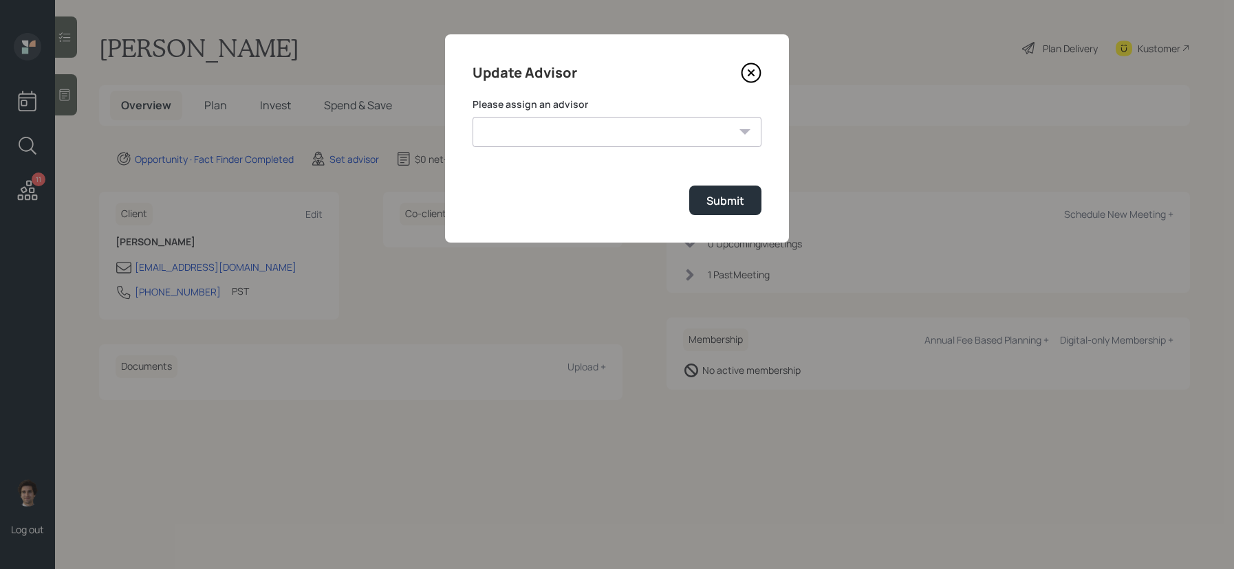
drag, startPoint x: 625, startPoint y: 97, endPoint x: 616, endPoint y: 127, distance: 31.5
click at [625, 103] on div "Update Advisor Please assign an advisor [PERSON_NAME] [PERSON_NAME] End [PERSON…" at bounding box center [617, 138] width 344 height 208
click at [610, 130] on select "[PERSON_NAME] [PERSON_NAME] End [PERSON_NAME] [PERSON_NAME] [PERSON_NAME] [PERS…" at bounding box center [616, 132] width 289 height 30
